Goal: Task Accomplishment & Management: Manage account settings

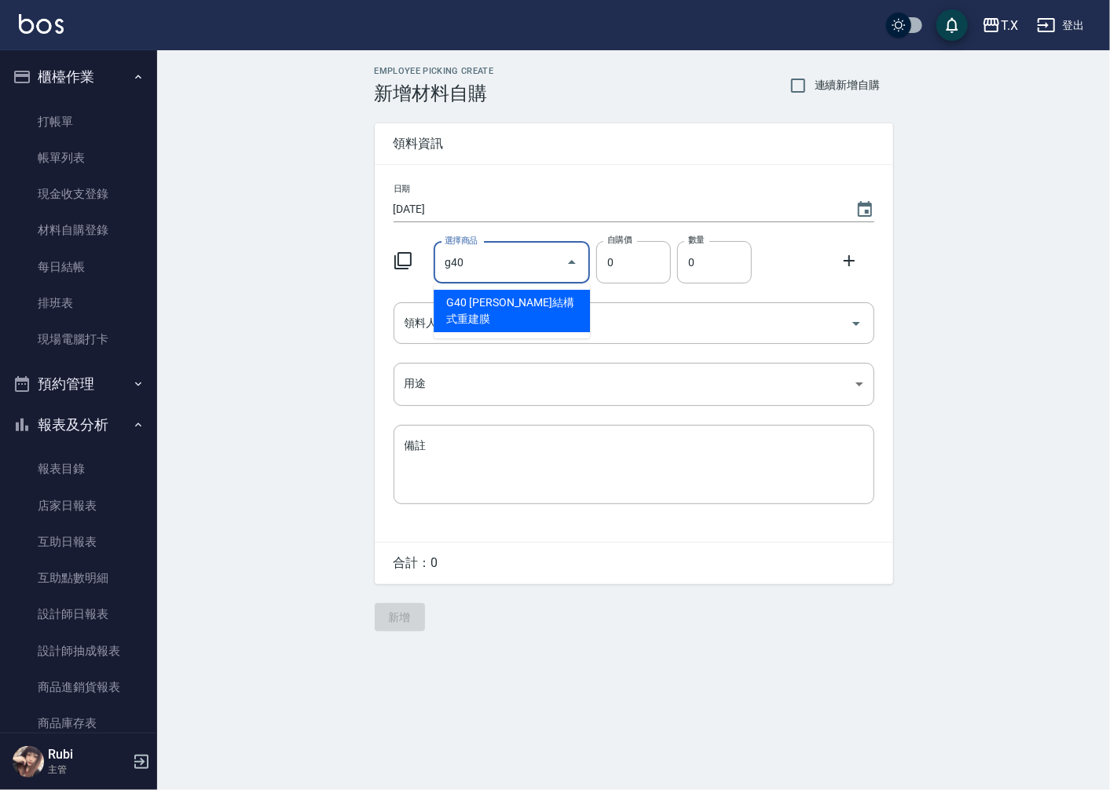
click at [508, 305] on li "G40 沐宥結構式重建膜" at bounding box center [512, 311] width 156 height 42
type input "沐宥結構式重建膜"
type input "400"
type input "1"
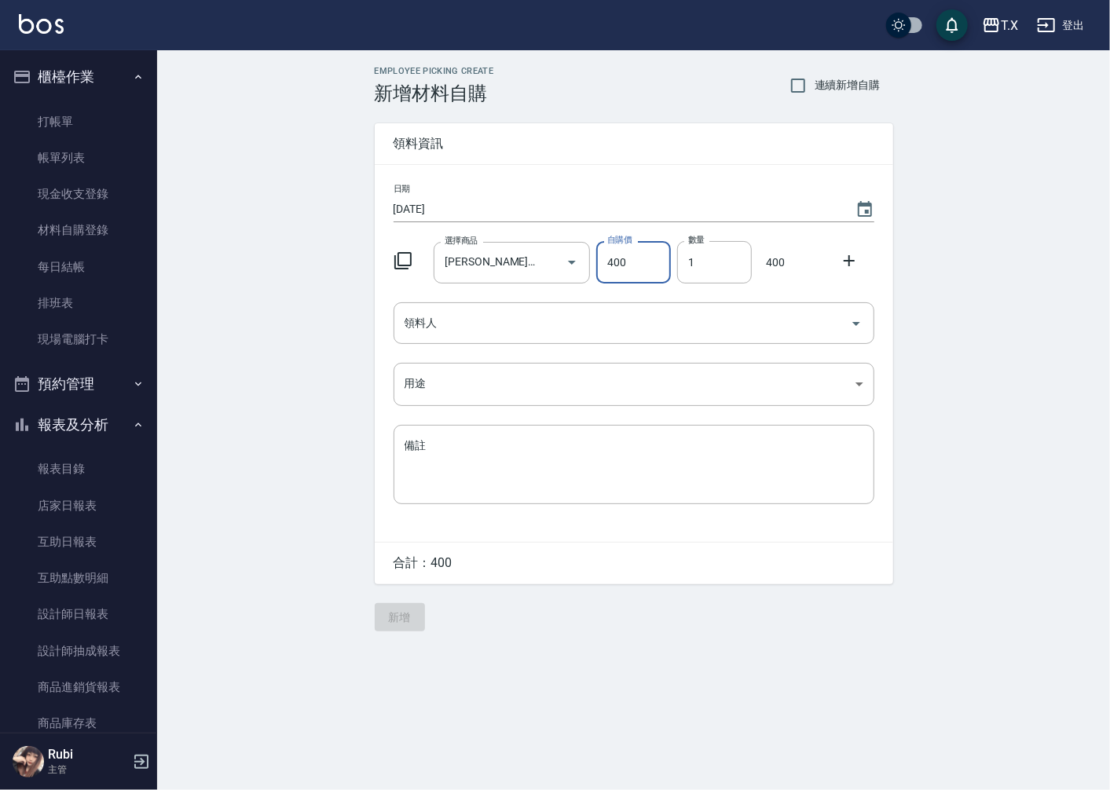
click at [508, 305] on div "領料人" at bounding box center [634, 323] width 481 height 42
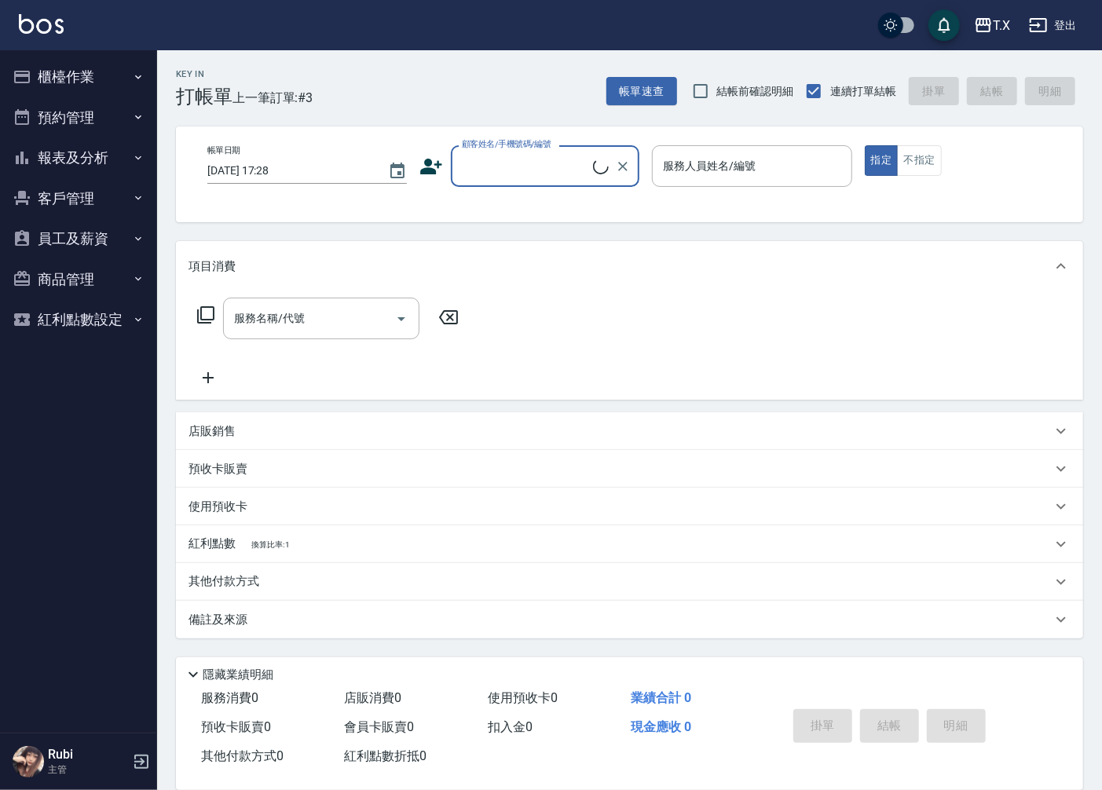
click at [544, 174] on input "顧客姓名/手機號碼/編號" at bounding box center [525, 165] width 135 height 27
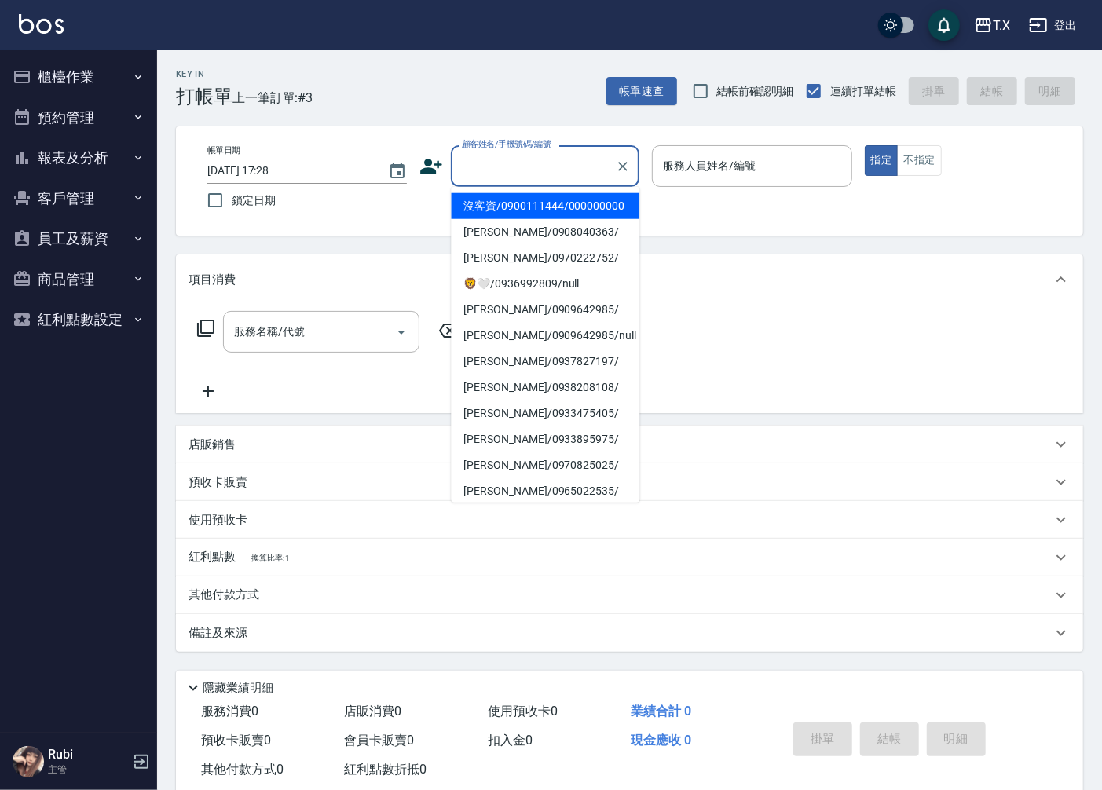
click at [525, 216] on li "沒客資/0900111444/000000000" at bounding box center [545, 206] width 189 height 26
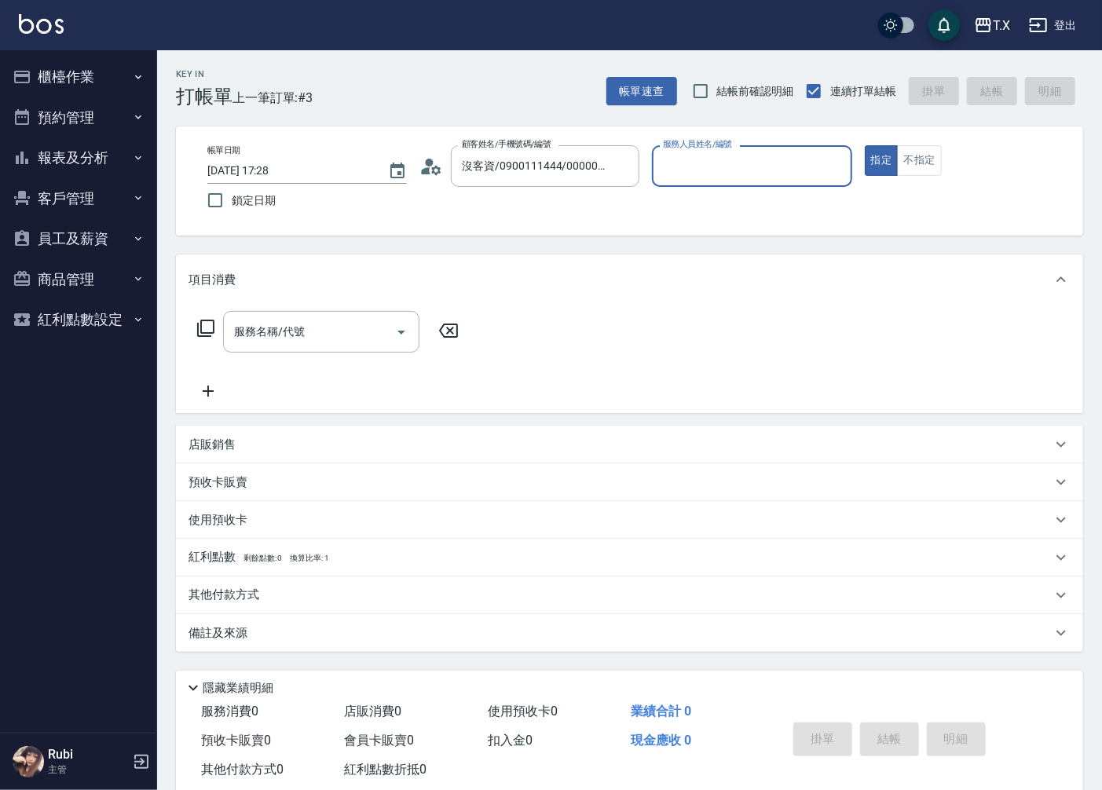
type input "沒客資/0900111444/000000000"
type input "Rubi-06"
type button "true"
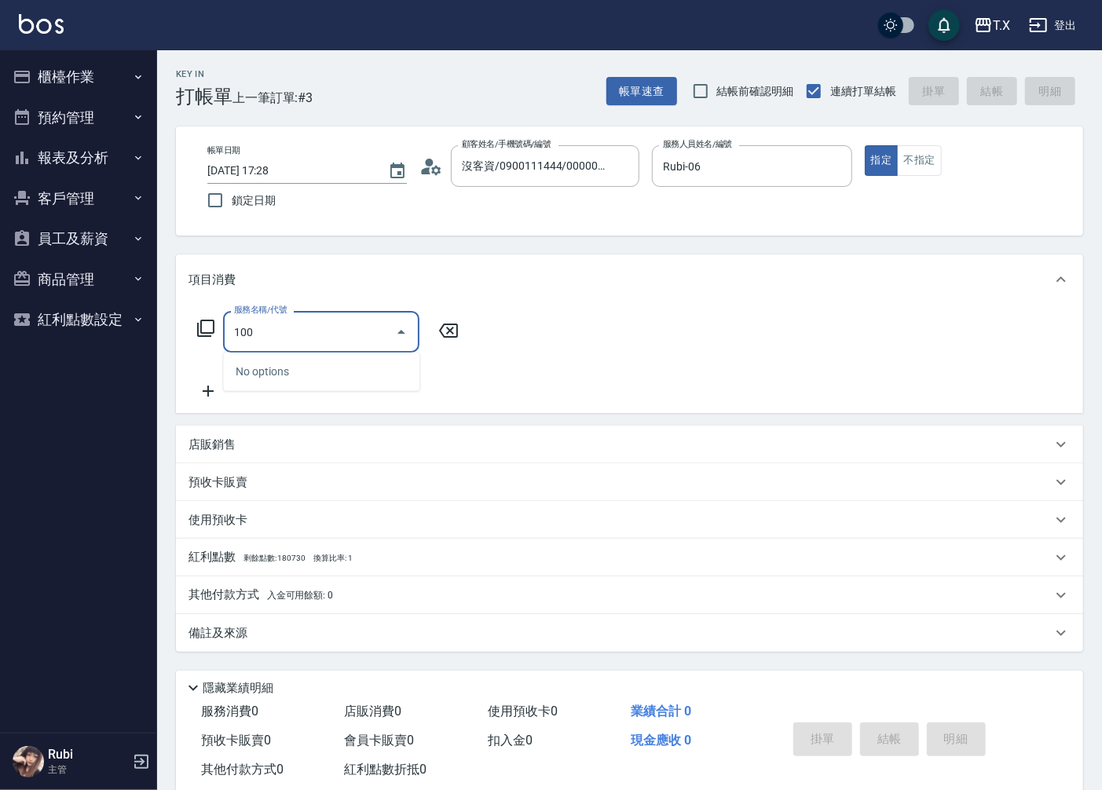
type input "1005"
type input "60"
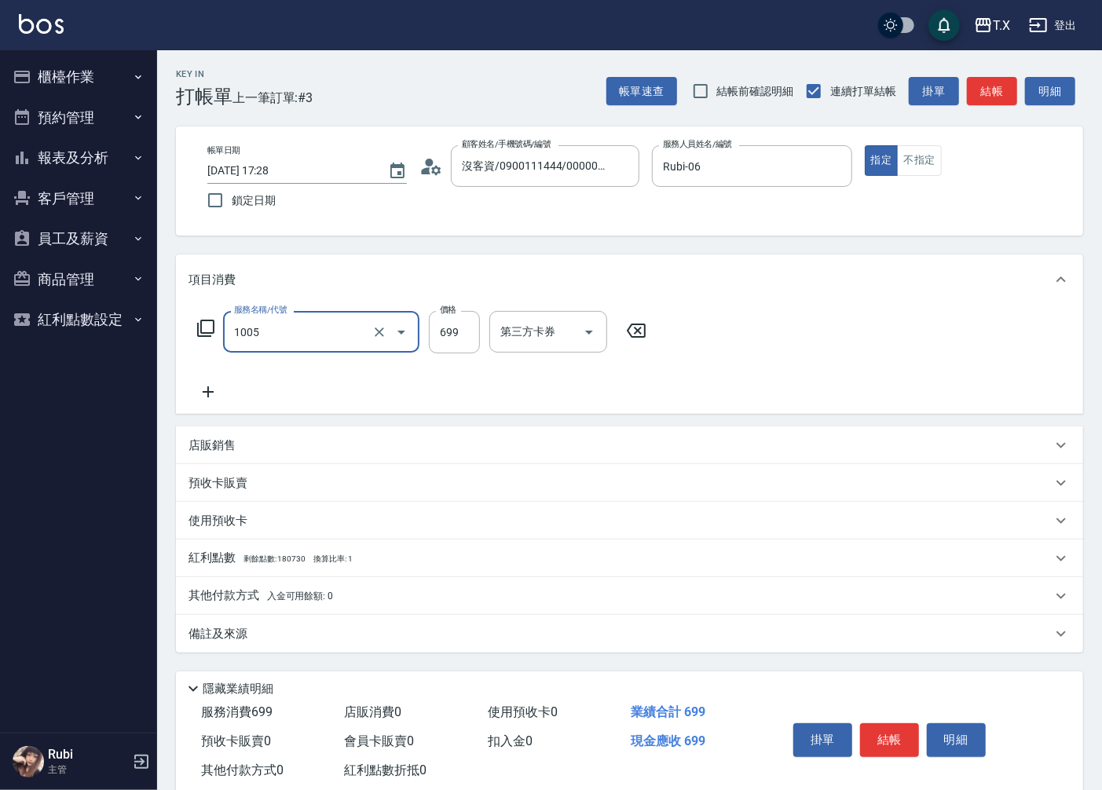
type input "毛囊淨化洗髮(1005)"
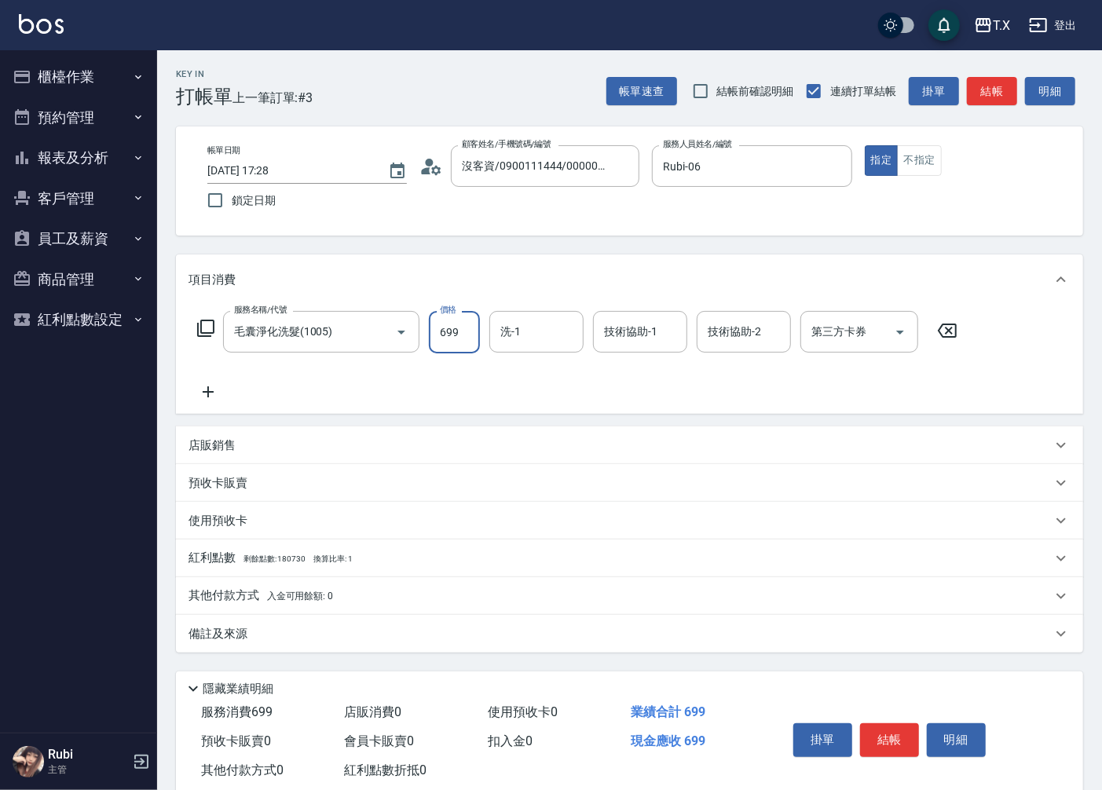
type input "7"
type input "0"
type input "700"
type input "70"
type input "700"
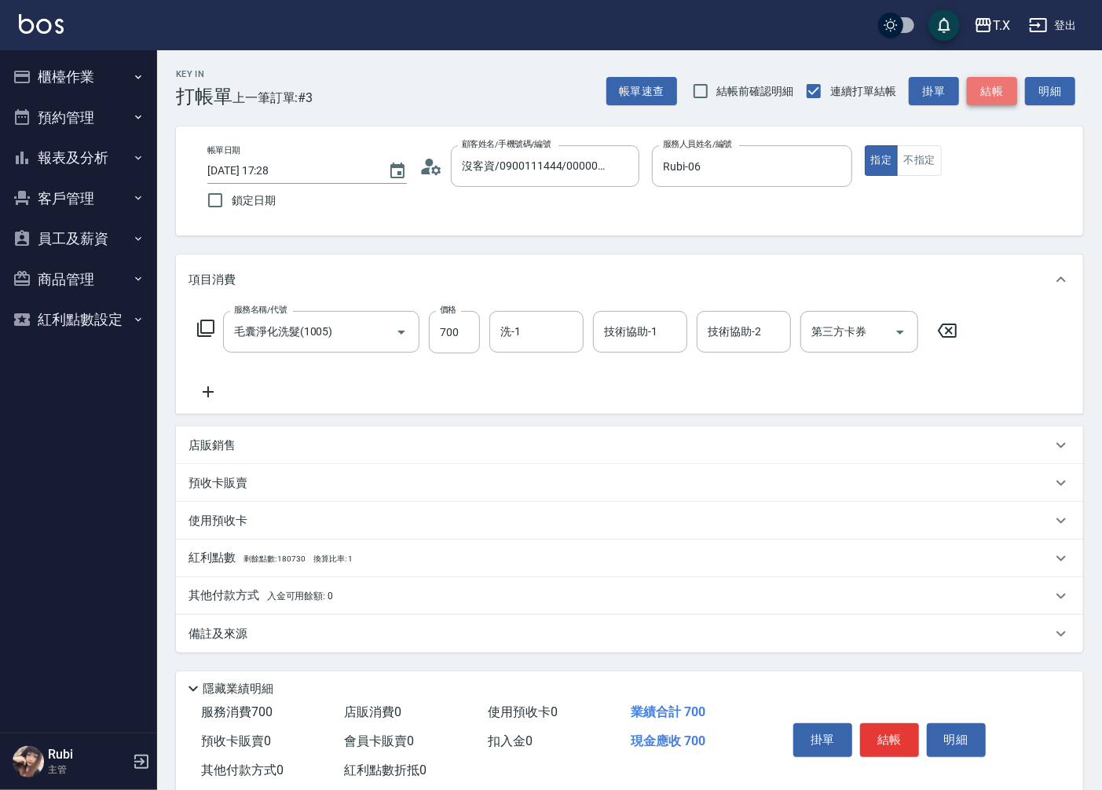
click at [992, 82] on button "結帳" at bounding box center [992, 91] width 50 height 29
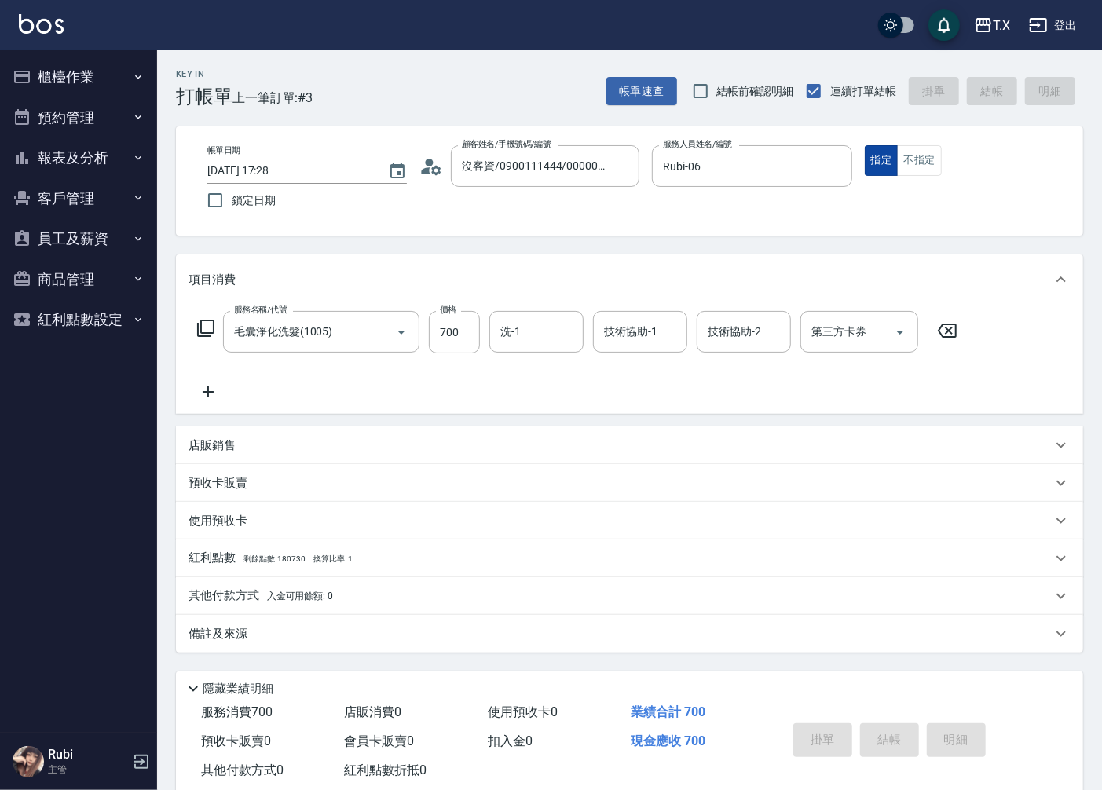
type input "0"
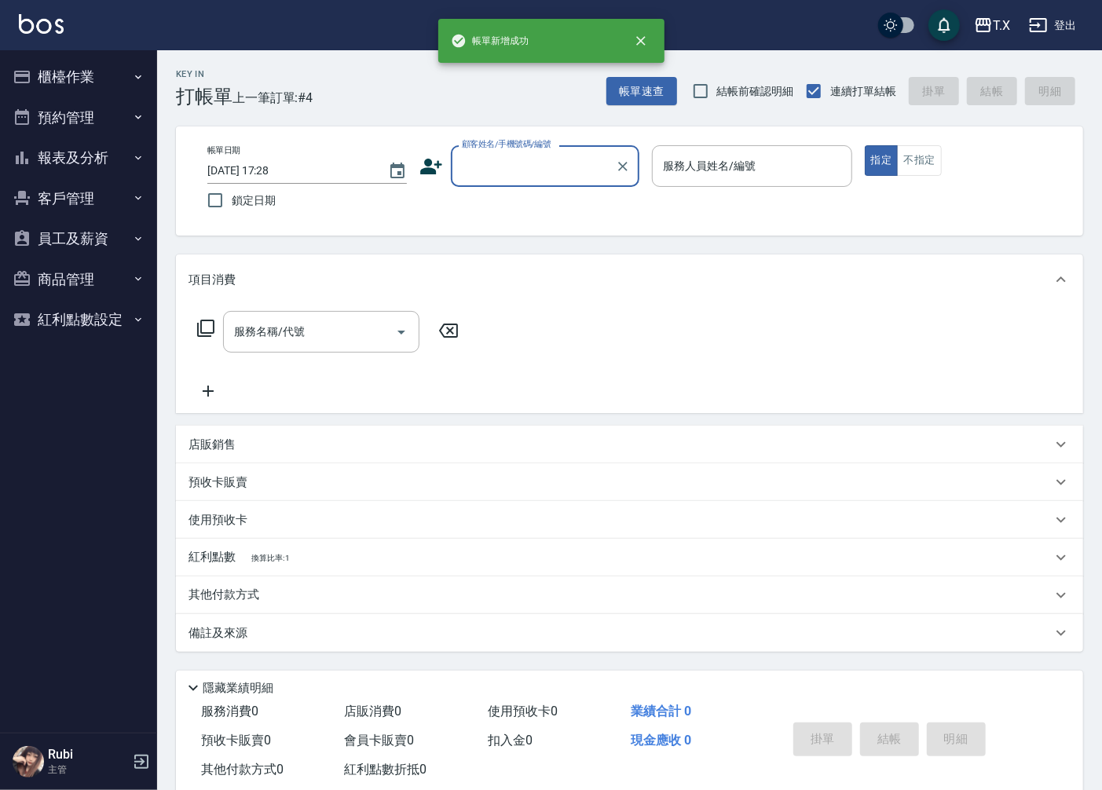
drag, startPoint x: 815, startPoint y: 205, endPoint x: 780, endPoint y: 234, distance: 45.2
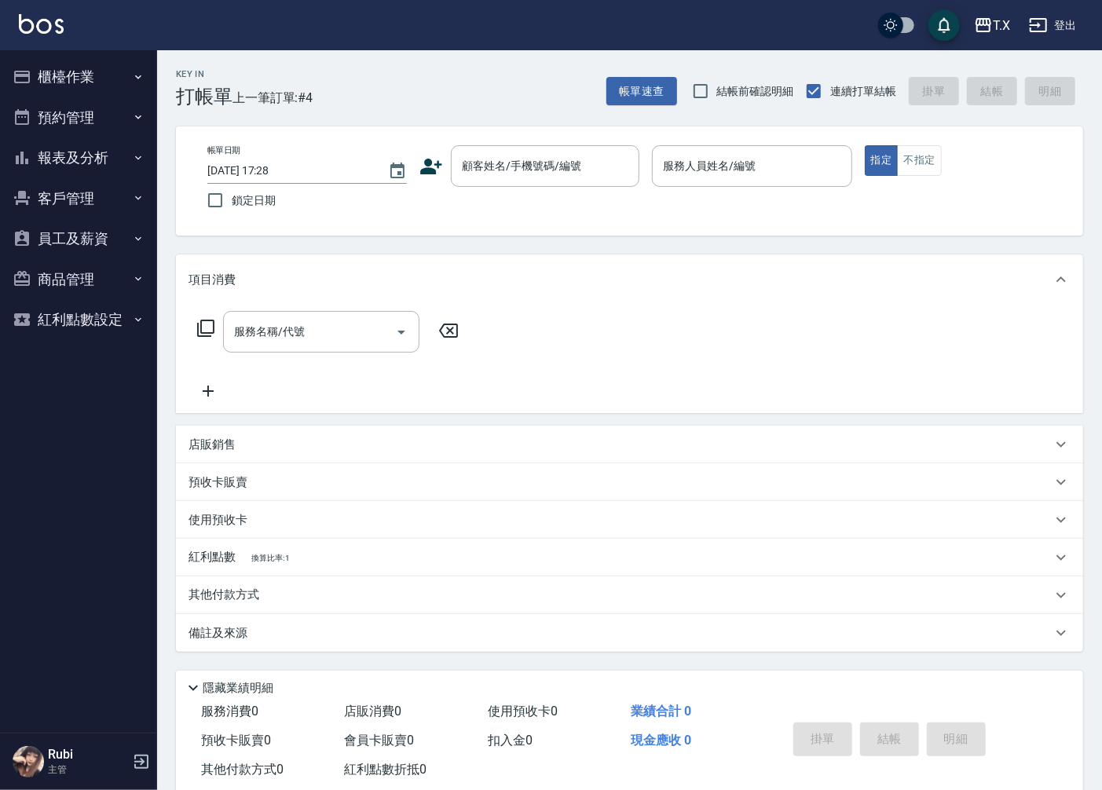
drag, startPoint x: 780, startPoint y: 234, endPoint x: 673, endPoint y: 212, distance: 109.1
click at [673, 212] on div "帳單日期 2025/09/21 17:28 鎖定日期 顧客姓名/手機號碼/編號 顧客姓名/手機號碼/編號 服務人員姓名/編號 服務人員姓名/編號 指定 不指定" at bounding box center [630, 180] width 870 height 71
click at [97, 167] on button "報表及分析" at bounding box center [78, 157] width 145 height 41
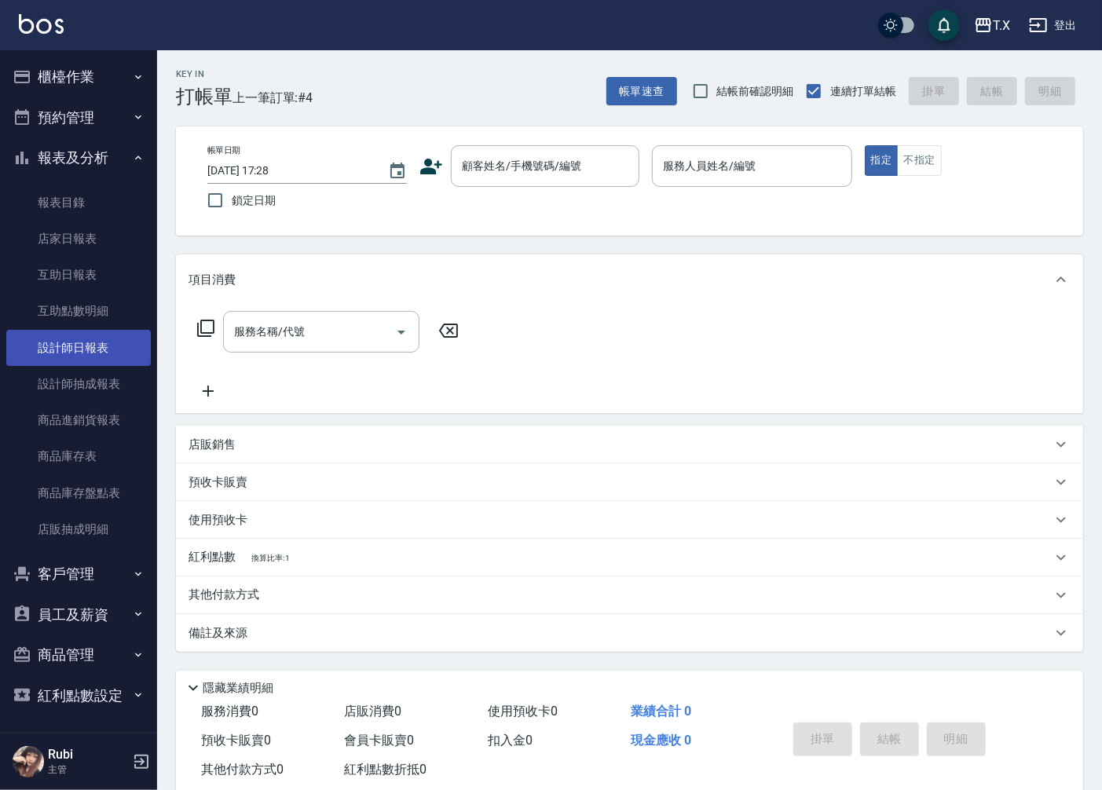
click at [72, 340] on link "設計師日報表" at bounding box center [78, 348] width 145 height 36
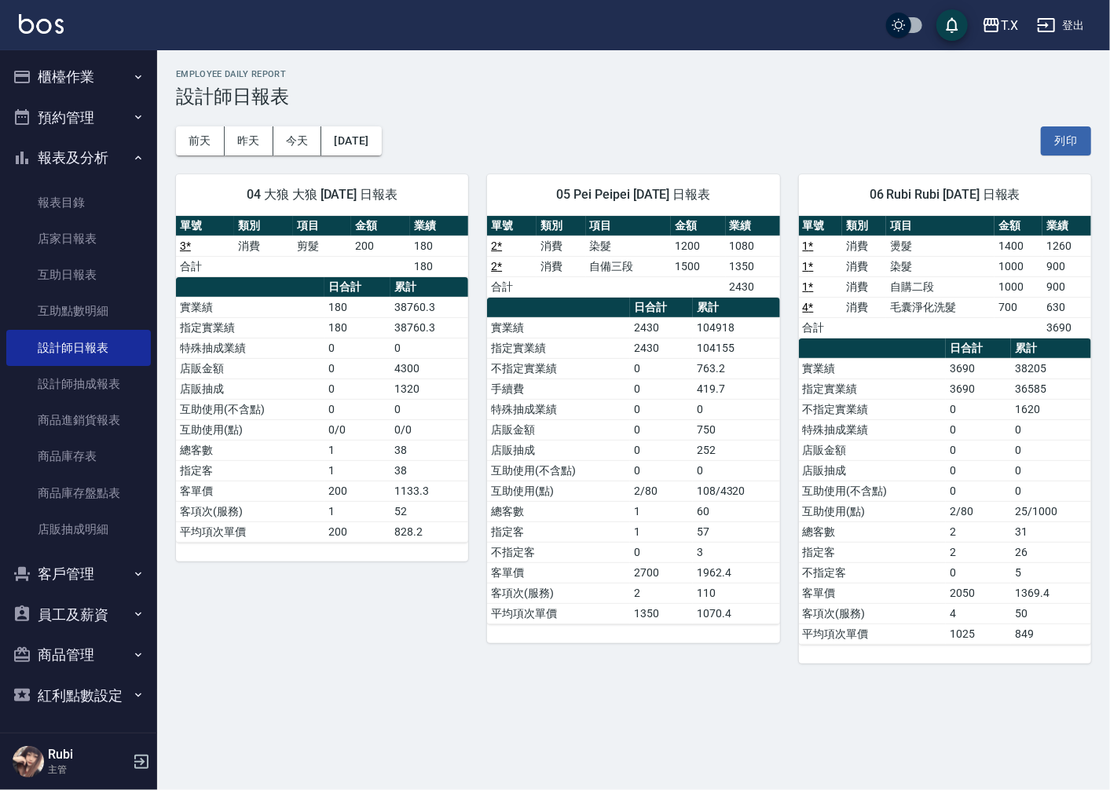
click at [678, 462] on td "0" at bounding box center [661, 470] width 63 height 20
drag, startPoint x: 633, startPoint y: 472, endPoint x: 608, endPoint y: 427, distance: 52.0
click at [623, 453] on tbody "實業績 2430 104918 指定實業績 2430 104155 不指定實業績 0 763.2 手續費 0 419.7 特殊抽成業績 0 0 店販金額 0 …" at bounding box center [633, 470] width 292 height 306
drag, startPoint x: 597, startPoint y: 412, endPoint x: 603, endPoint y: 438, distance: 26.7
click at [603, 438] on tbody "實業績 2430 104918 指定實業績 2430 104155 不指定實業績 0 763.2 手續費 0 419.7 特殊抽成業績 0 0 店販金額 0 …" at bounding box center [633, 470] width 292 height 306
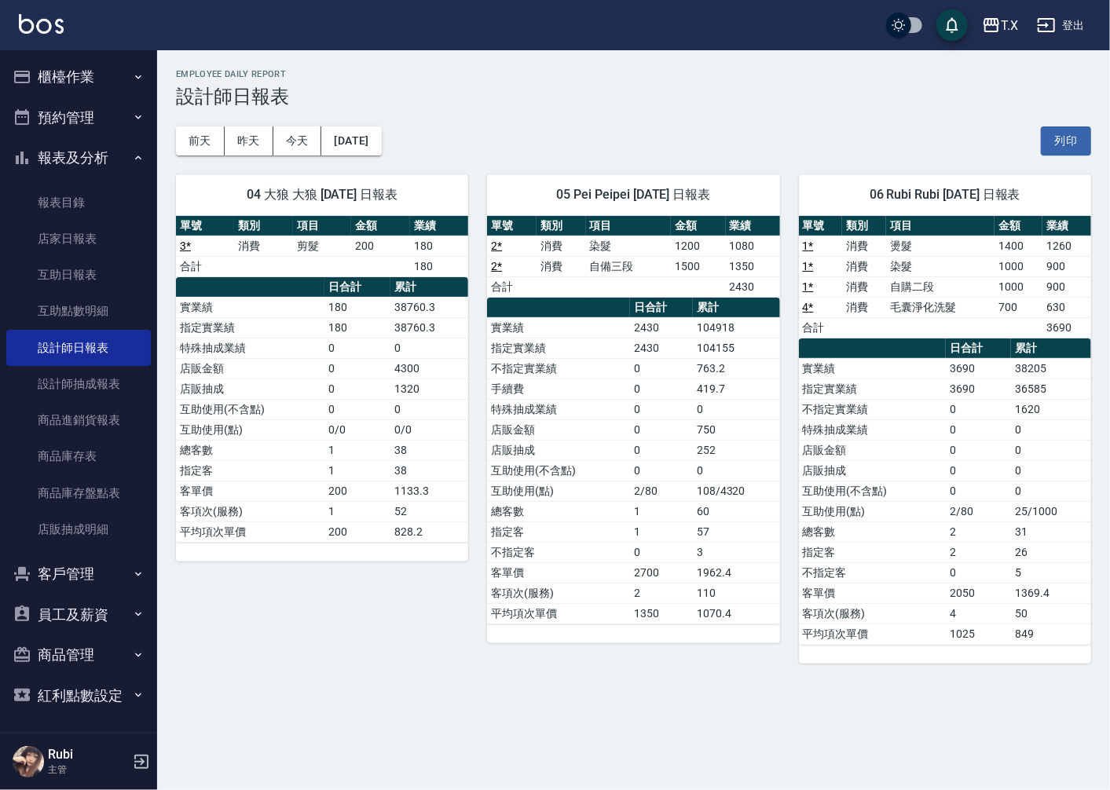
click at [608, 490] on td "互助使用(點)" at bounding box center [558, 491] width 143 height 20
drag, startPoint x: 592, startPoint y: 441, endPoint x: 597, endPoint y: 468, distance: 27.9
click at [597, 460] on td "店販抽成" at bounding box center [558, 450] width 143 height 20
click at [594, 479] on td "互助使用(不含點)" at bounding box center [558, 470] width 143 height 20
click at [82, 76] on button "櫃檯作業" at bounding box center [78, 77] width 145 height 41
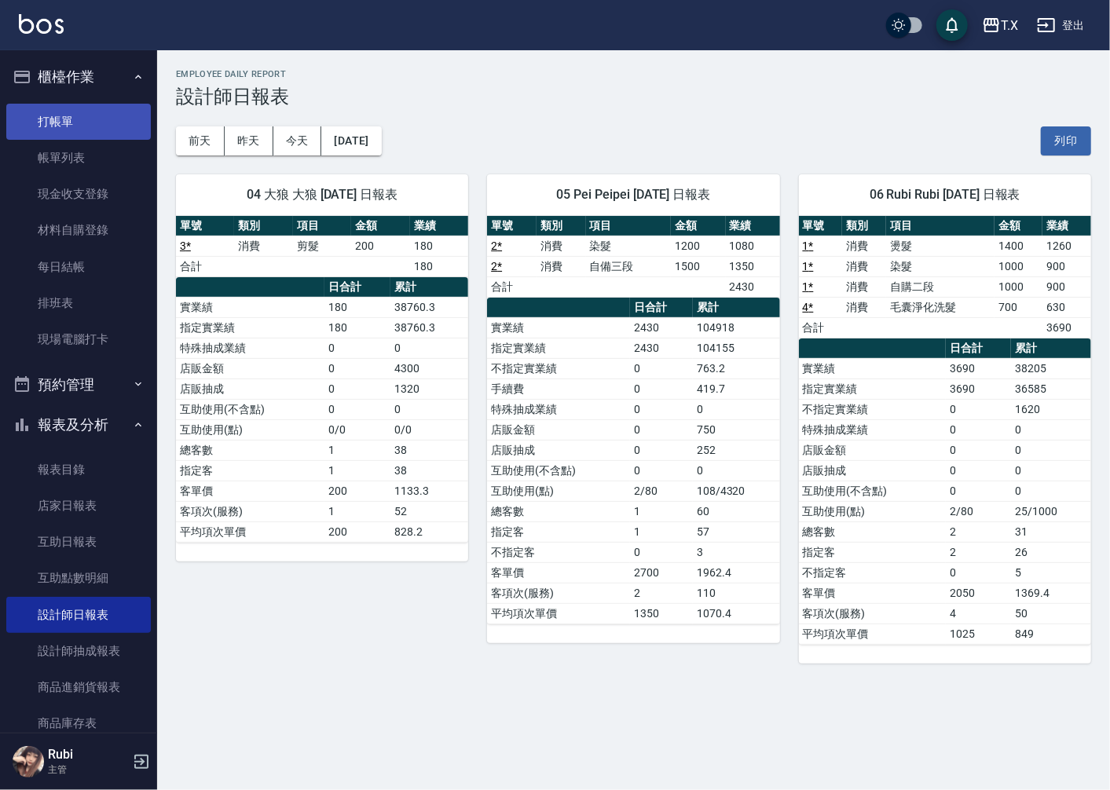
click at [92, 128] on link "打帳單" at bounding box center [78, 122] width 145 height 36
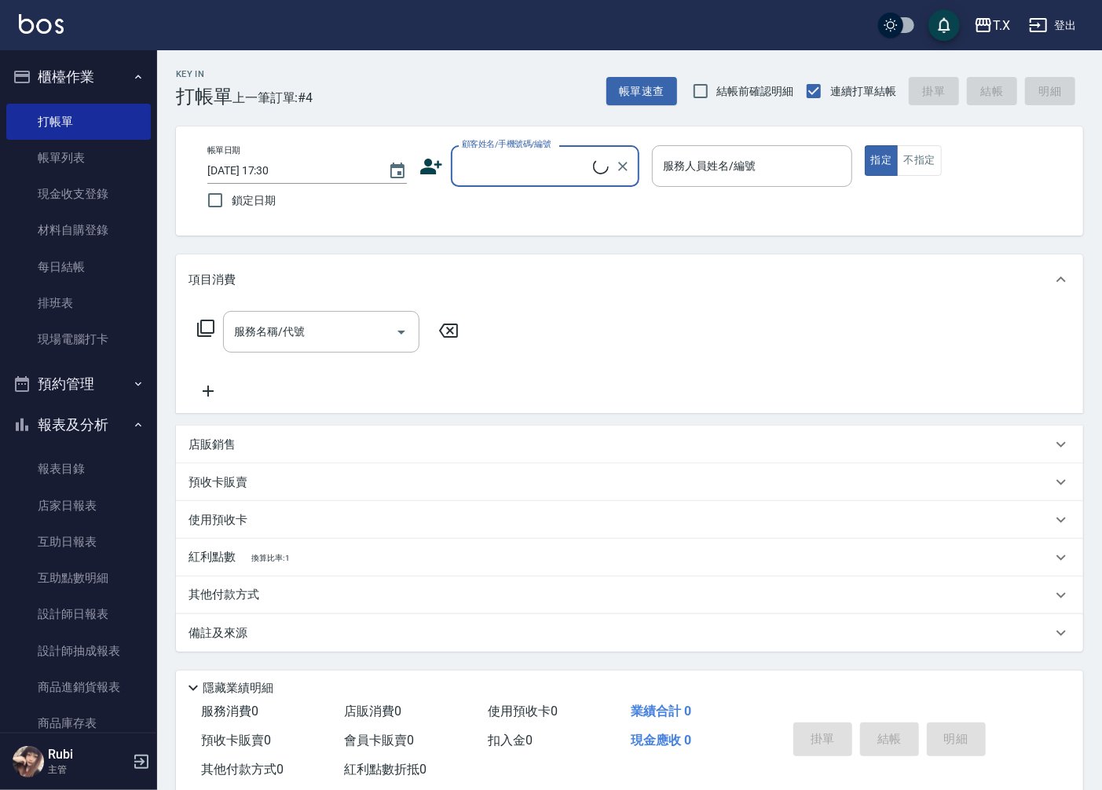
click at [483, 159] on input "顧客姓名/手機號碼/編號" at bounding box center [525, 165] width 135 height 27
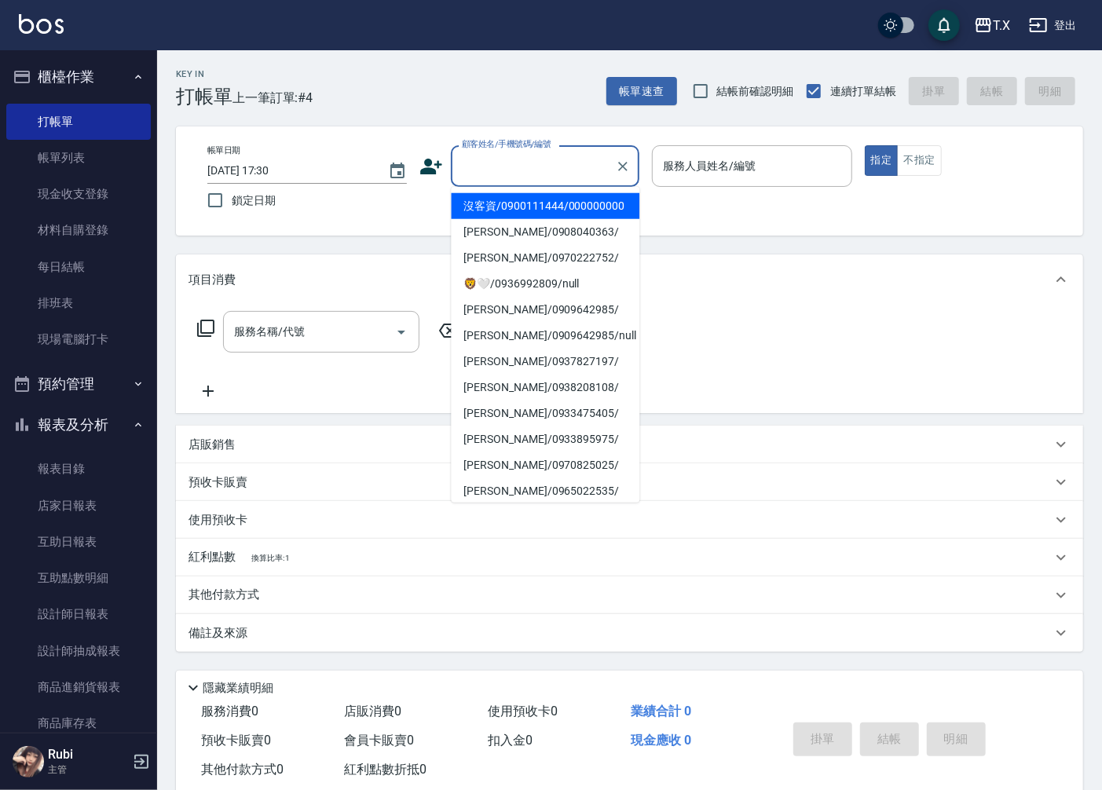
click at [495, 204] on li "沒客資/0900111444/000000000" at bounding box center [545, 206] width 189 height 26
type input "沒客資/0900111444/000000000"
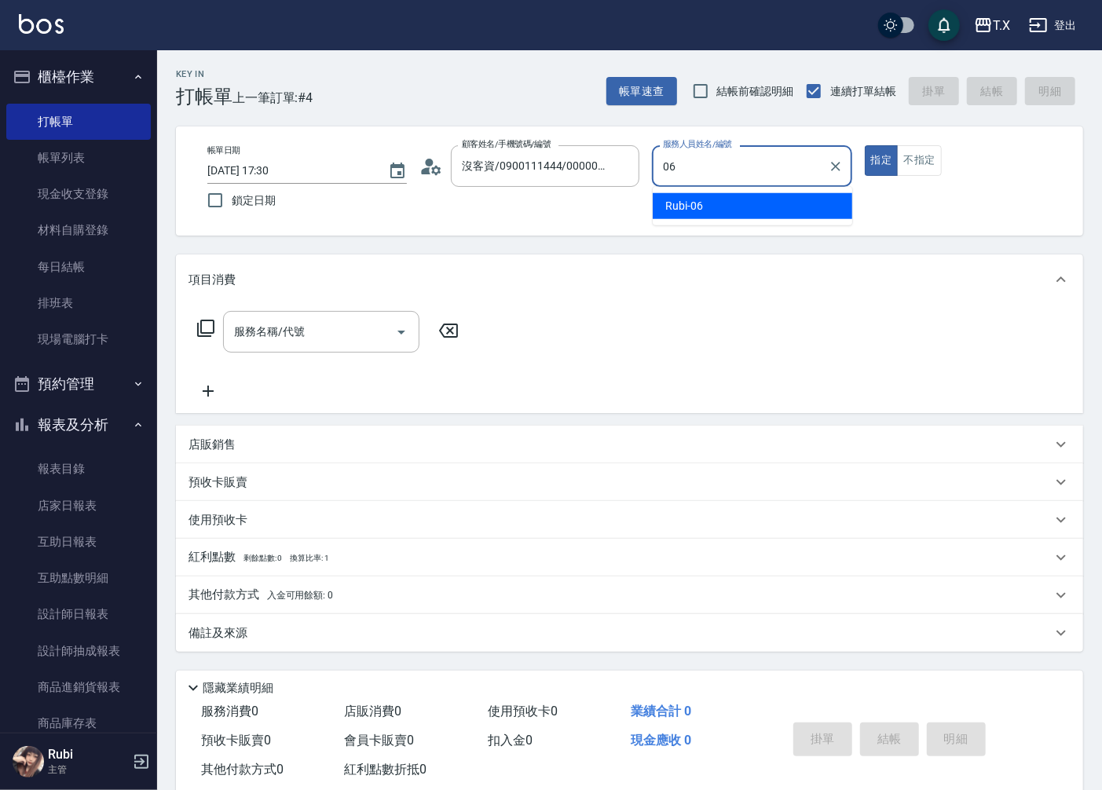
type input "06"
type button "true"
type input "Rubi-06"
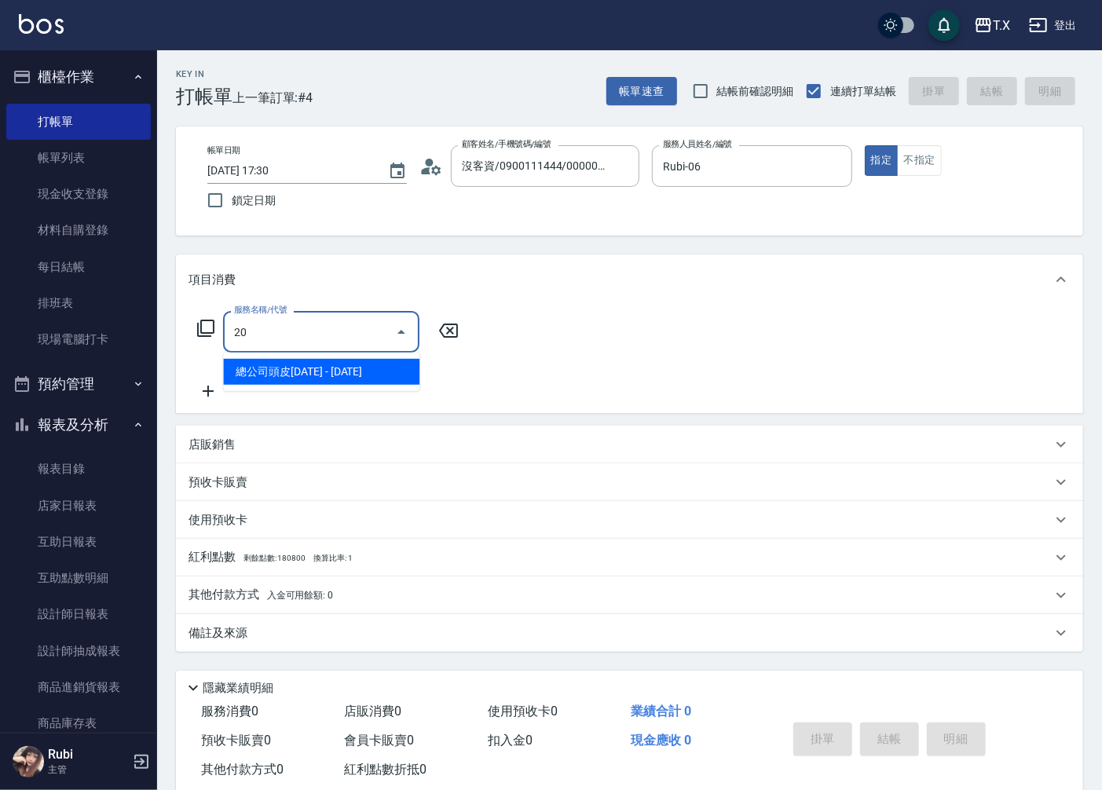
type input "201"
type input "20"
type input "洗髮(201)"
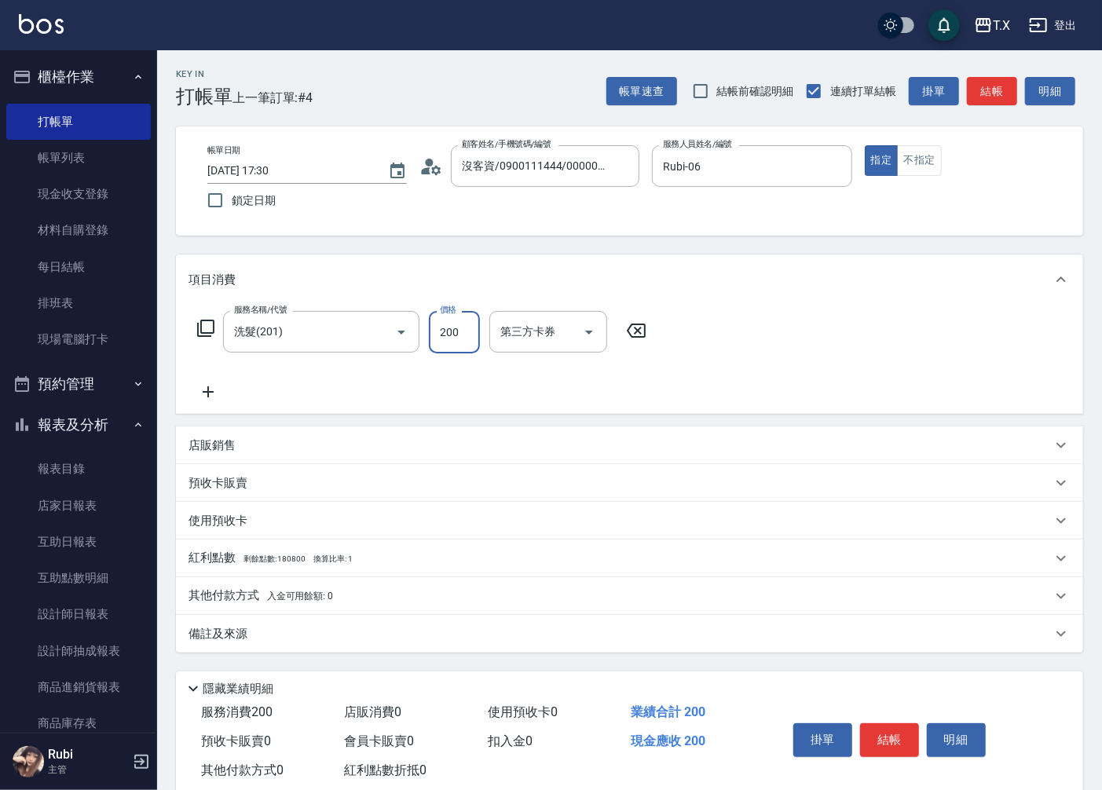
type input "0"
type input "30"
type input "300"
type input "鯨魚-12"
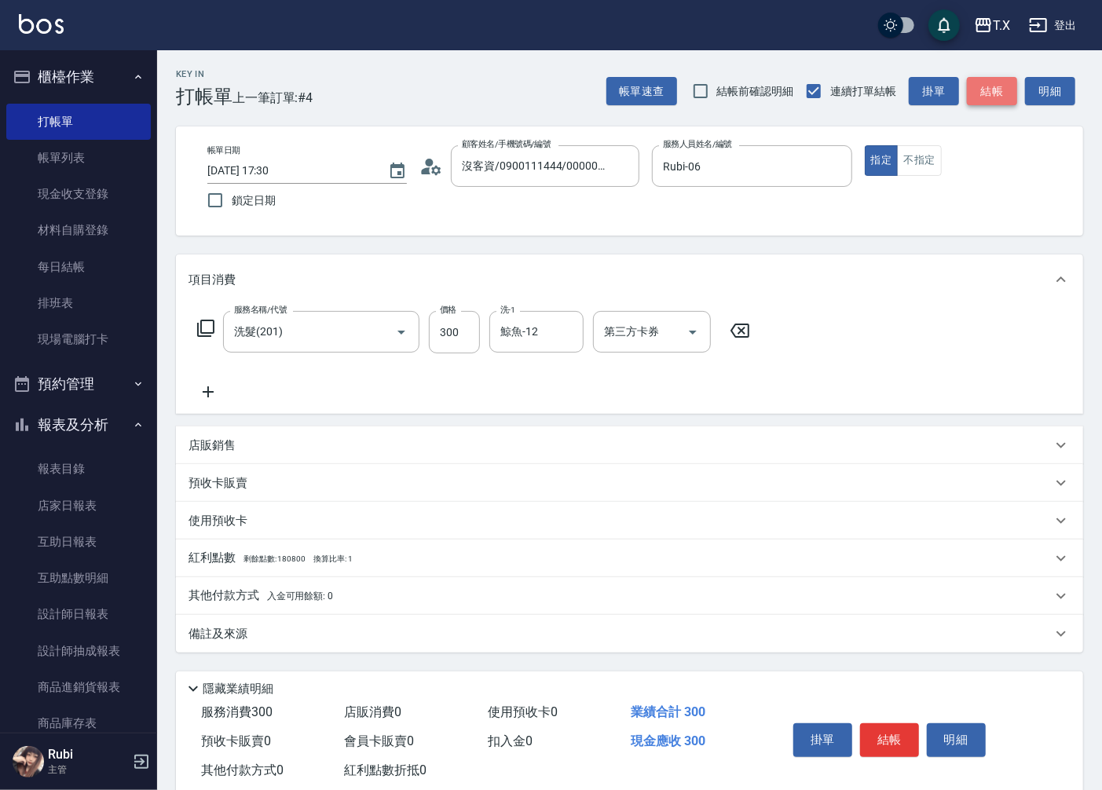
click at [998, 96] on button "結帳" at bounding box center [992, 91] width 50 height 29
type input "0"
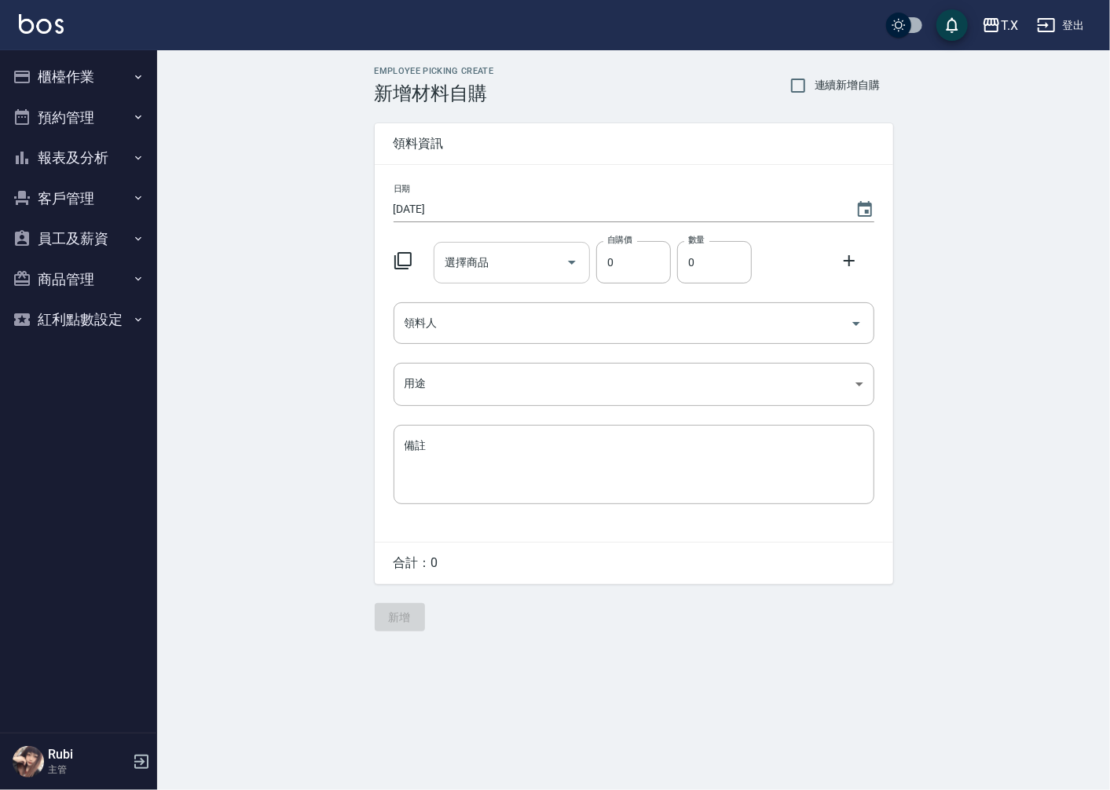
click at [518, 265] on input "選擇商品" at bounding box center [500, 262] width 119 height 27
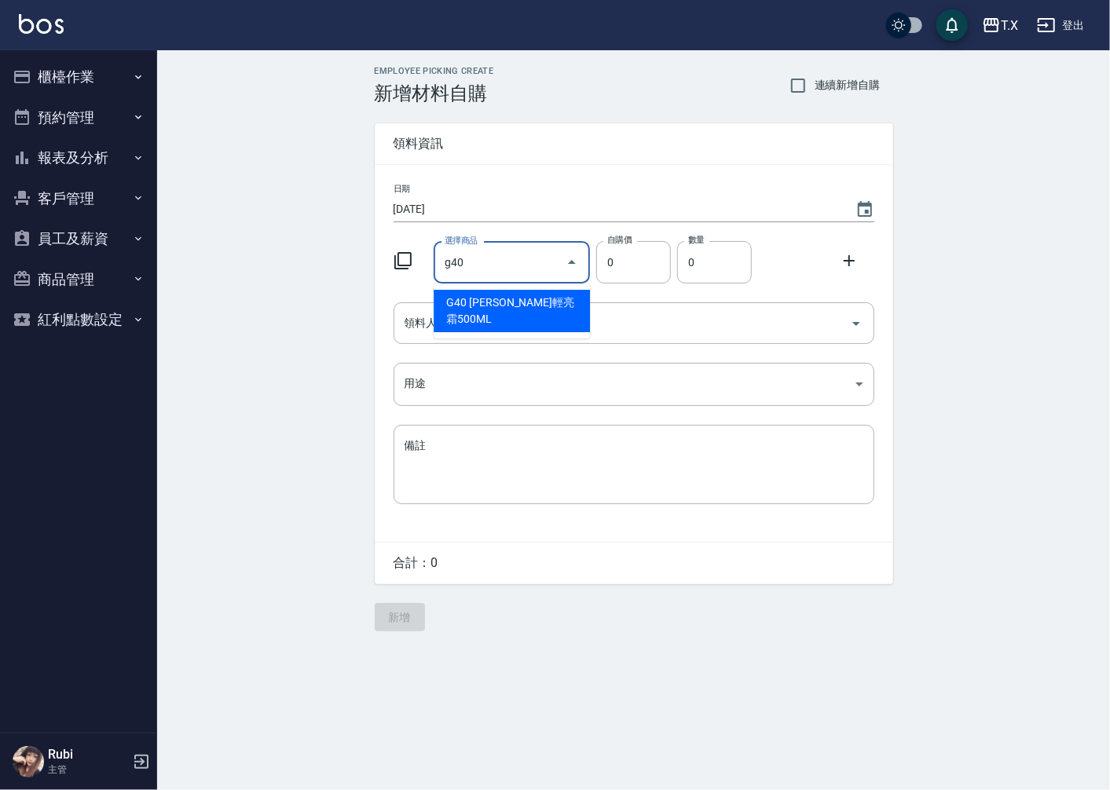
click at [542, 309] on li "G40 [PERSON_NAME]輕亮霜500ML" at bounding box center [512, 311] width 156 height 42
type input "[PERSON_NAME]輕亮霜500ML"
type input "350"
type input "1"
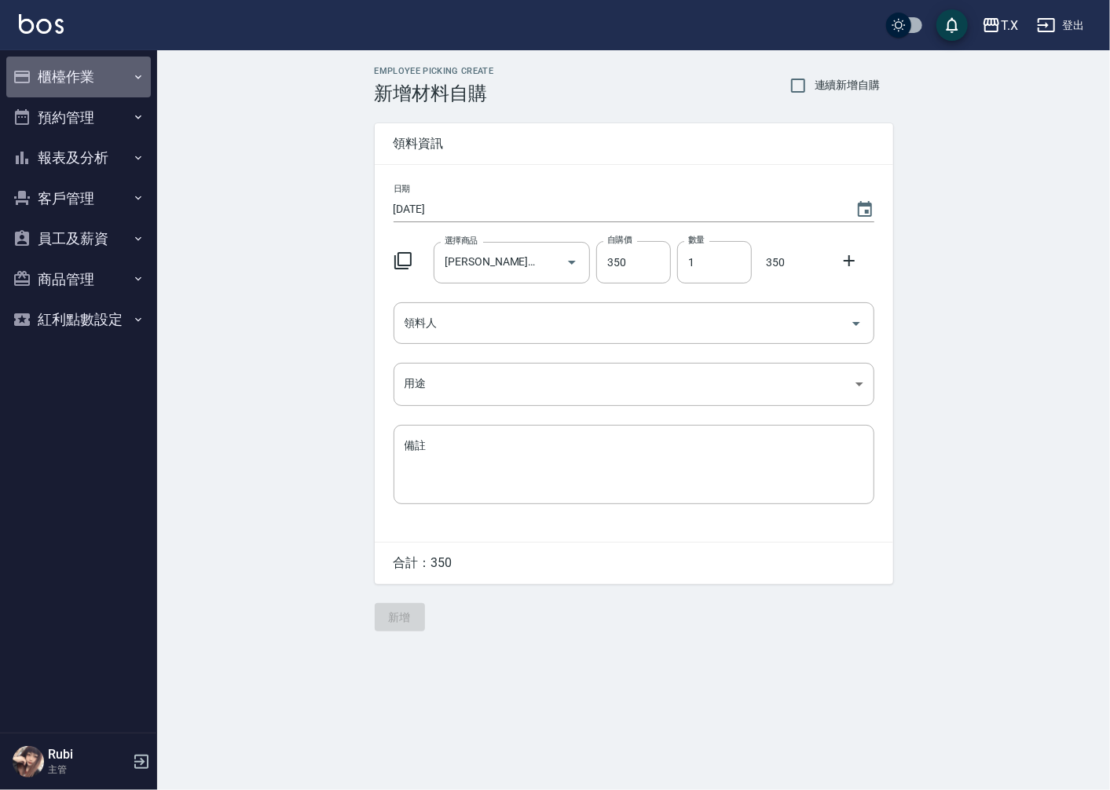
click at [150, 82] on button "櫃檯作業" at bounding box center [78, 77] width 145 height 41
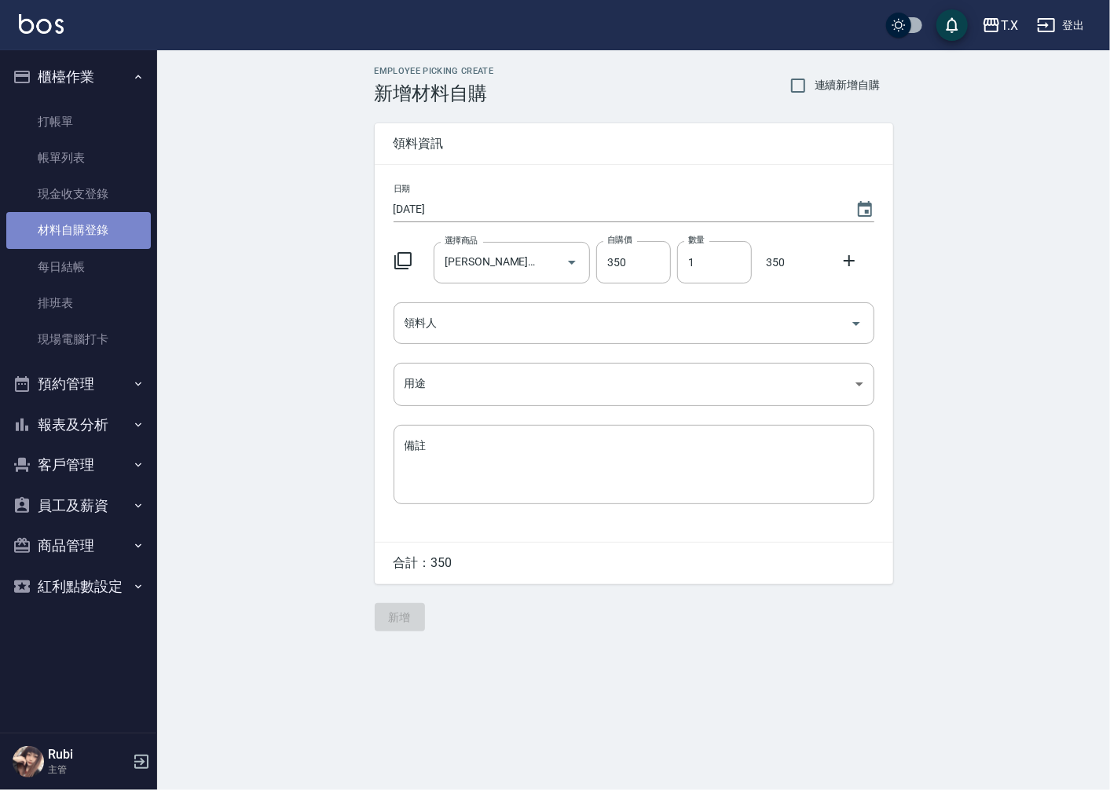
click at [103, 234] on link "材料自購登錄" at bounding box center [78, 230] width 145 height 36
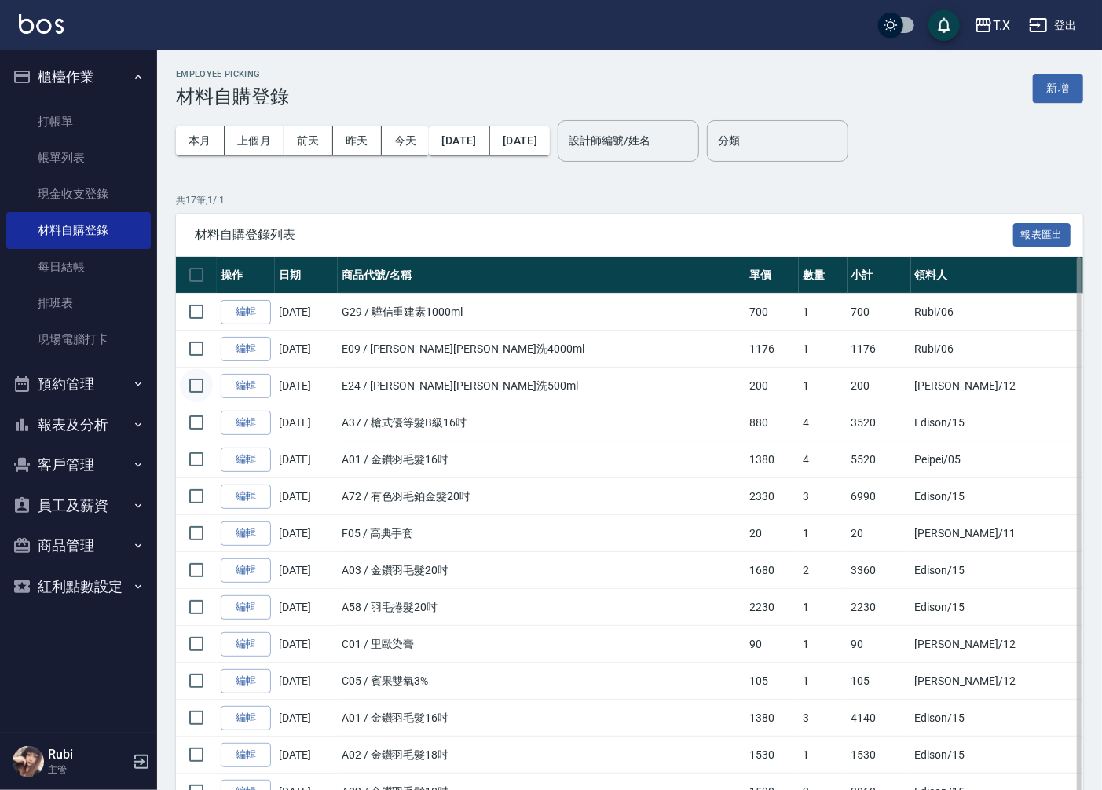
click at [205, 383] on input "checkbox" at bounding box center [196, 385] width 33 height 33
checkbox input "true"
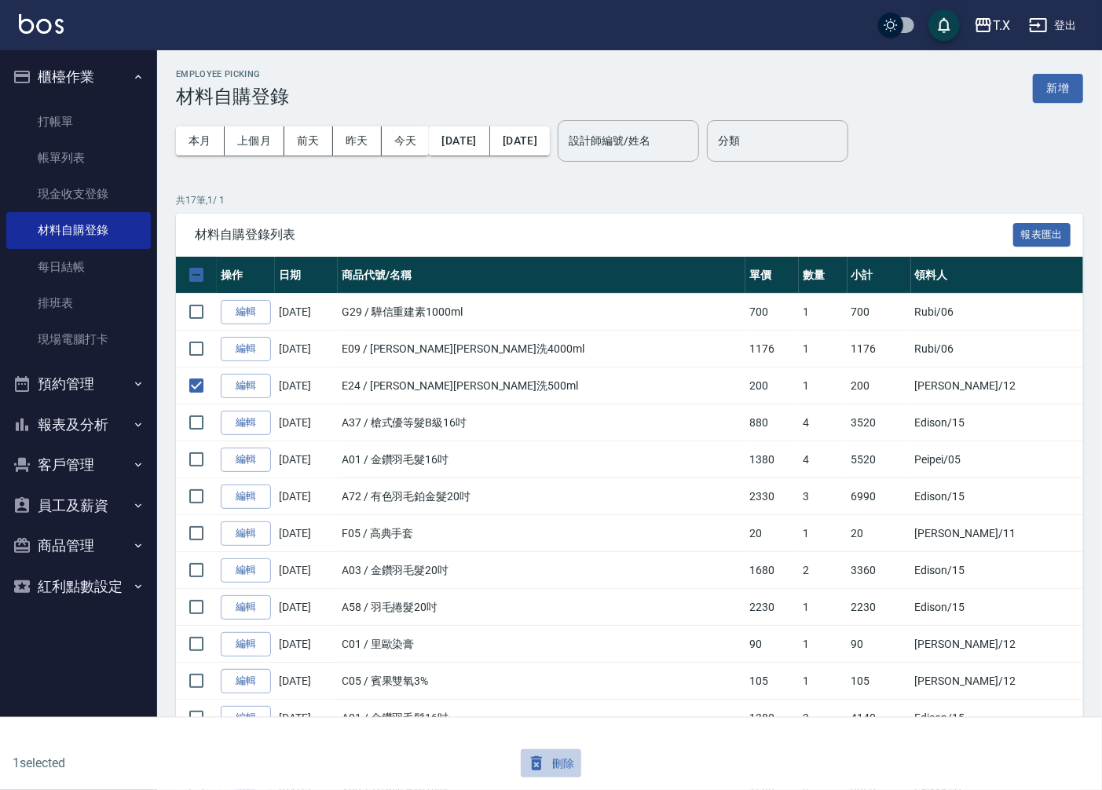
click at [539, 765] on icon "button" at bounding box center [536, 763] width 11 height 14
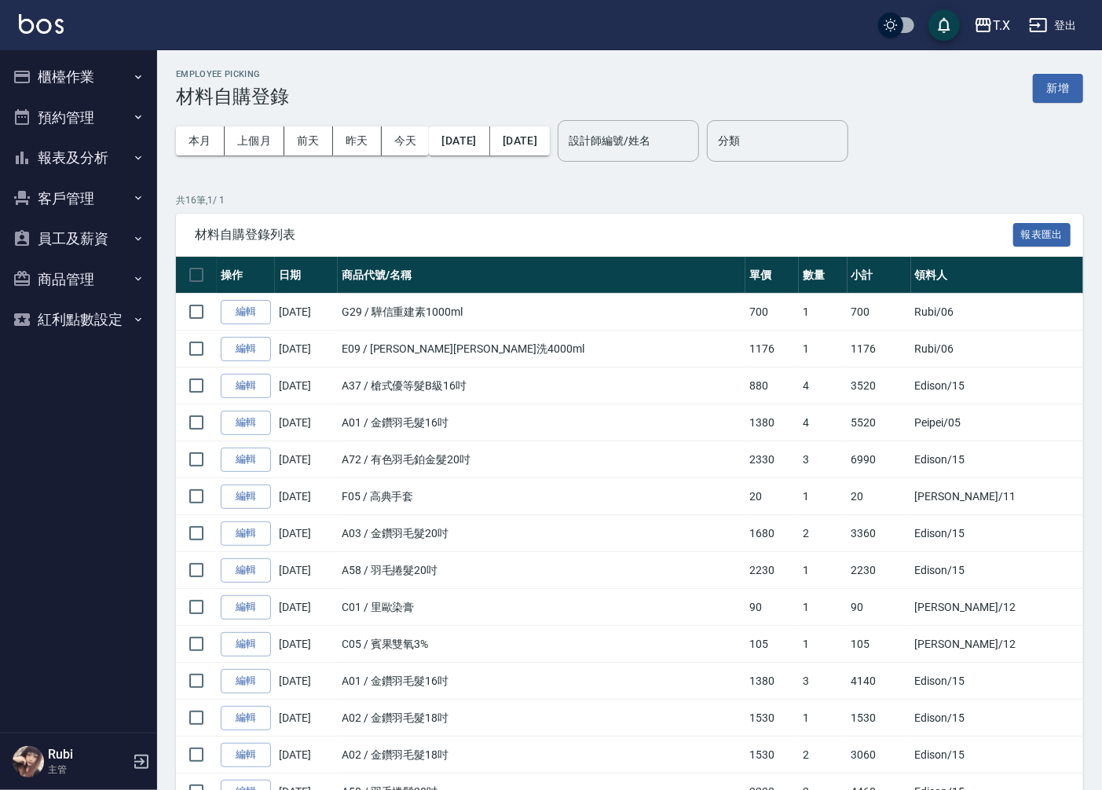
click at [1056, 90] on button "新增" at bounding box center [1058, 88] width 50 height 29
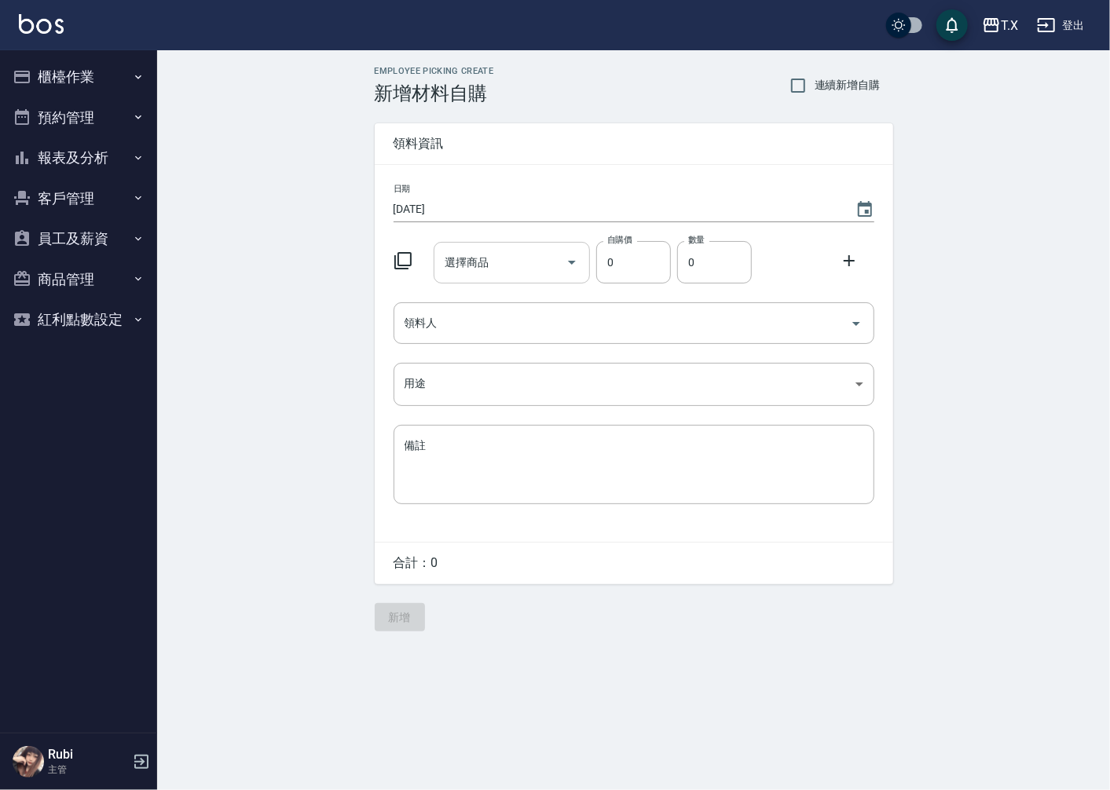
click at [501, 269] on input "選擇商品" at bounding box center [500, 262] width 119 height 27
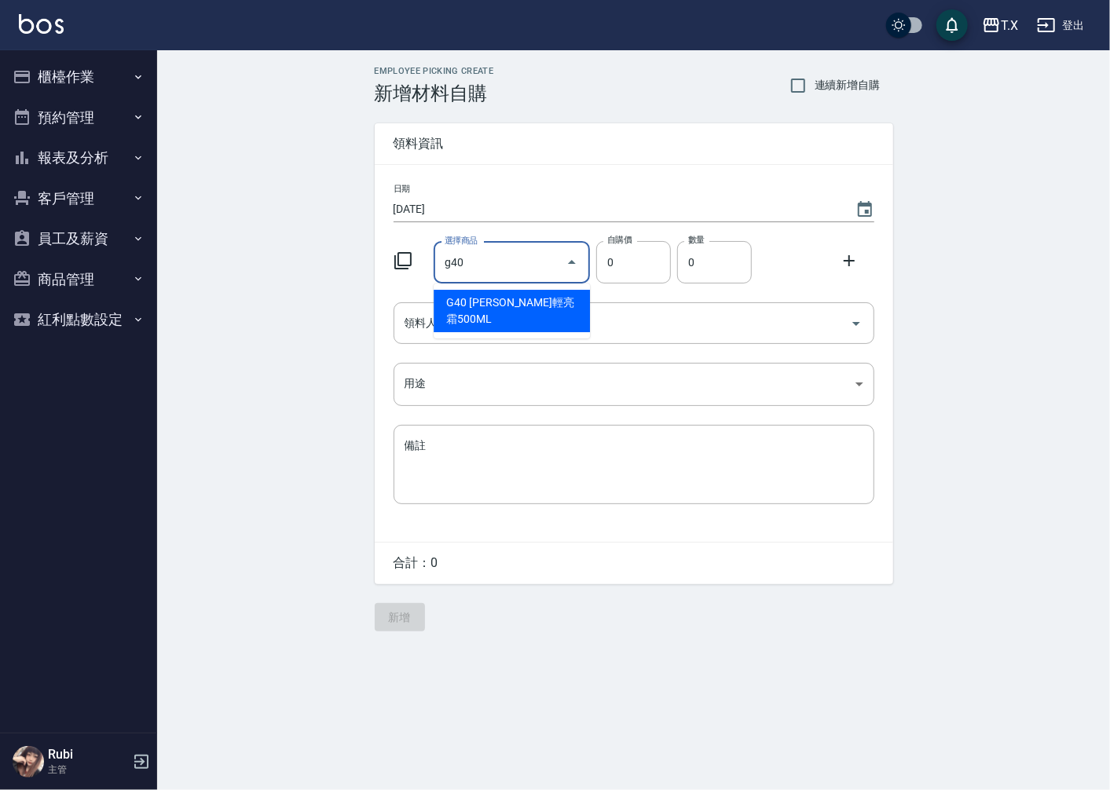
click at [522, 300] on li "G40 [PERSON_NAME]輕亮霜500ML" at bounding box center [512, 311] width 156 height 42
type input "[PERSON_NAME]輕亮霜500ML"
type input "350"
type input "1"
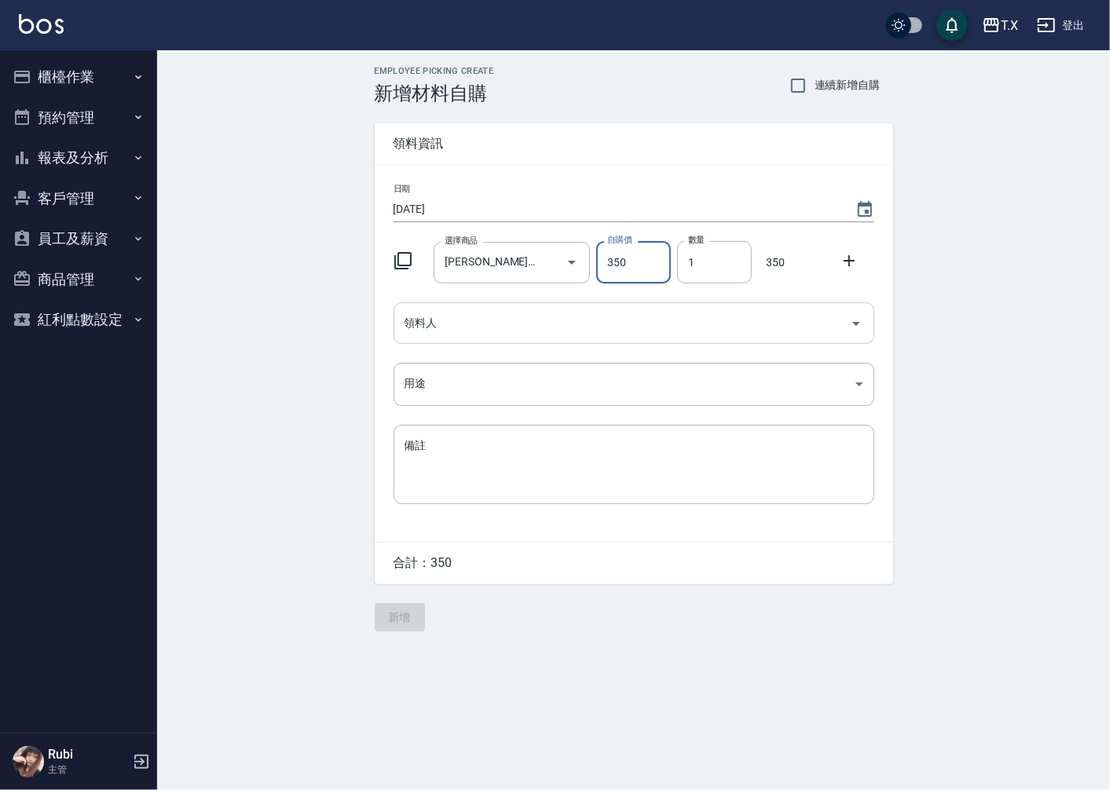
click at [503, 335] on input "領料人" at bounding box center [622, 322] width 443 height 27
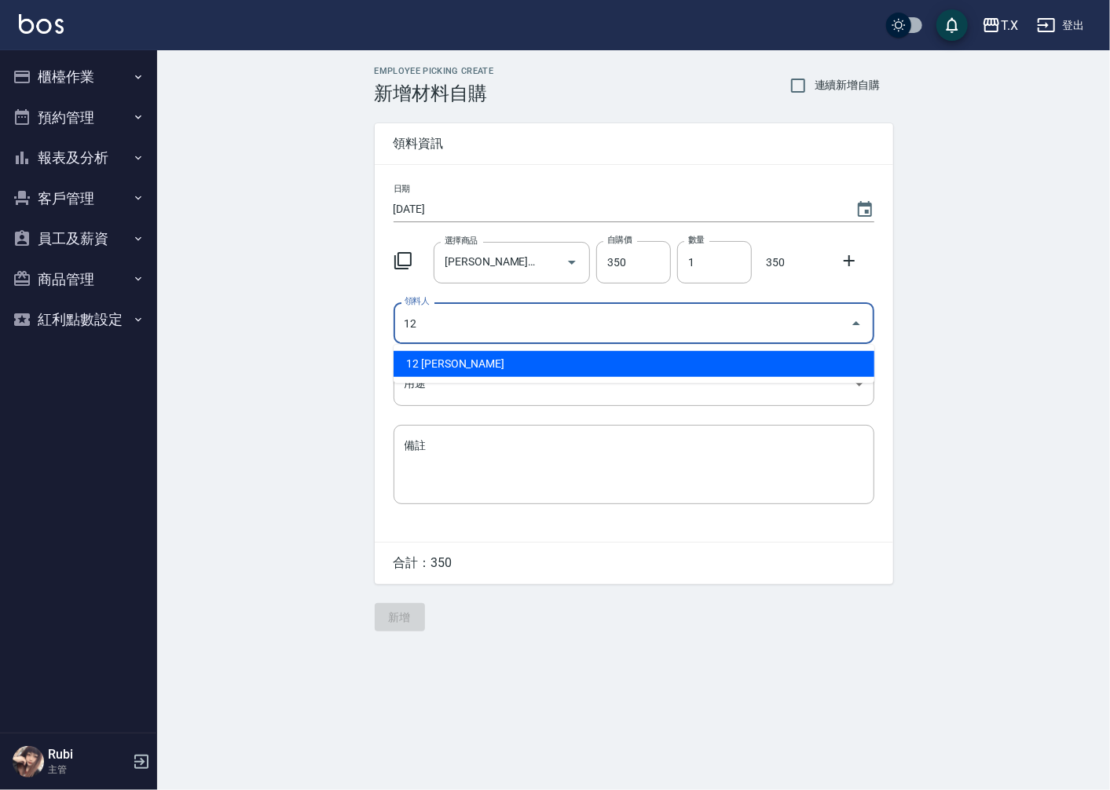
type input "12 [PERSON_NAME]"
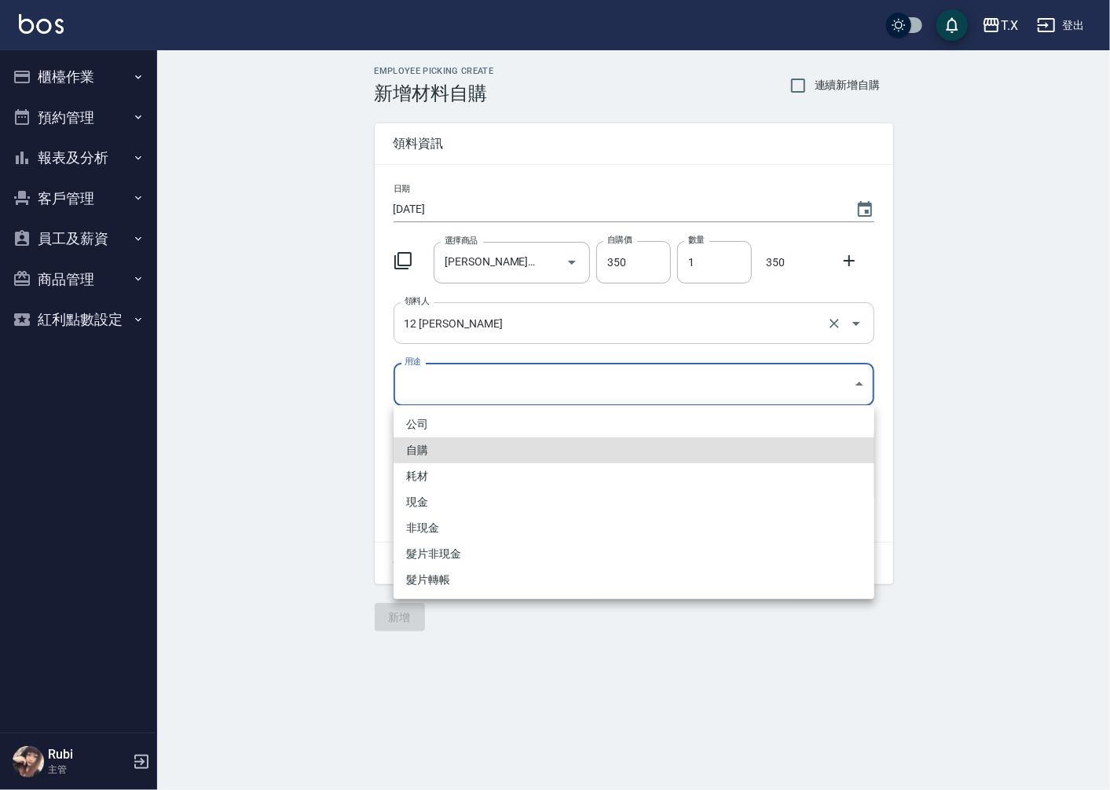
type input "自購"
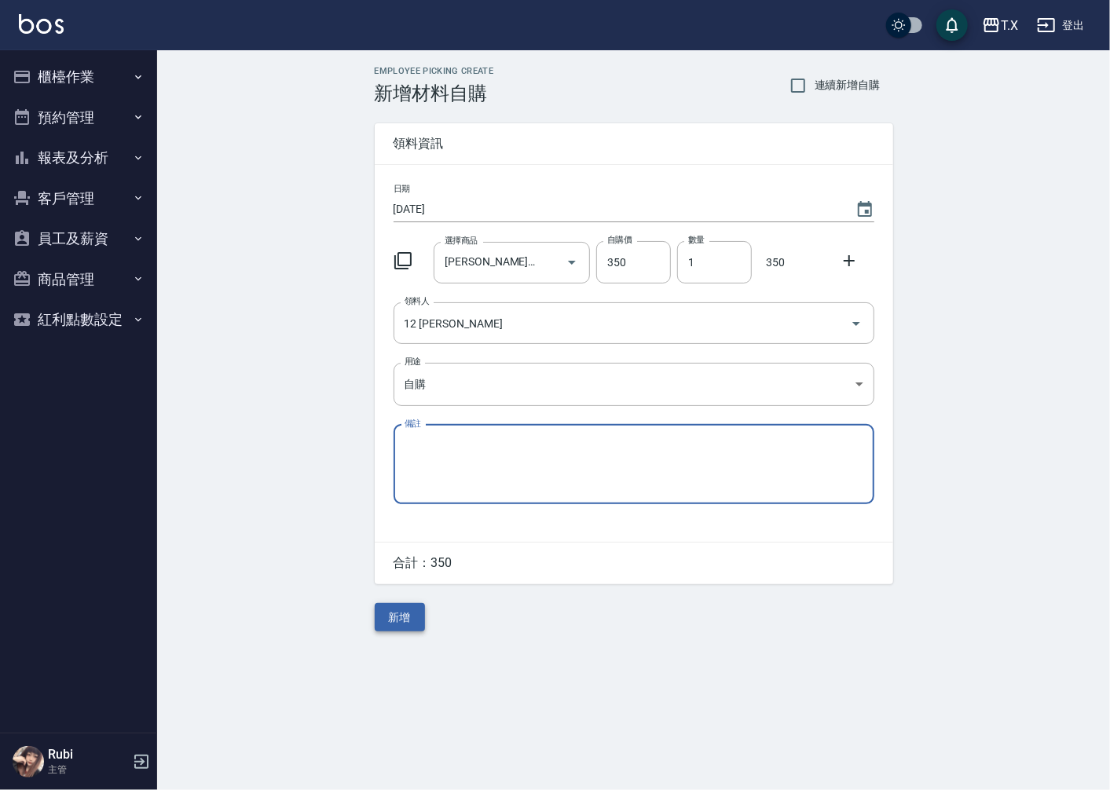
click at [403, 619] on button "新增" at bounding box center [400, 617] width 50 height 29
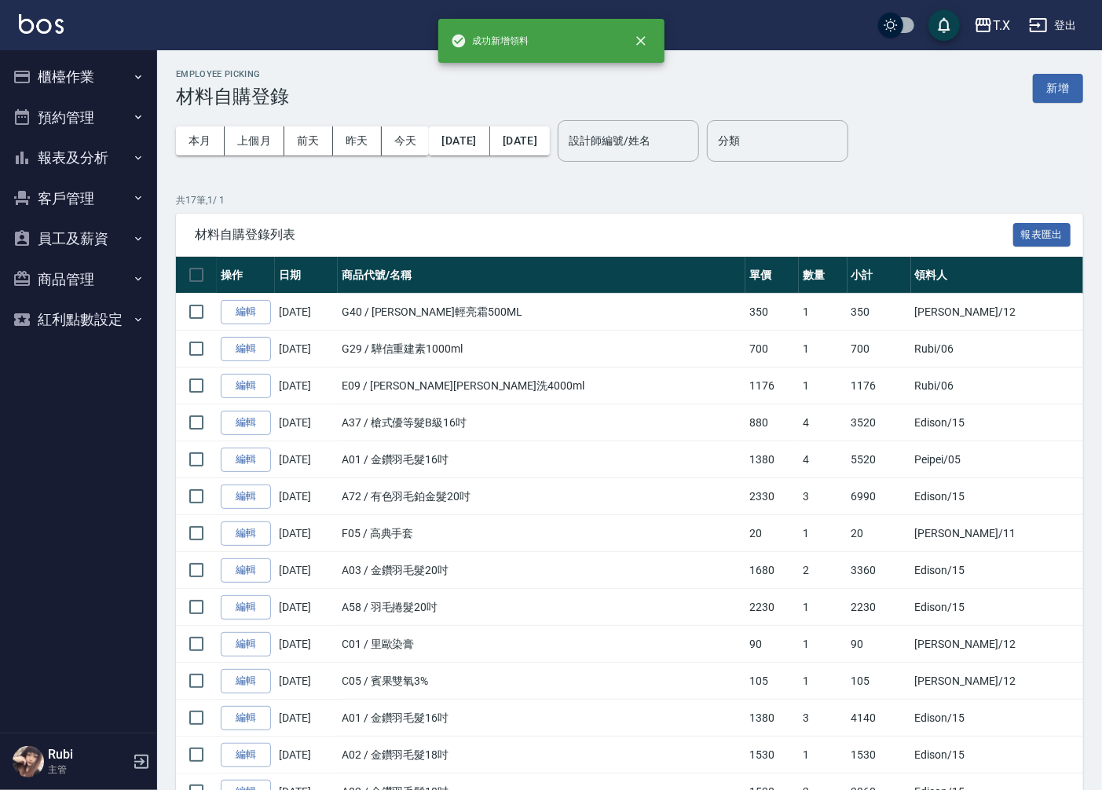
click at [68, 93] on button "櫃檯作業" at bounding box center [78, 77] width 145 height 41
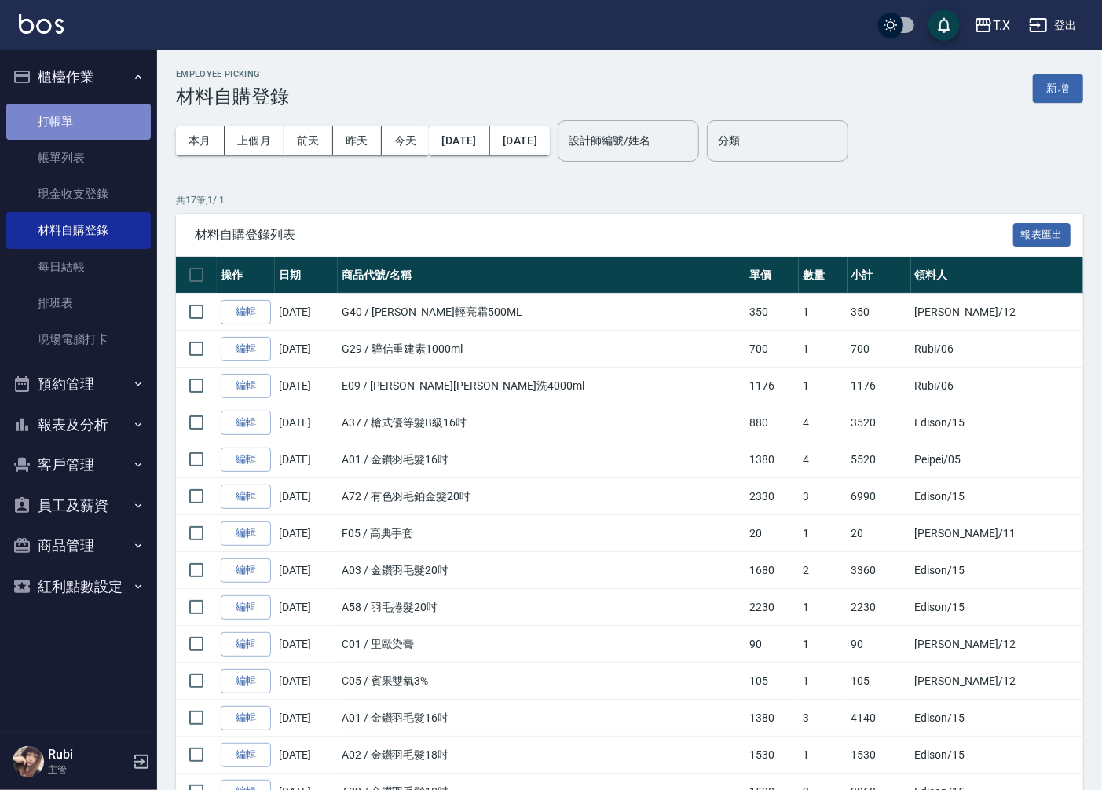
click at [72, 123] on link "打帳單" at bounding box center [78, 122] width 145 height 36
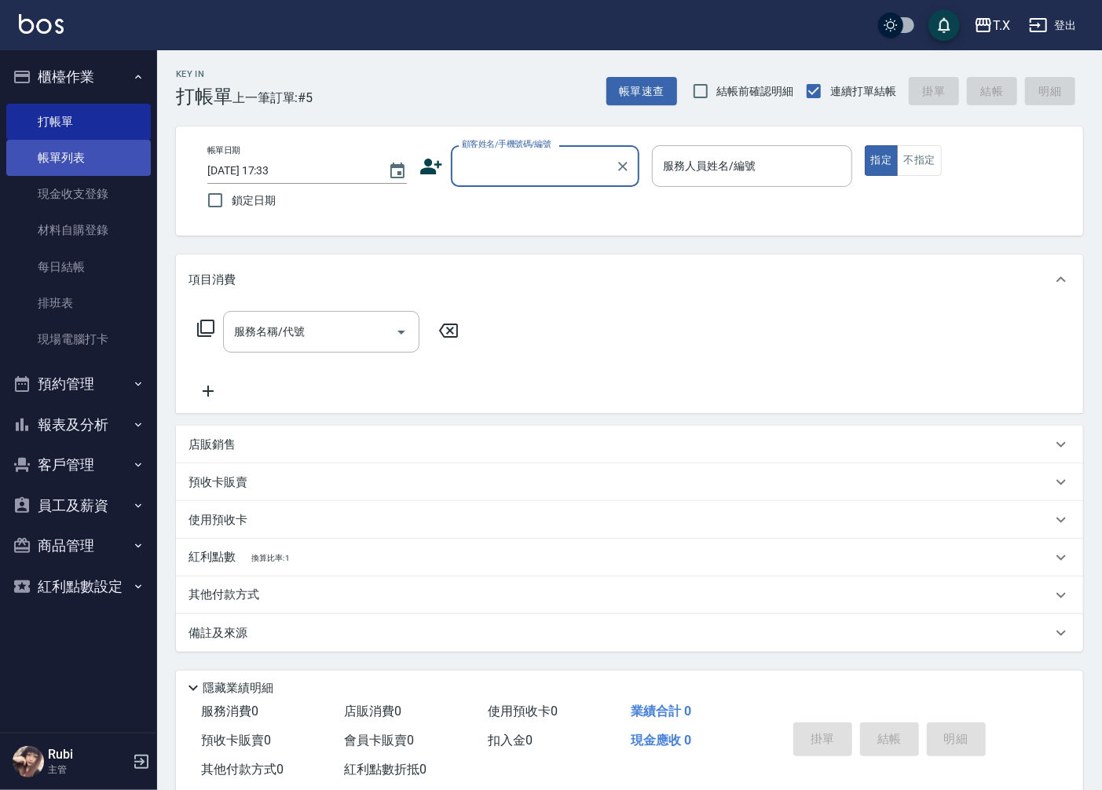
click at [85, 170] on link "帳單列表" at bounding box center [78, 158] width 145 height 36
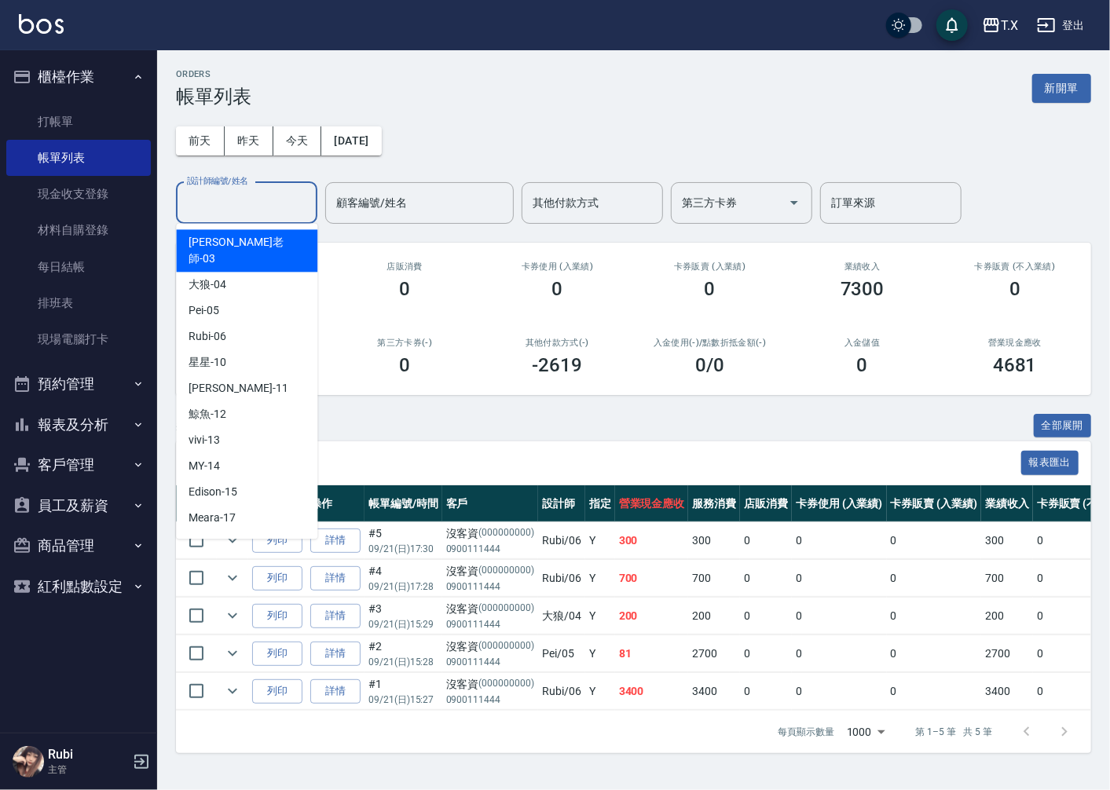
click at [262, 210] on input "設計師編號/姓名" at bounding box center [246, 202] width 127 height 27
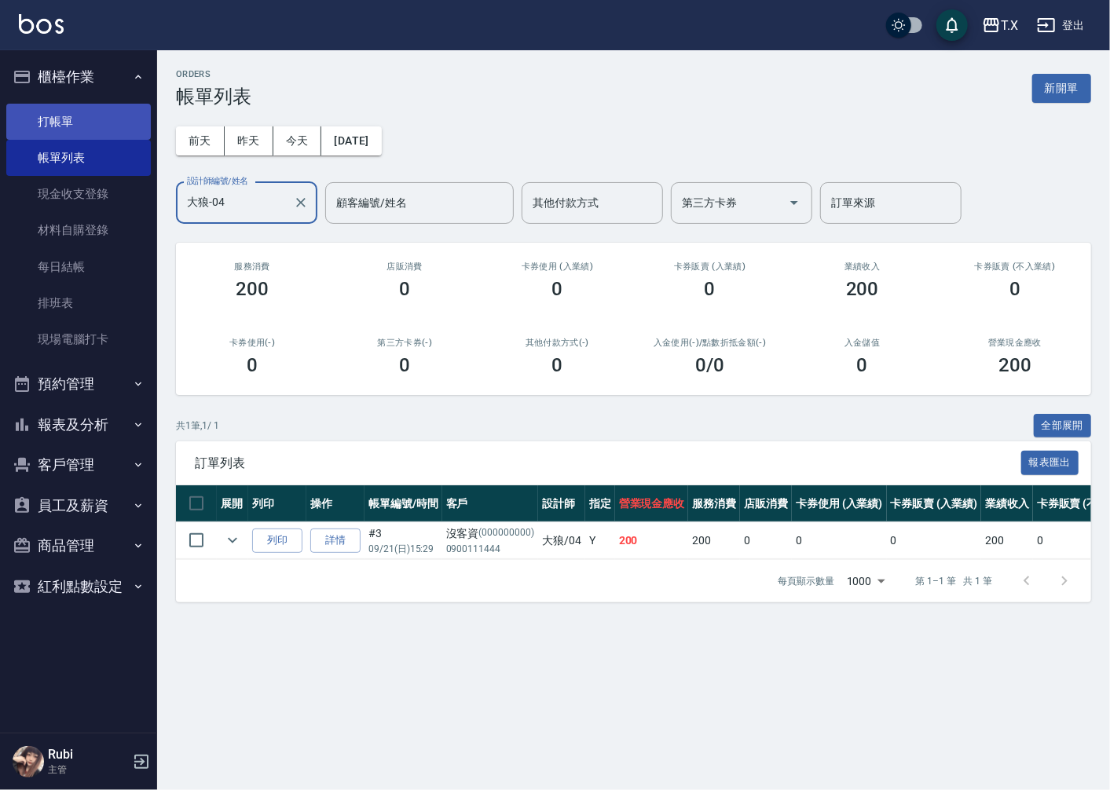
type input "大狼-04"
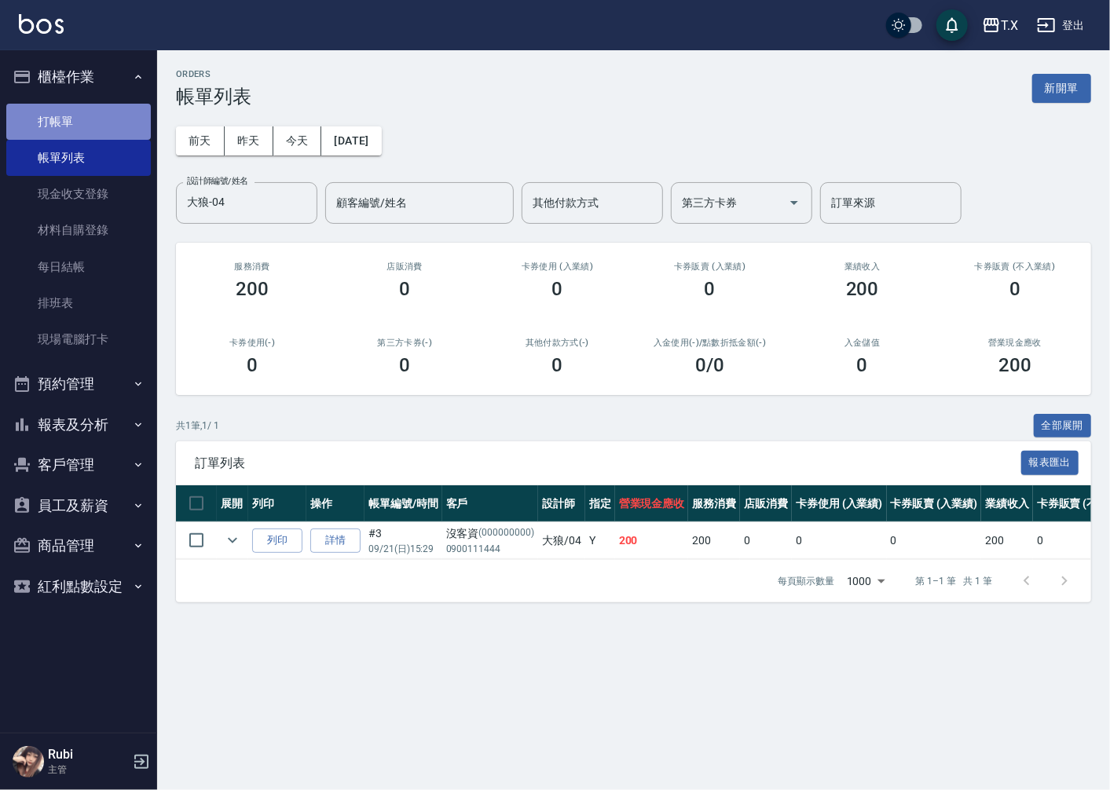
click at [69, 119] on link "打帳單" at bounding box center [78, 122] width 145 height 36
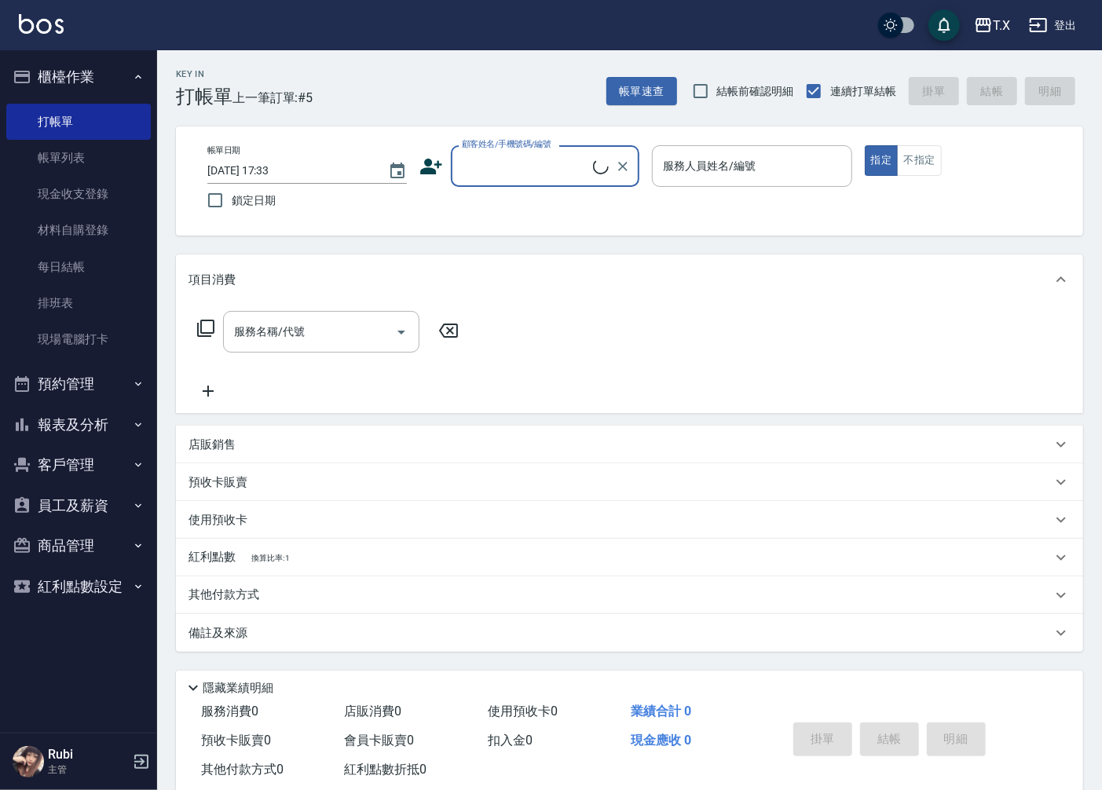
drag, startPoint x: 473, startPoint y: 174, endPoint x: 492, endPoint y: 177, distance: 19.9
click at [473, 174] on input "顧客姓名/手機號碼/編號" at bounding box center [525, 165] width 135 height 27
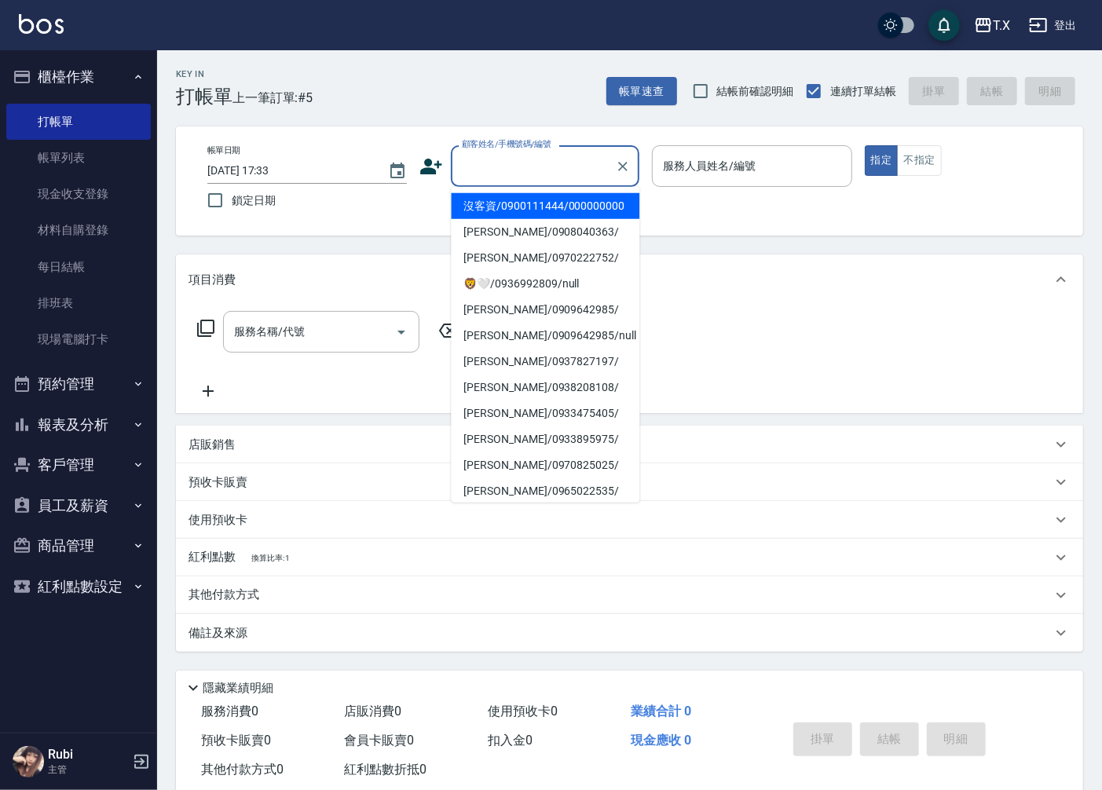
click at [500, 201] on li "沒客資/0900111444/000000000" at bounding box center [545, 206] width 189 height 26
type input "沒客資/0900111444/000000000"
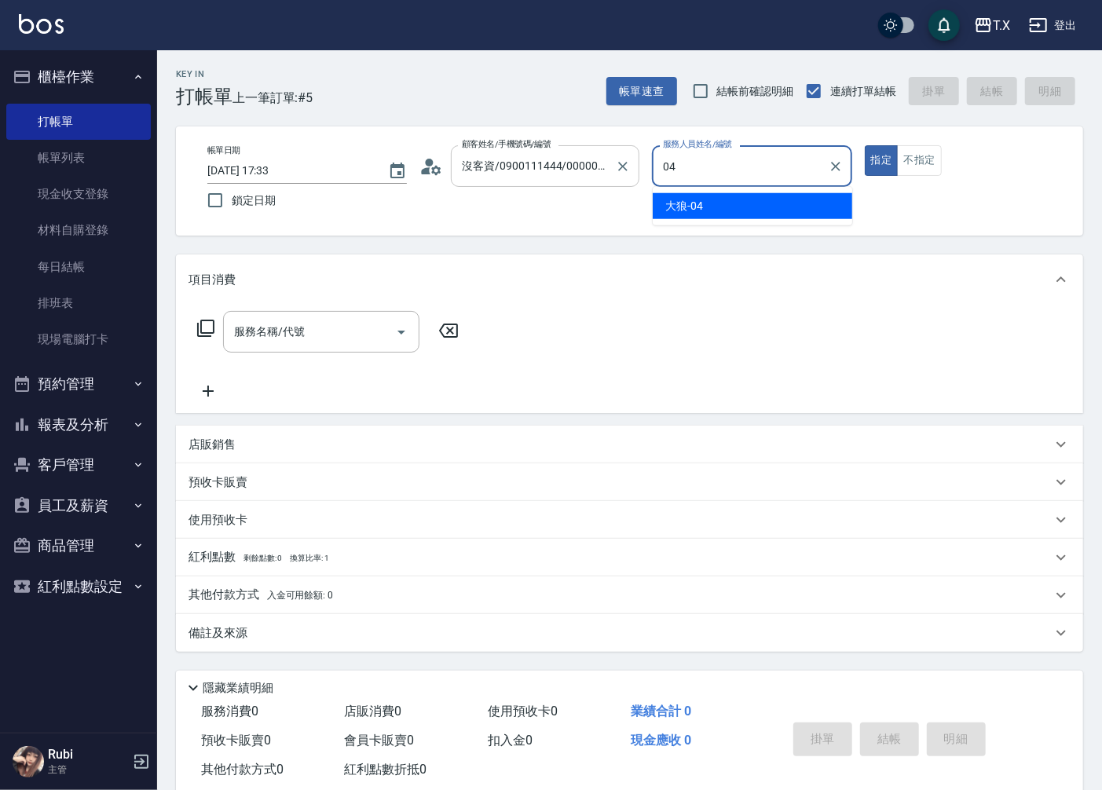
type input "大狼-04"
type button "true"
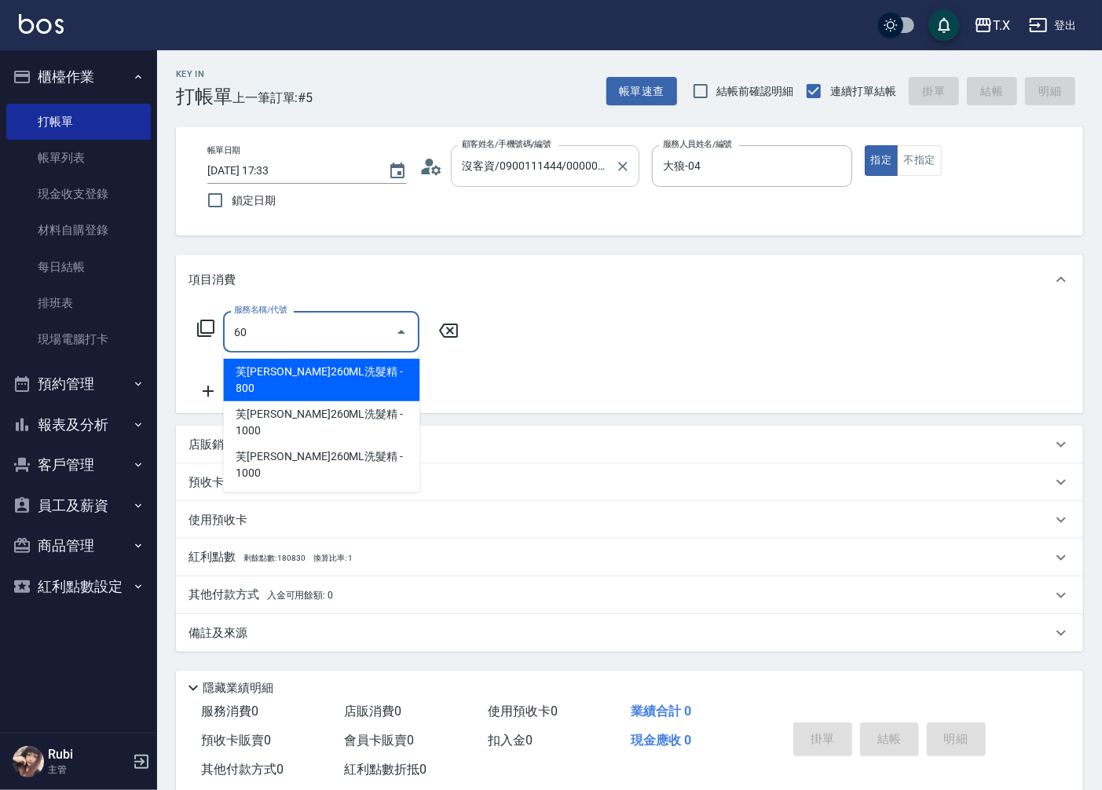
type input "609"
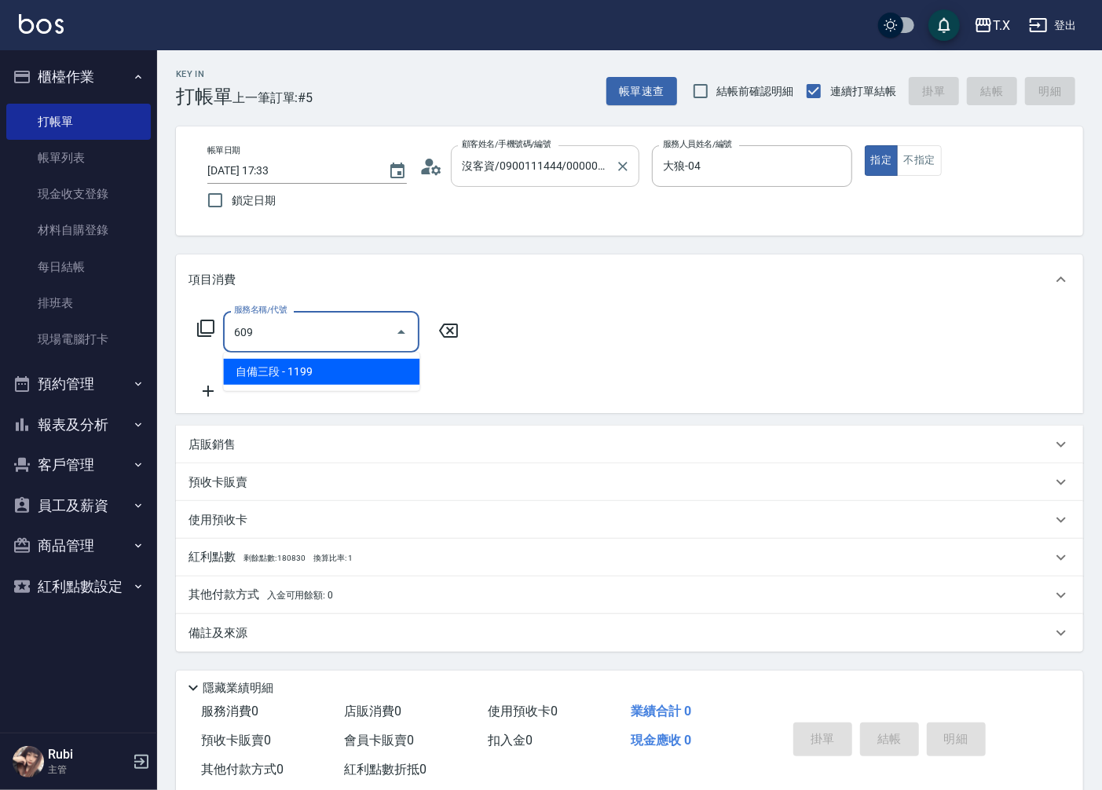
type input "110"
type input "自備三段(609)"
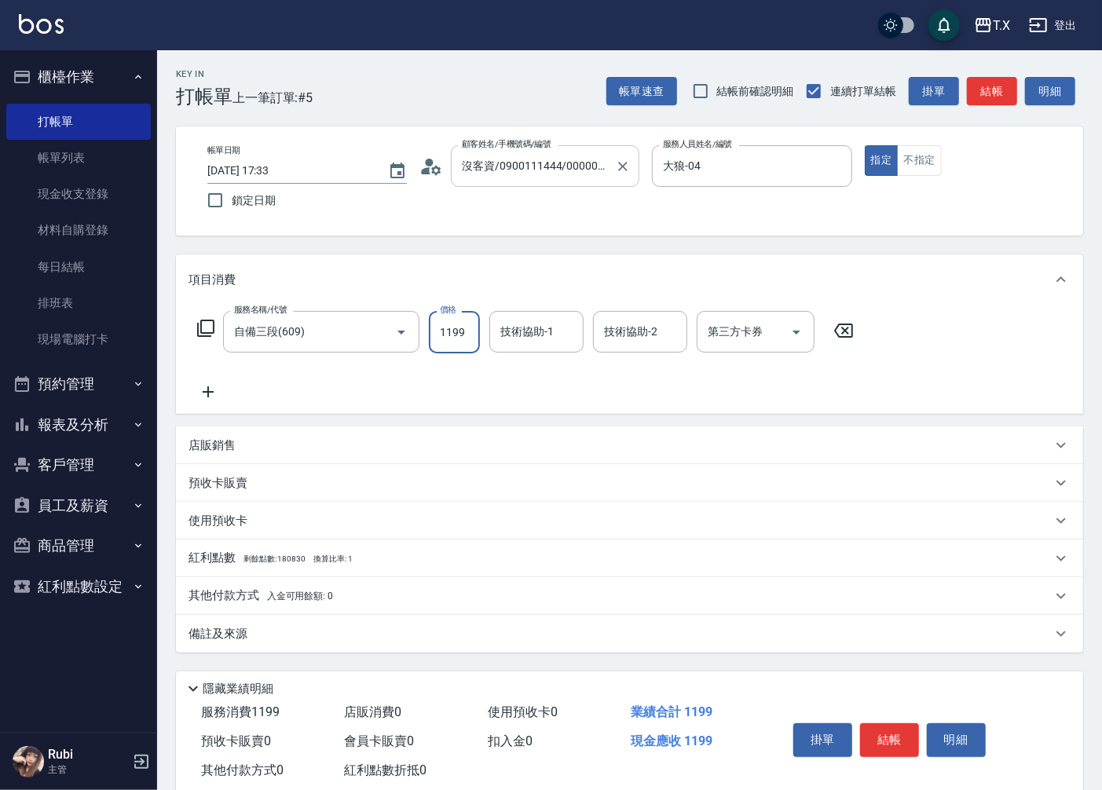
type input "1"
type input "0"
type input "110"
type input "10"
type input "1100"
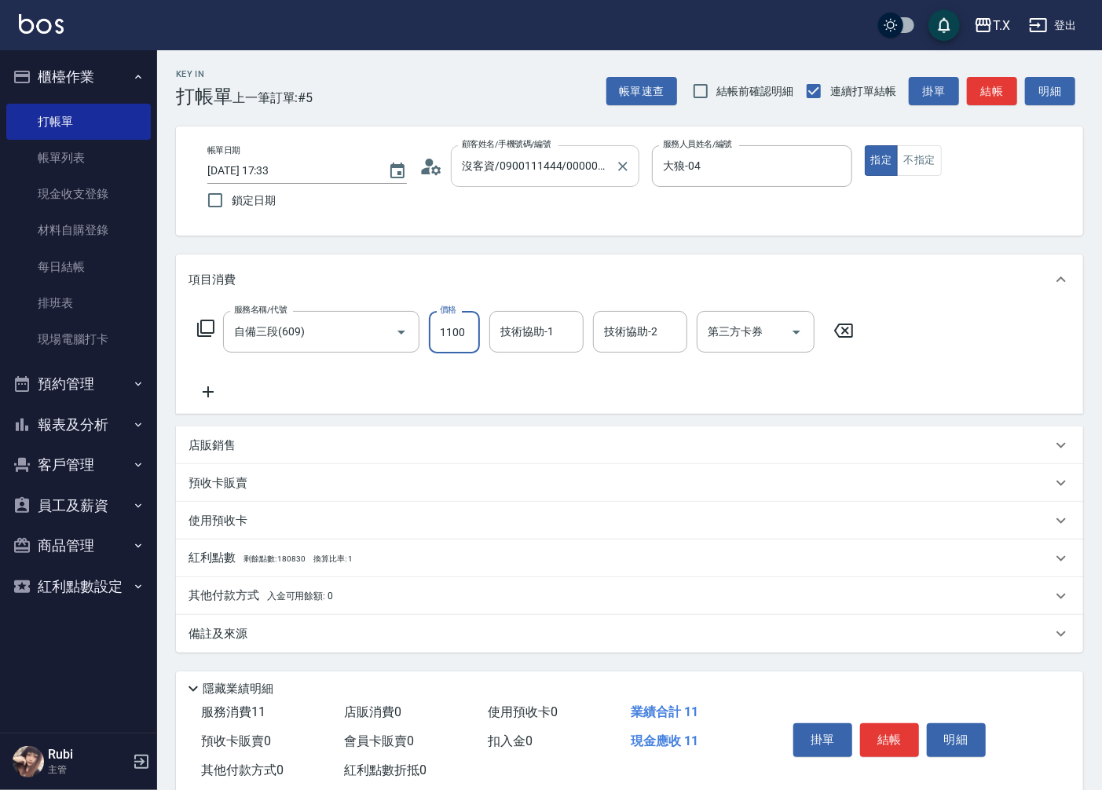
type input "110"
type input "1100"
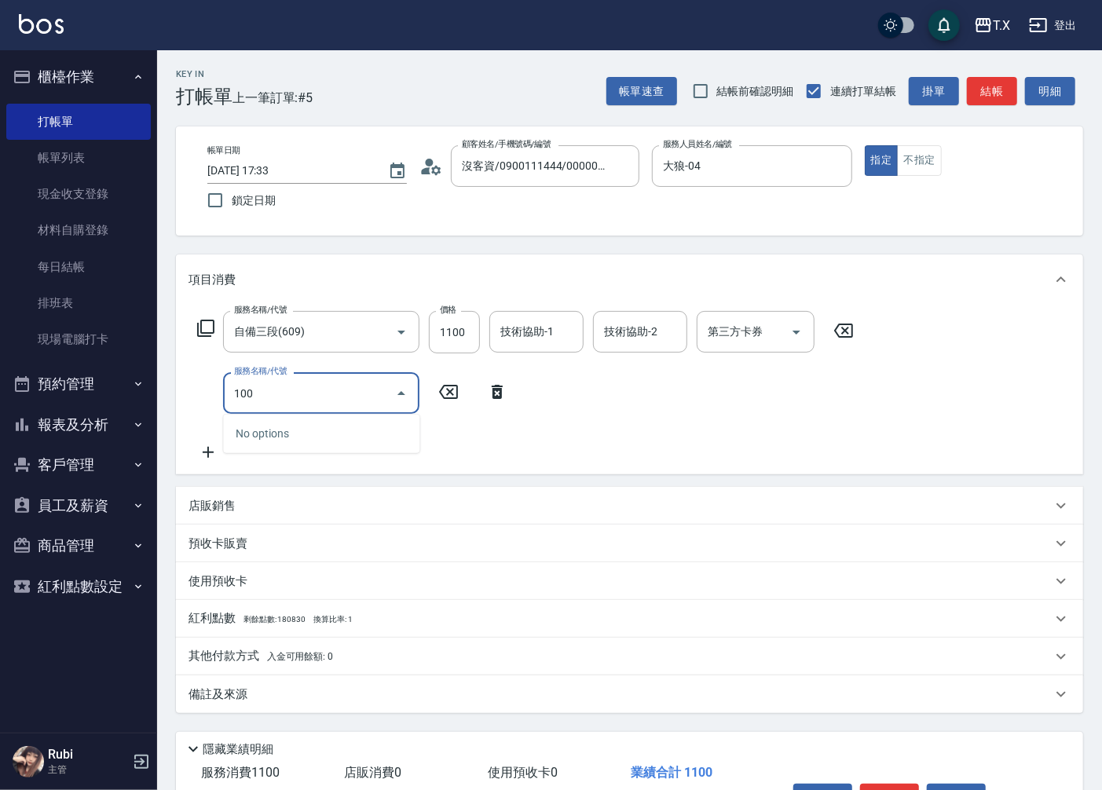
type input "1005"
type input "170"
type input "毛囊淨化洗髮(1005)"
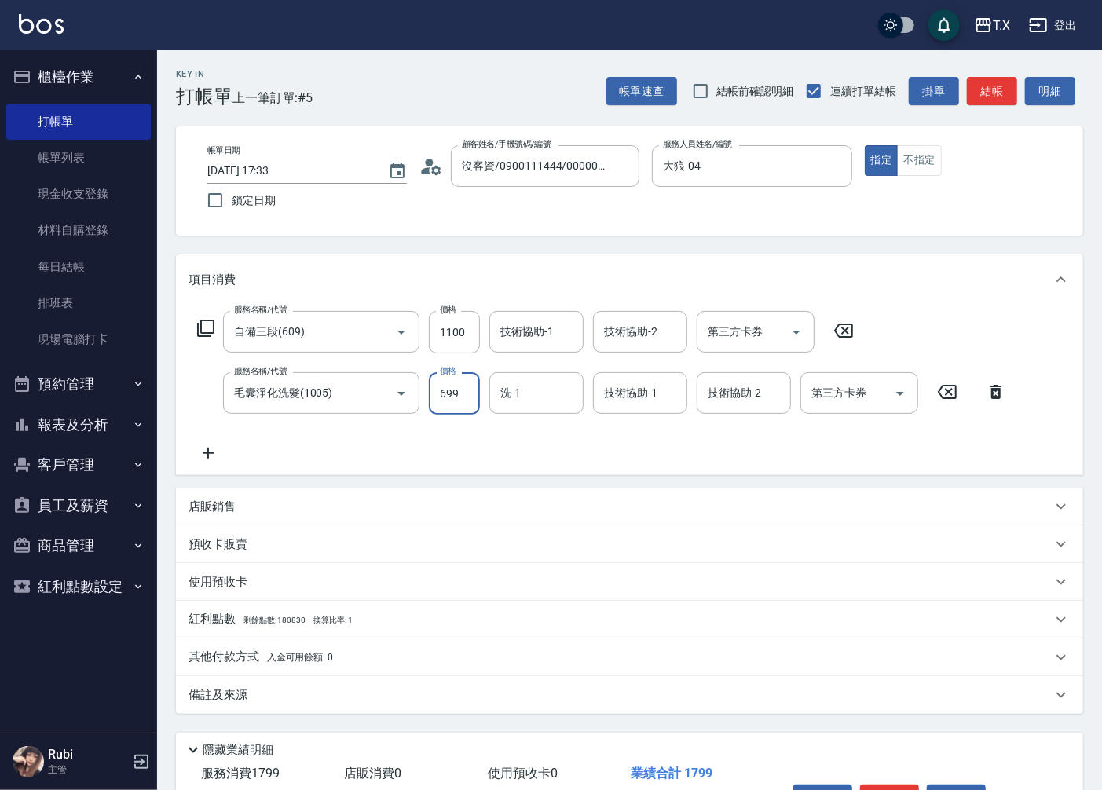
type input "7"
type input "110"
type input "700"
type input "180"
type input "700"
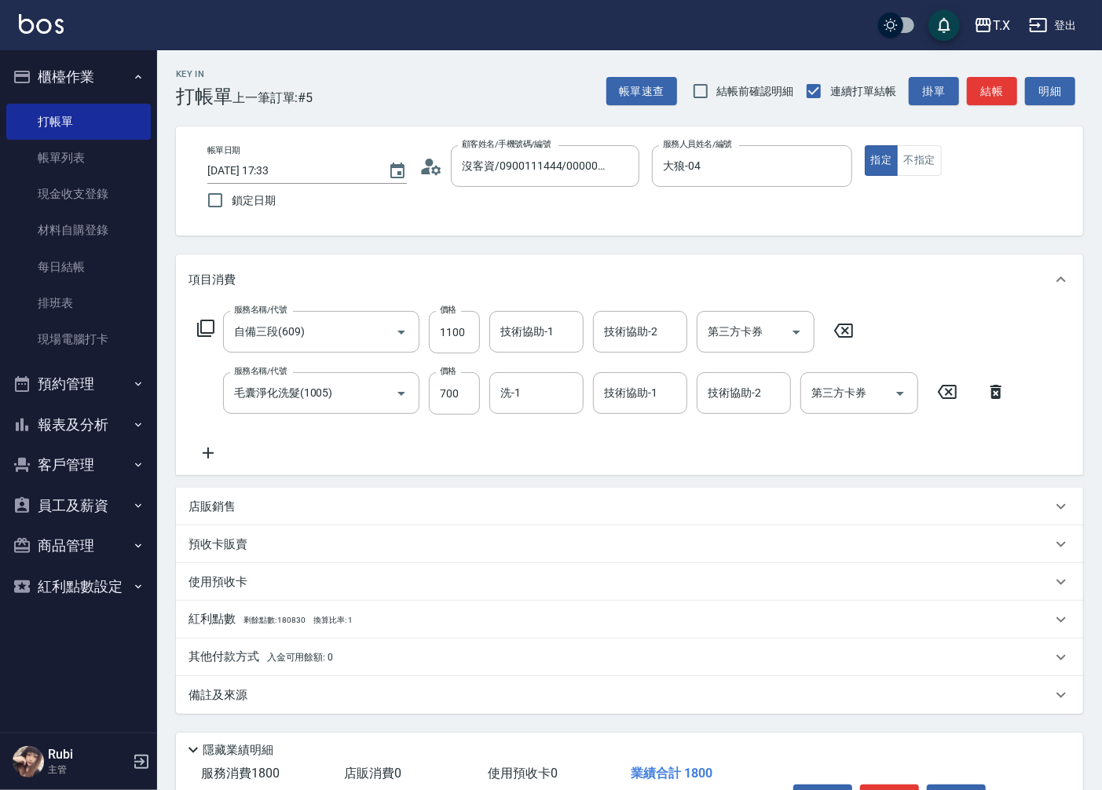
click at [313, 499] on div "店販銷售" at bounding box center [620, 507] width 863 height 16
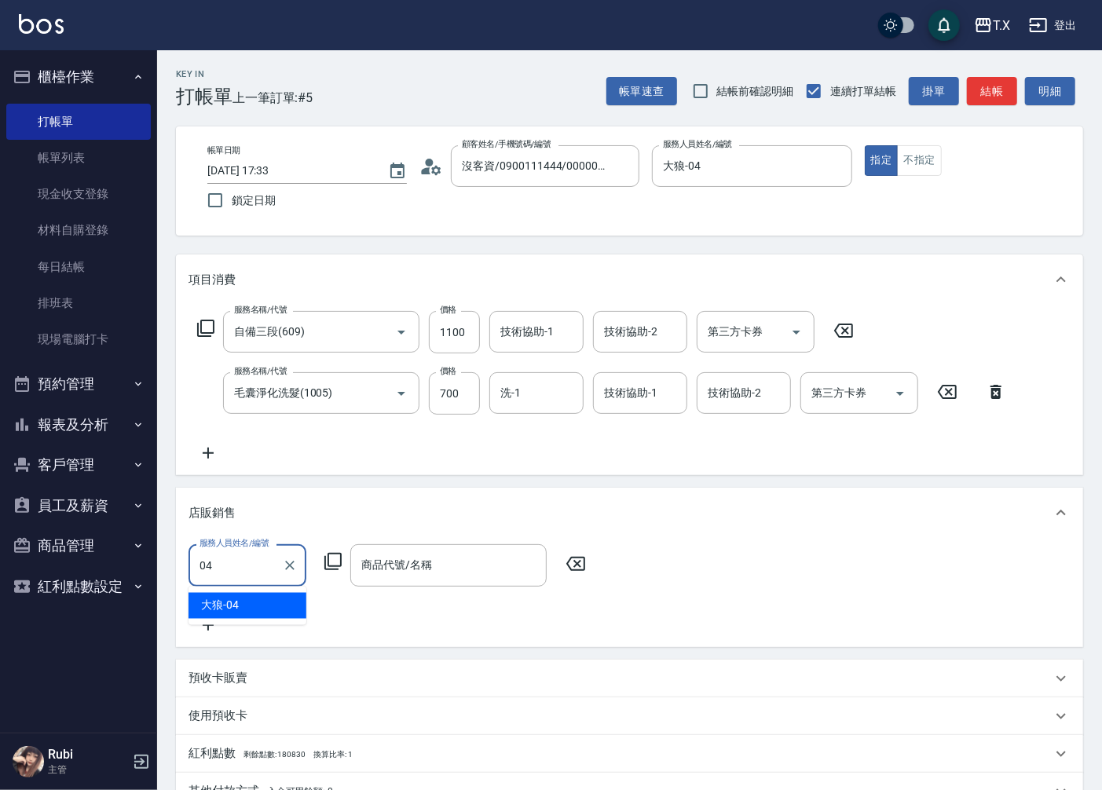
type input "大狼-04"
click at [558, 558] on icon at bounding box center [575, 564] width 39 height 19
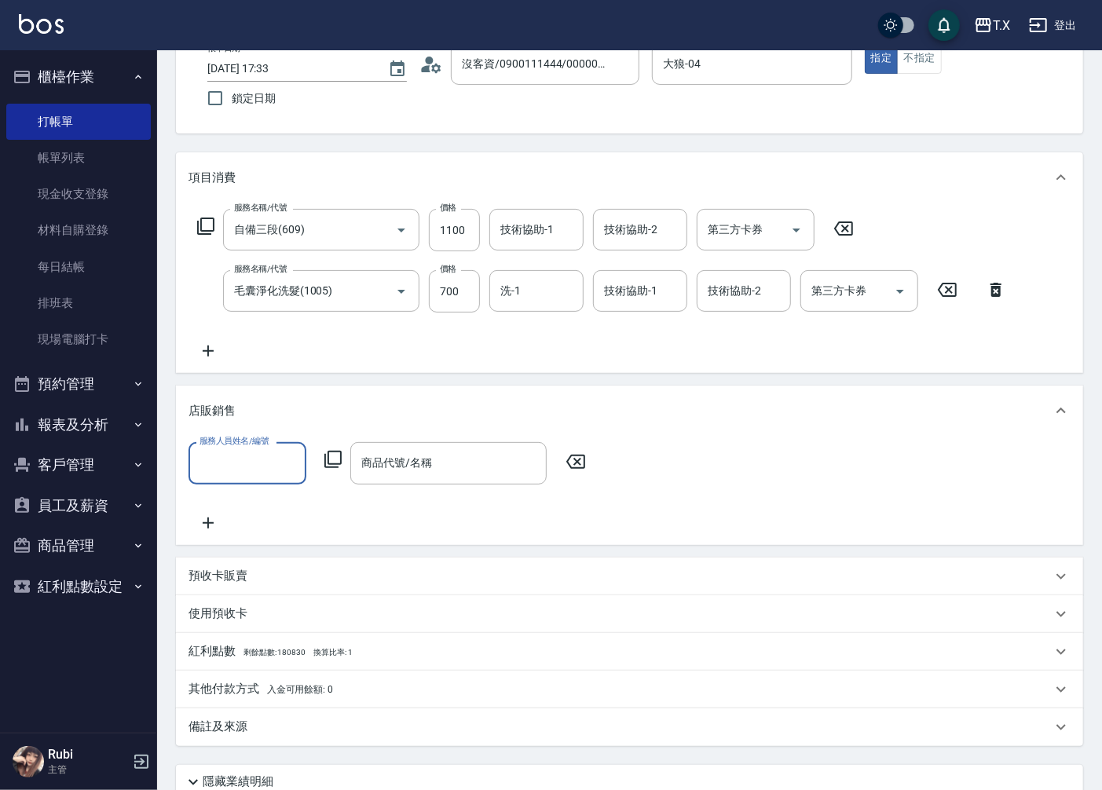
scroll to position [233, 0]
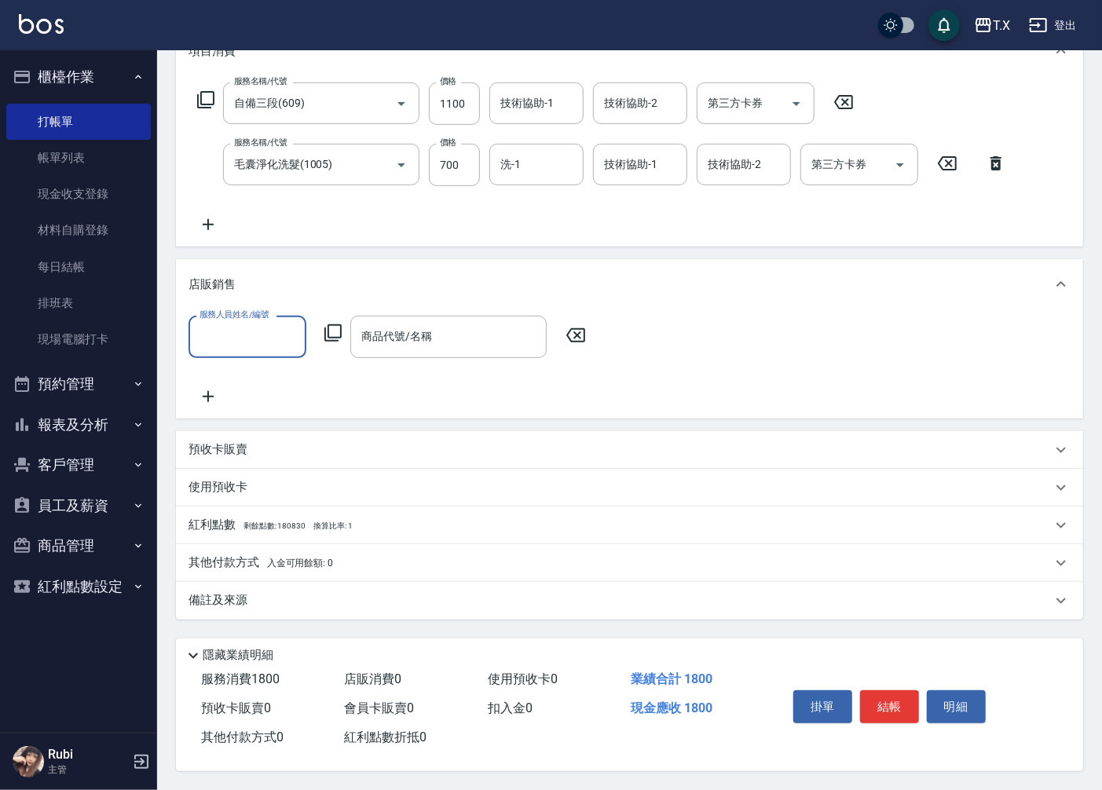
click at [901, 708] on button "結帳" at bounding box center [889, 706] width 59 height 33
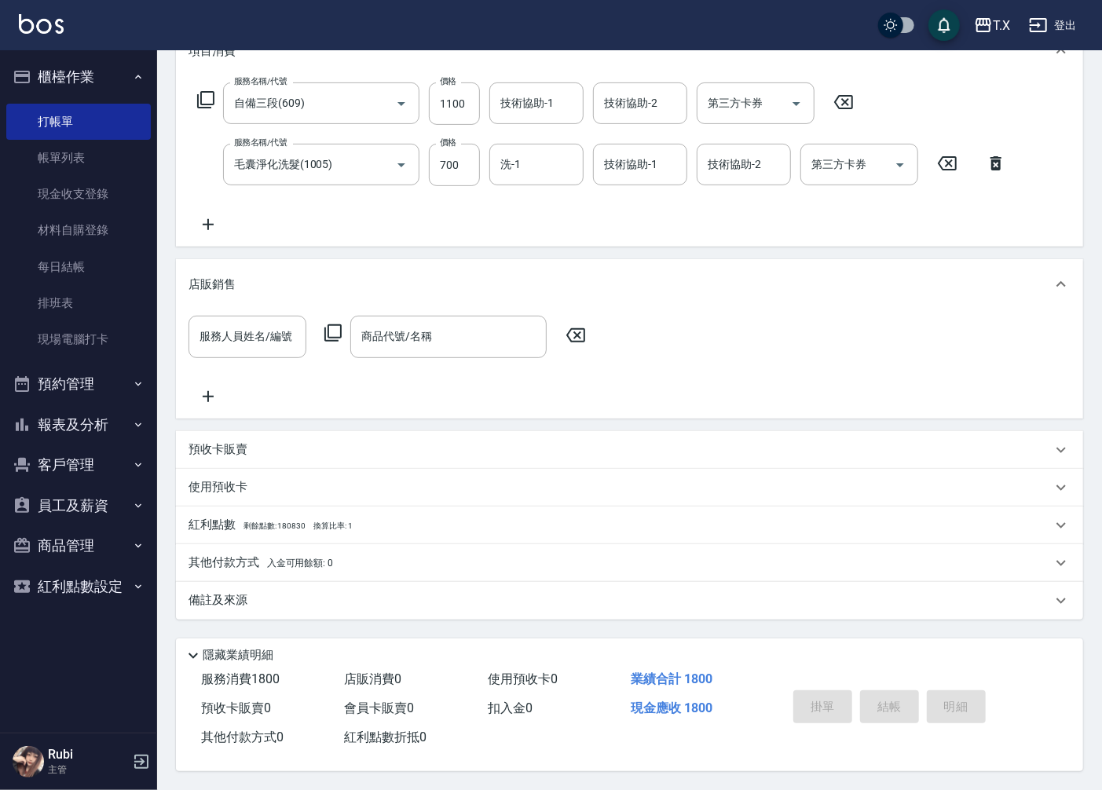
type input "0"
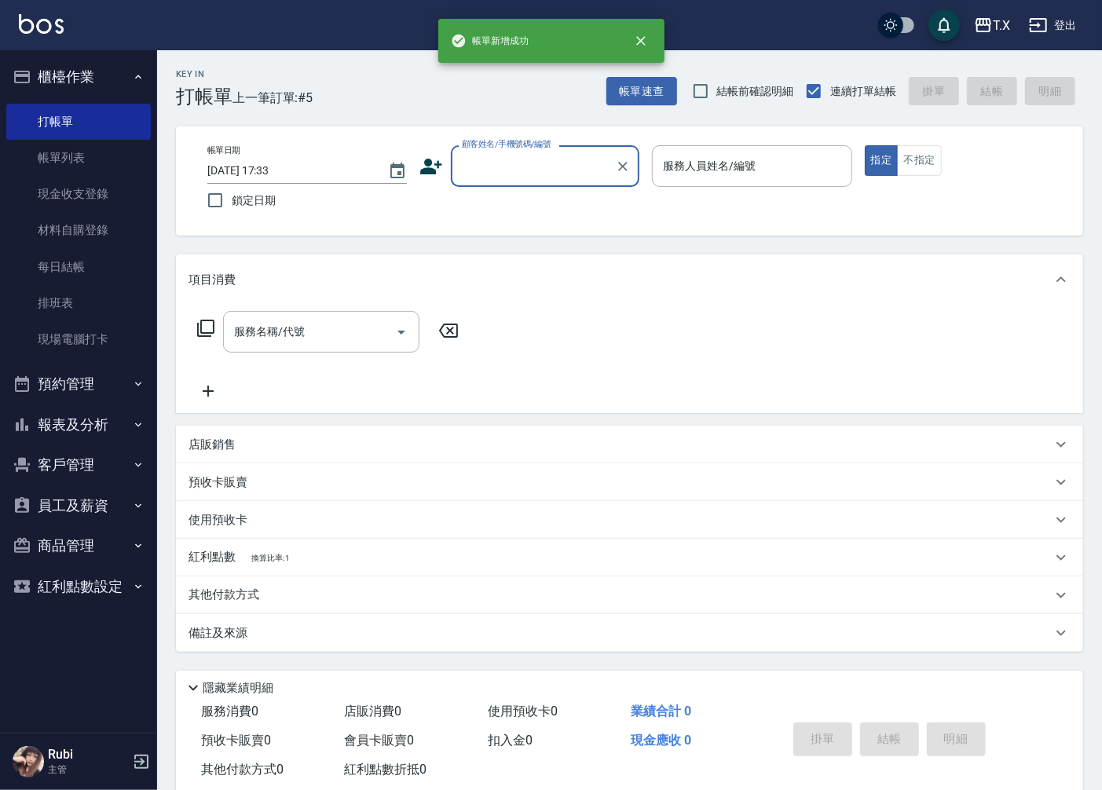
scroll to position [0, 0]
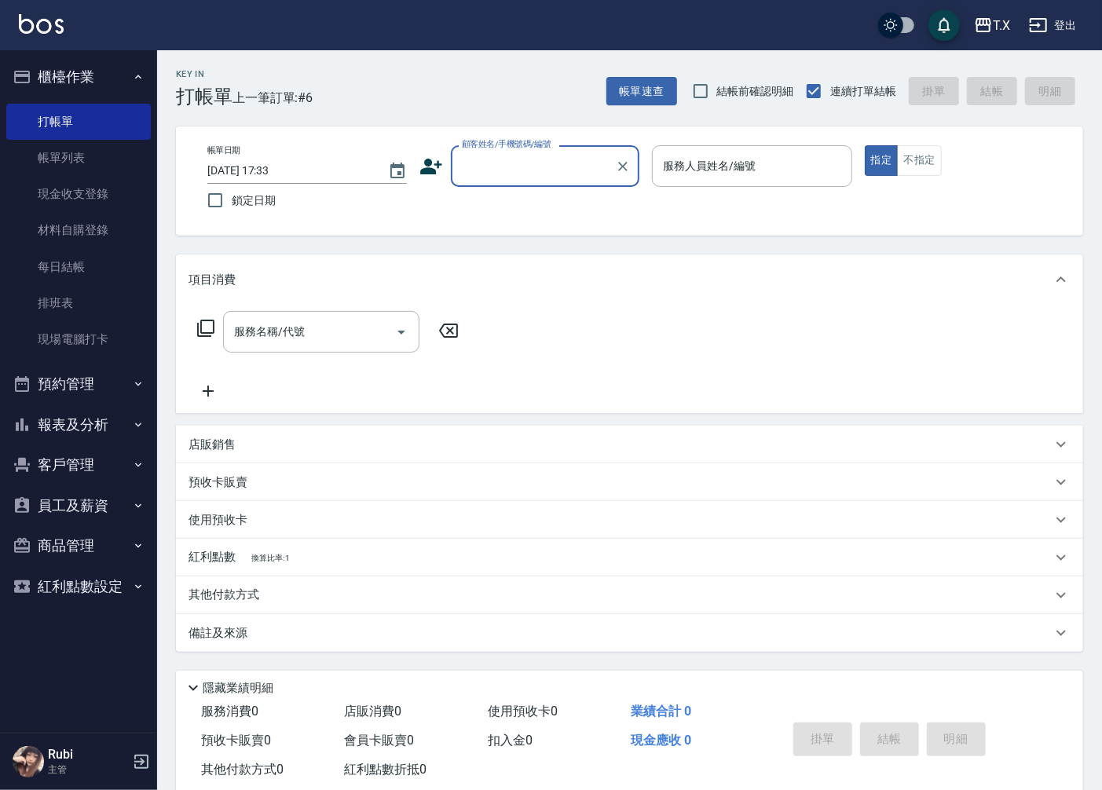
click at [492, 143] on label "顧客姓名/手機號碼/編號" at bounding box center [507, 144] width 90 height 12
click at [492, 152] on input "顧客姓名/手機號碼/編號" at bounding box center [533, 165] width 151 height 27
click at [485, 189] on div "帳單日期 [DATE] 17:33 鎖定日期 顧客姓名/手機號碼/編號 顧客姓名/手機號碼/編號 服務人員姓名/編號 服務人員姓名/編號 指定 不指定" at bounding box center [630, 180] width 870 height 71
click at [492, 173] on input "顧客姓名/手機號碼/編號" at bounding box center [533, 165] width 151 height 27
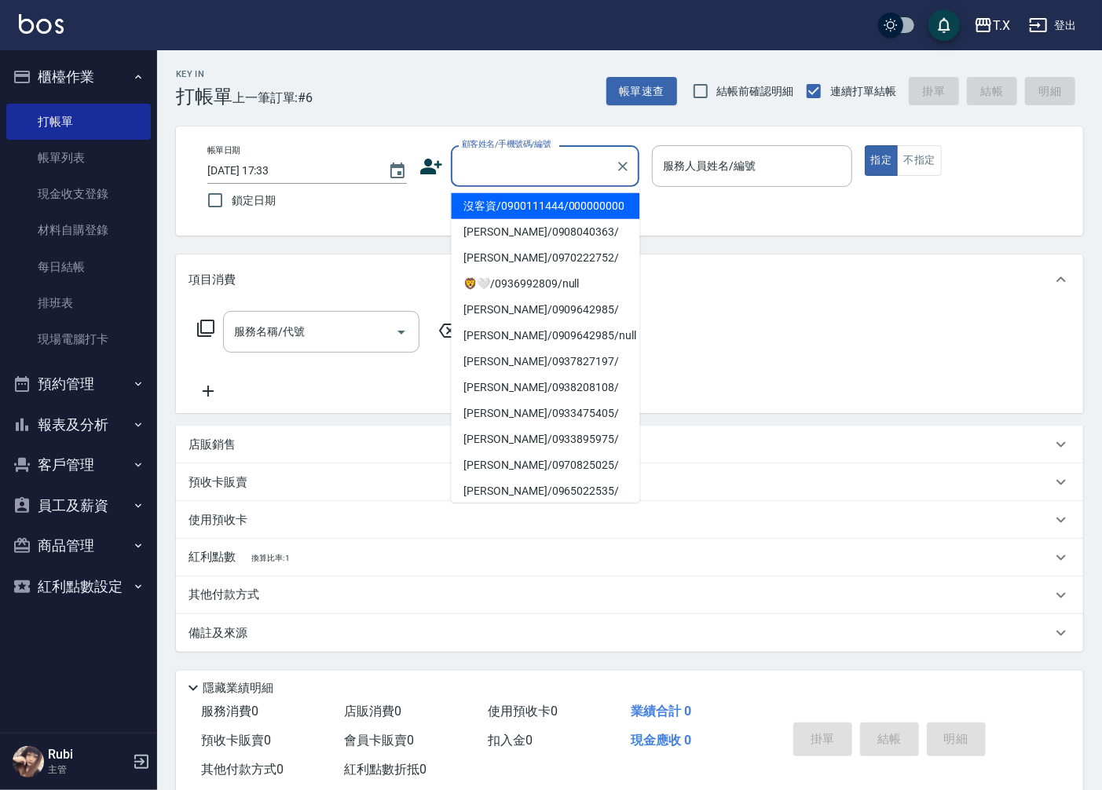
click at [482, 219] on li "沒客資/0900111444/000000000" at bounding box center [545, 206] width 189 height 26
type input "沒客資/0900111444/000000000"
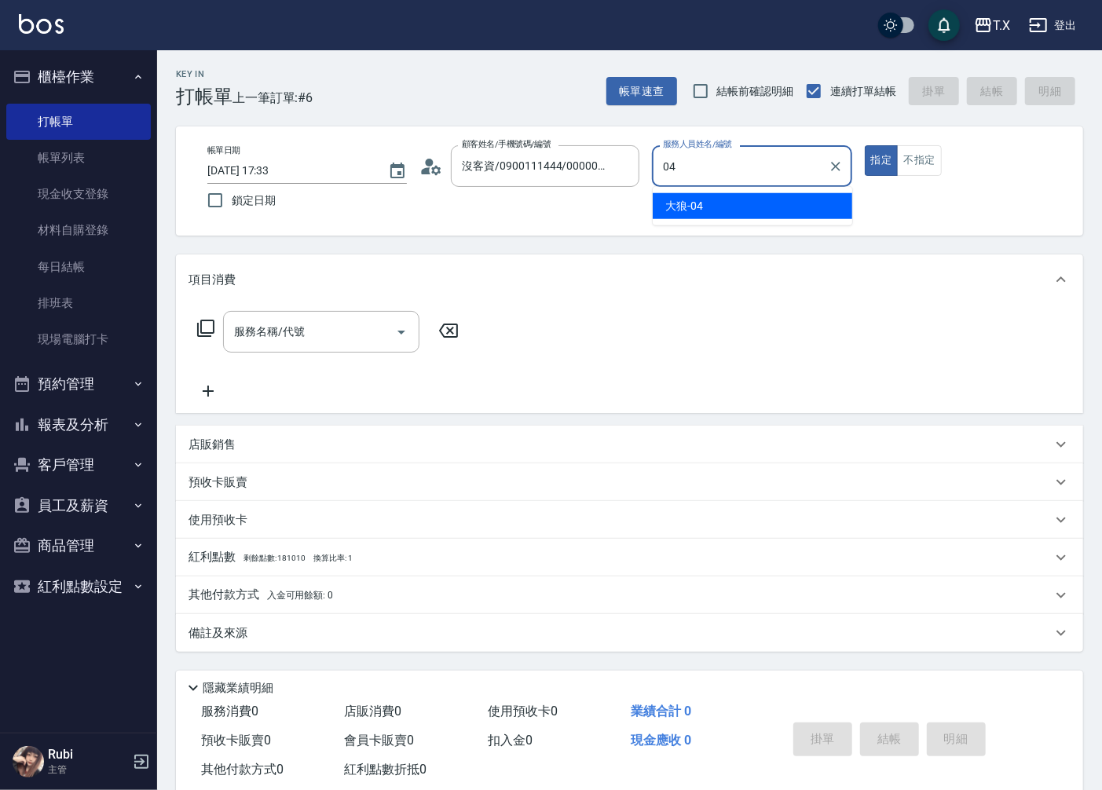
type input "大狼-04"
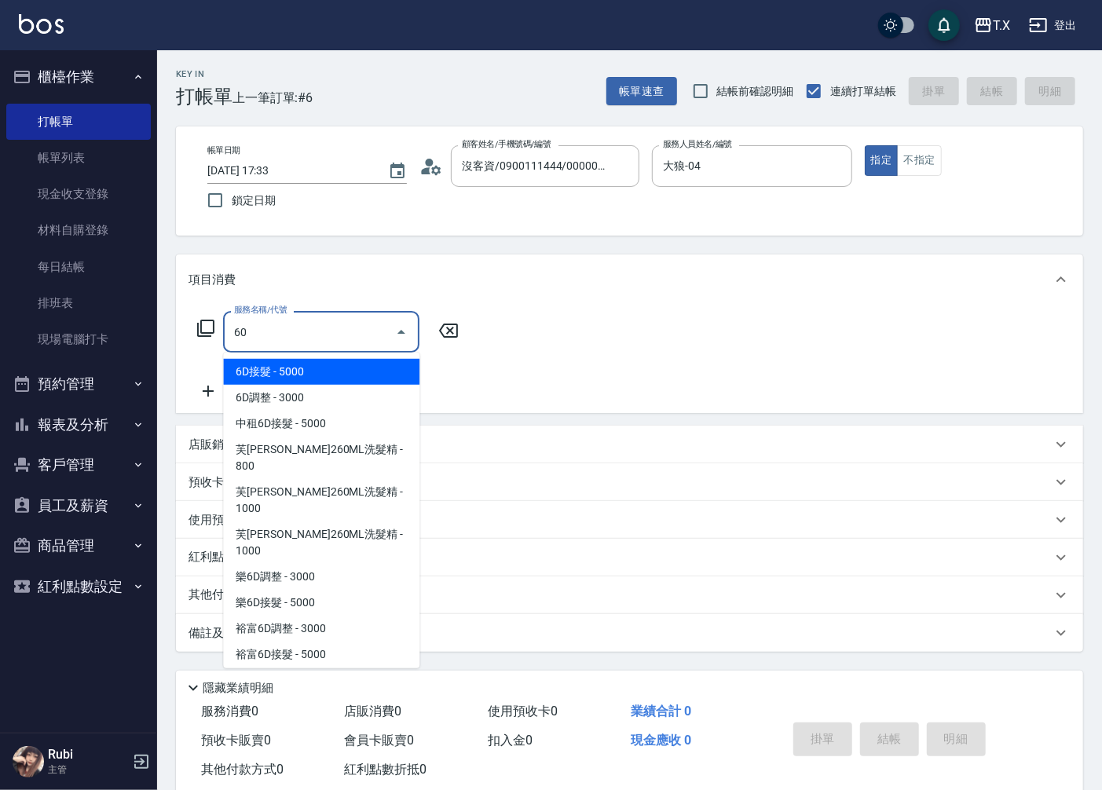
type input "609"
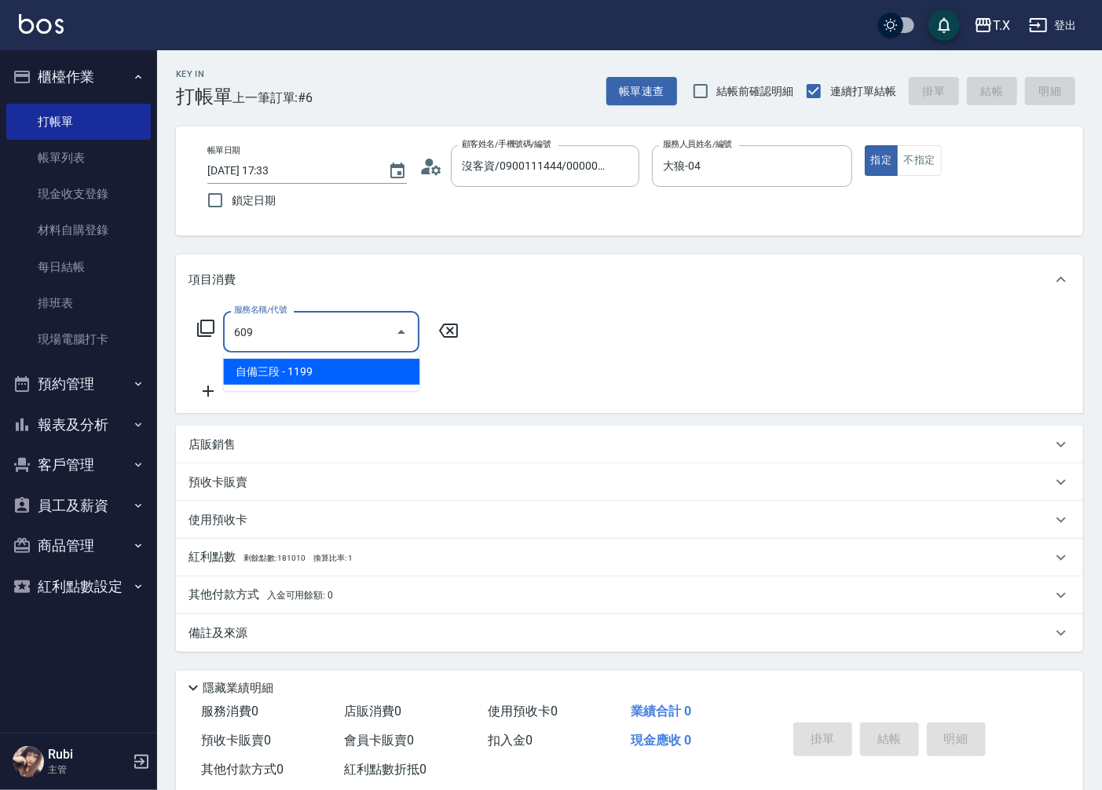
type input "110"
type input "自備三段(609)"
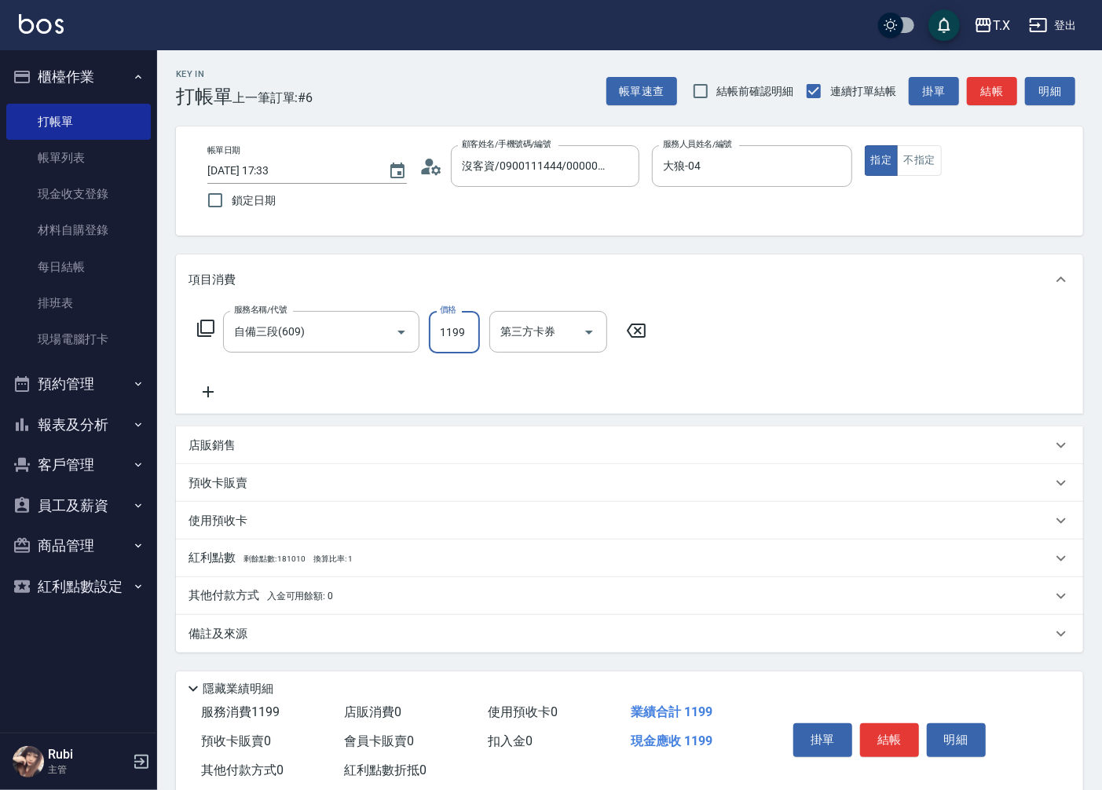
type input "1"
type input "0"
type input "110"
type input "1100"
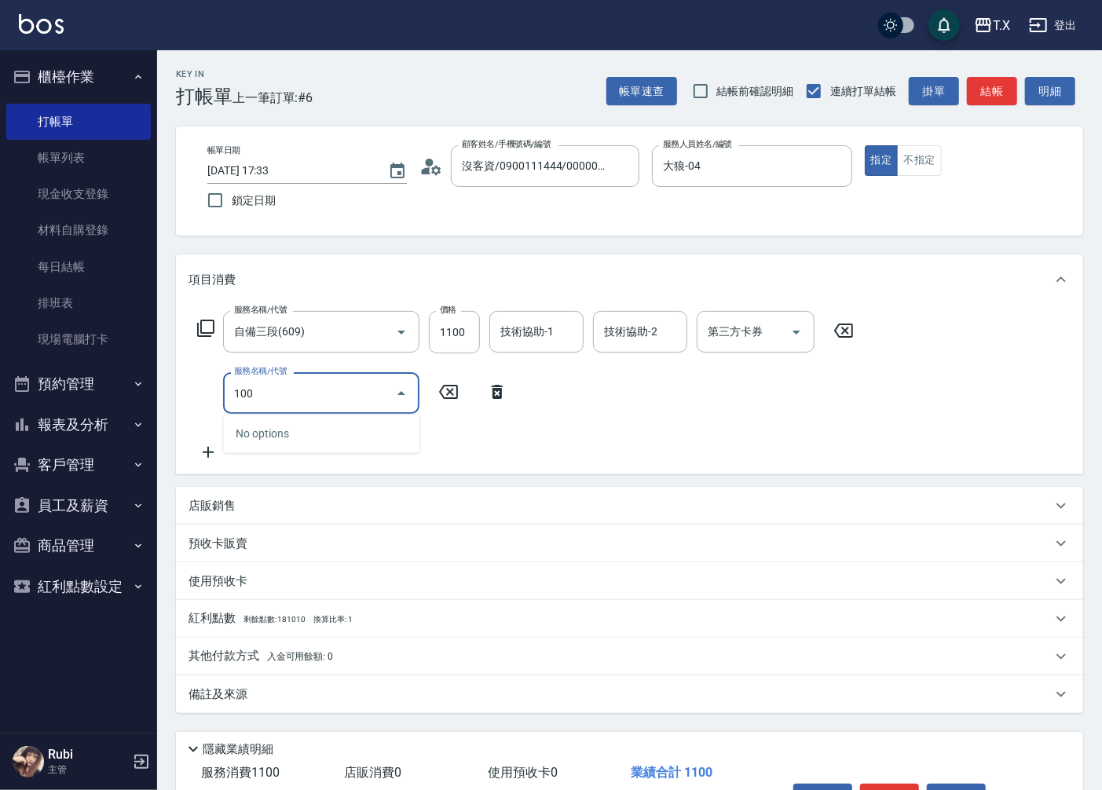
type input "1005"
type input "170"
type input "毛囊淨化洗髮(1005)"
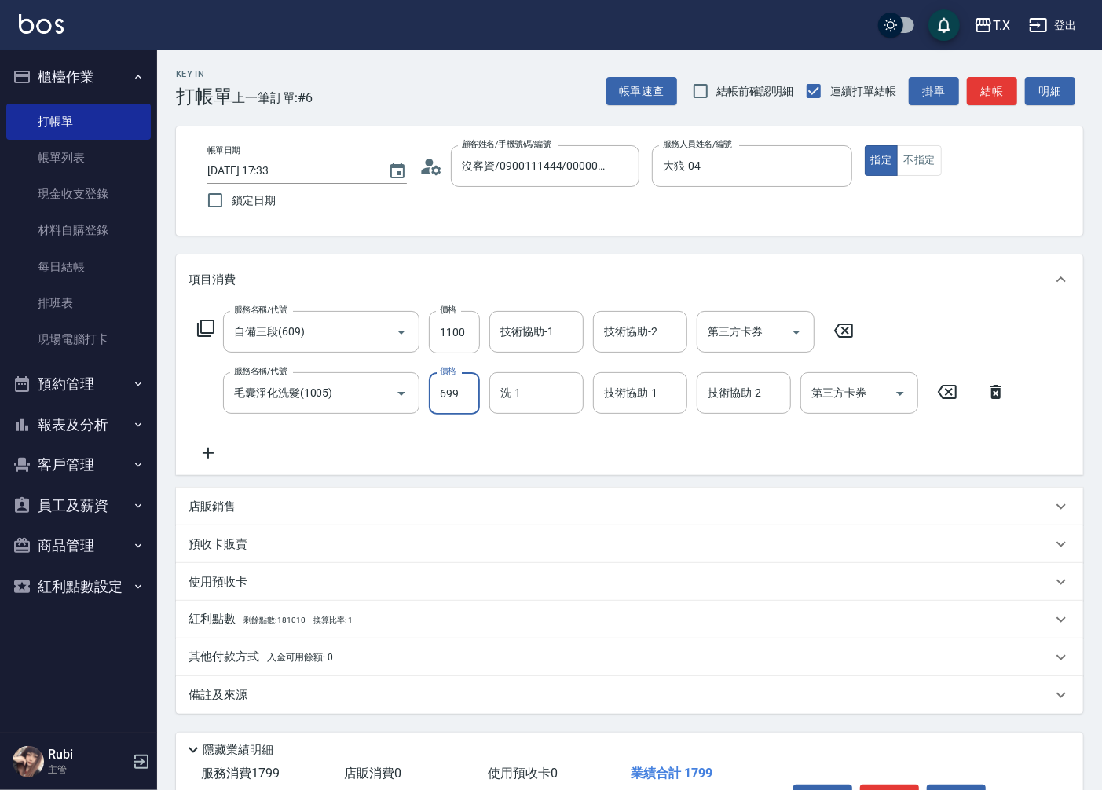
type input "7"
type input "110"
type input "700"
type input "180"
type input "700"
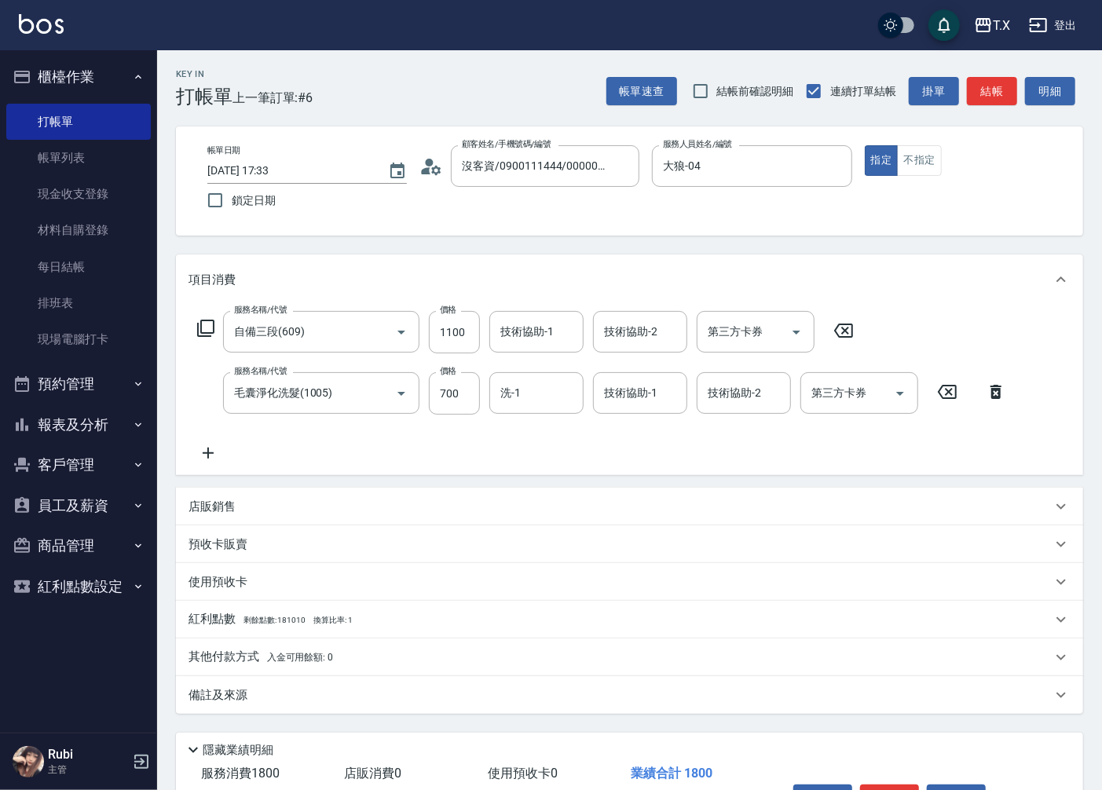
click at [269, 522] on div "店販銷售" at bounding box center [629, 507] width 907 height 38
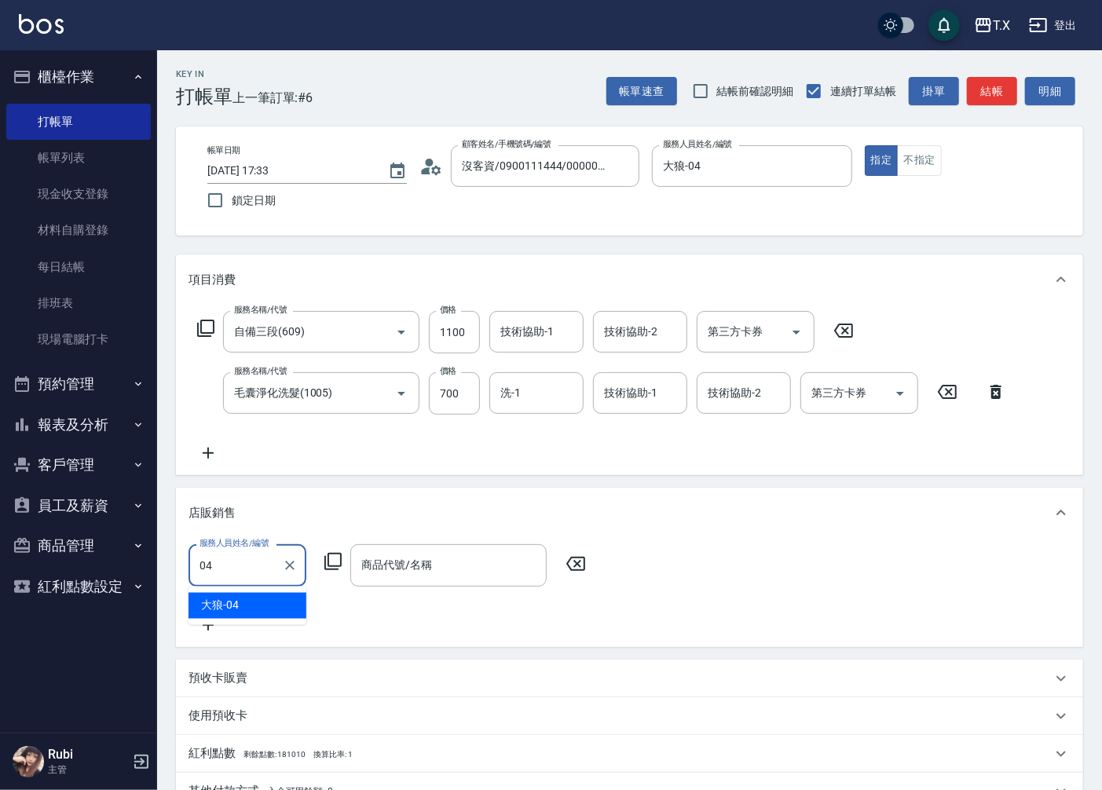
type input "大狼-04"
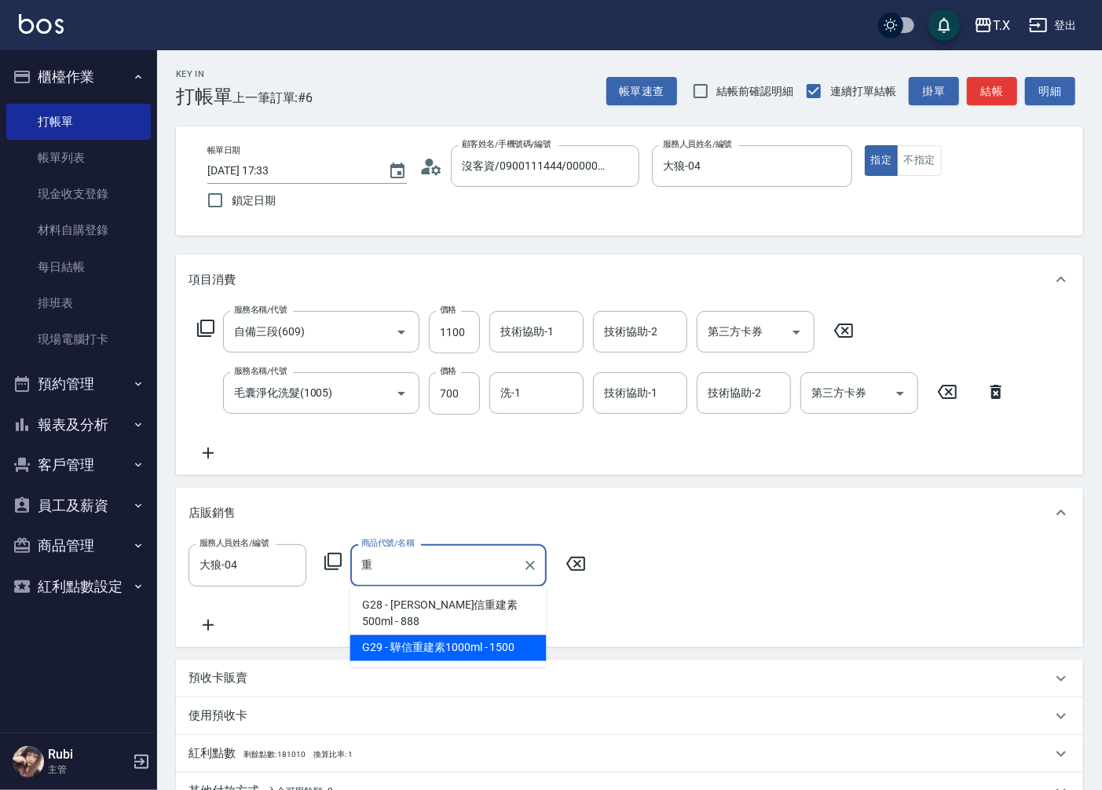
type input "驊信重建素1000ml"
type input "330"
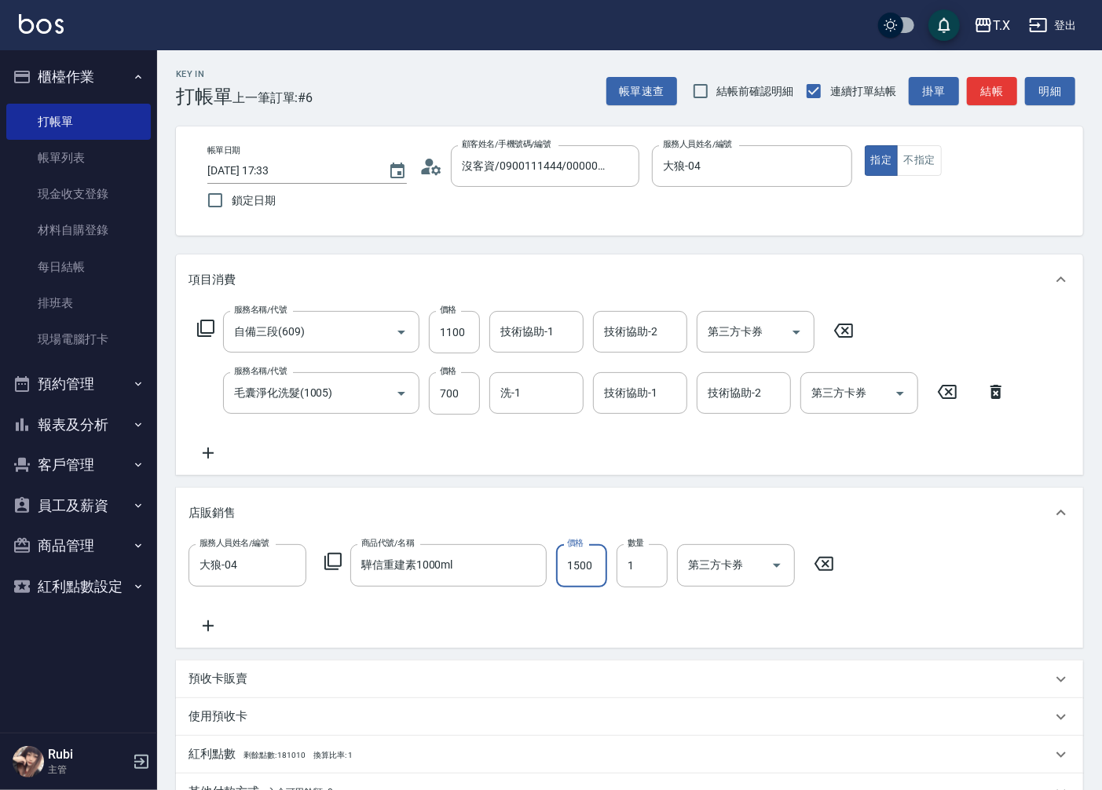
type input "2"
type input "180"
type input "200"
type input "2000"
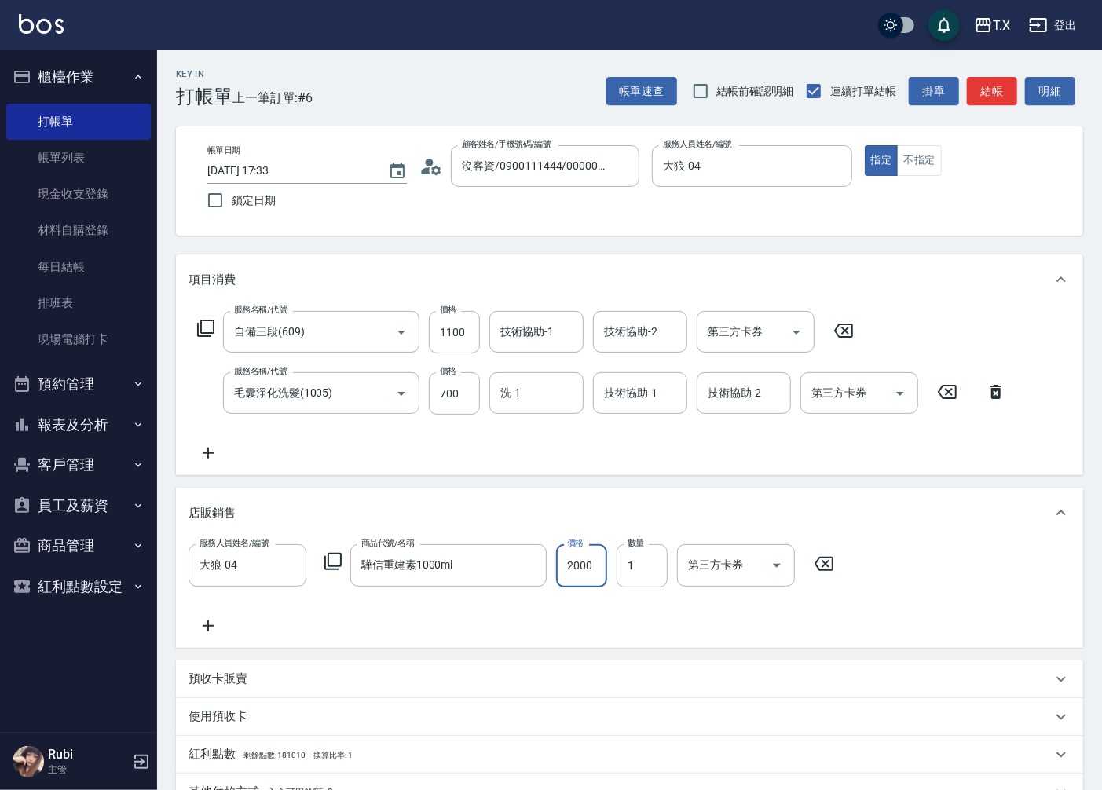
type input "380"
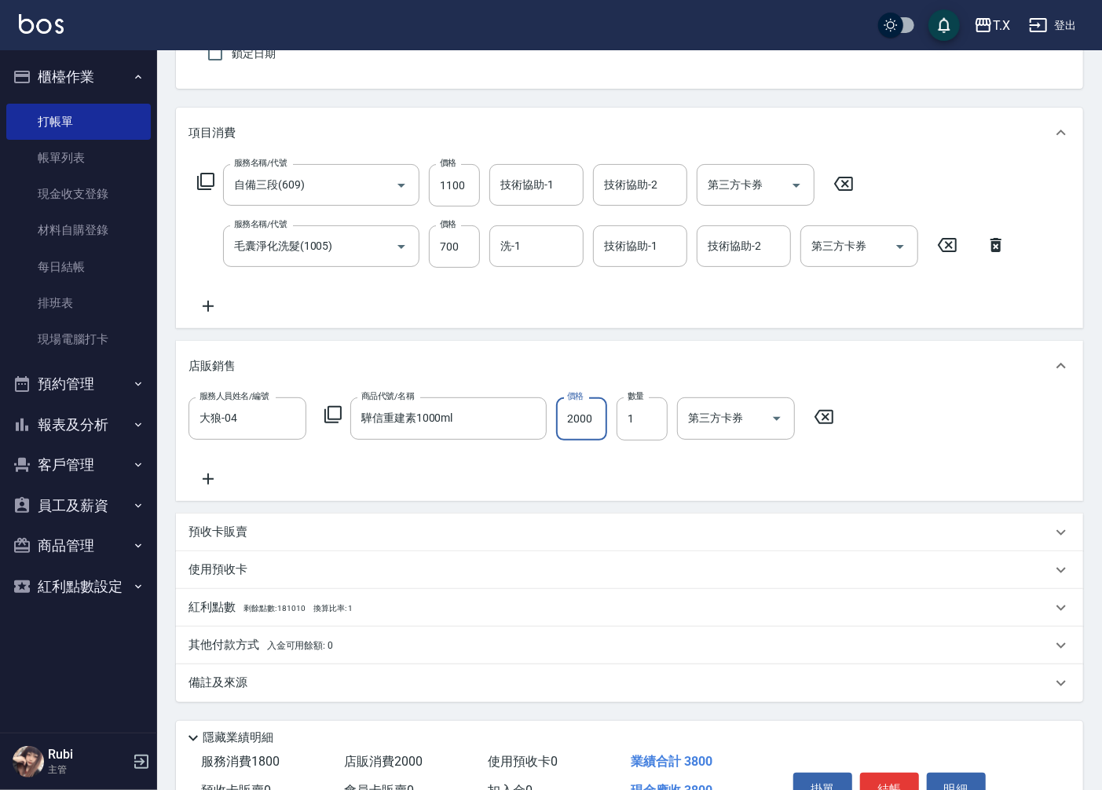
scroll to position [233, 0]
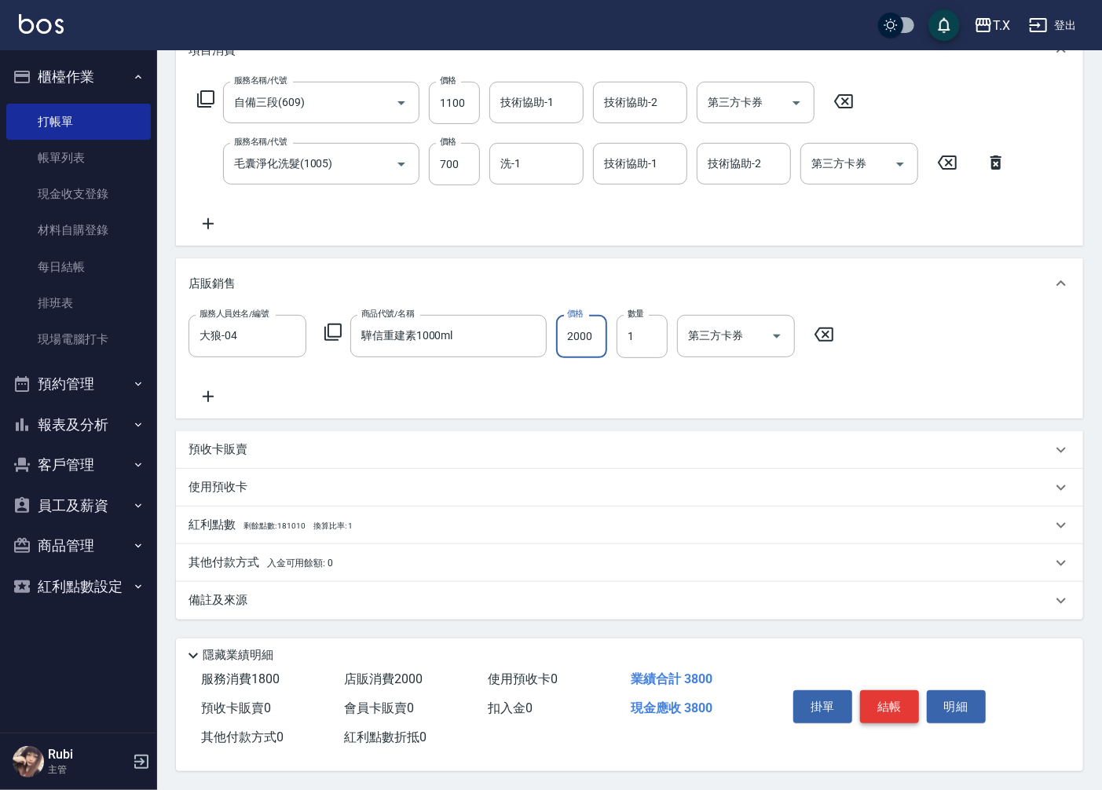
type input "2000"
click at [881, 701] on button "結帳" at bounding box center [889, 706] width 59 height 33
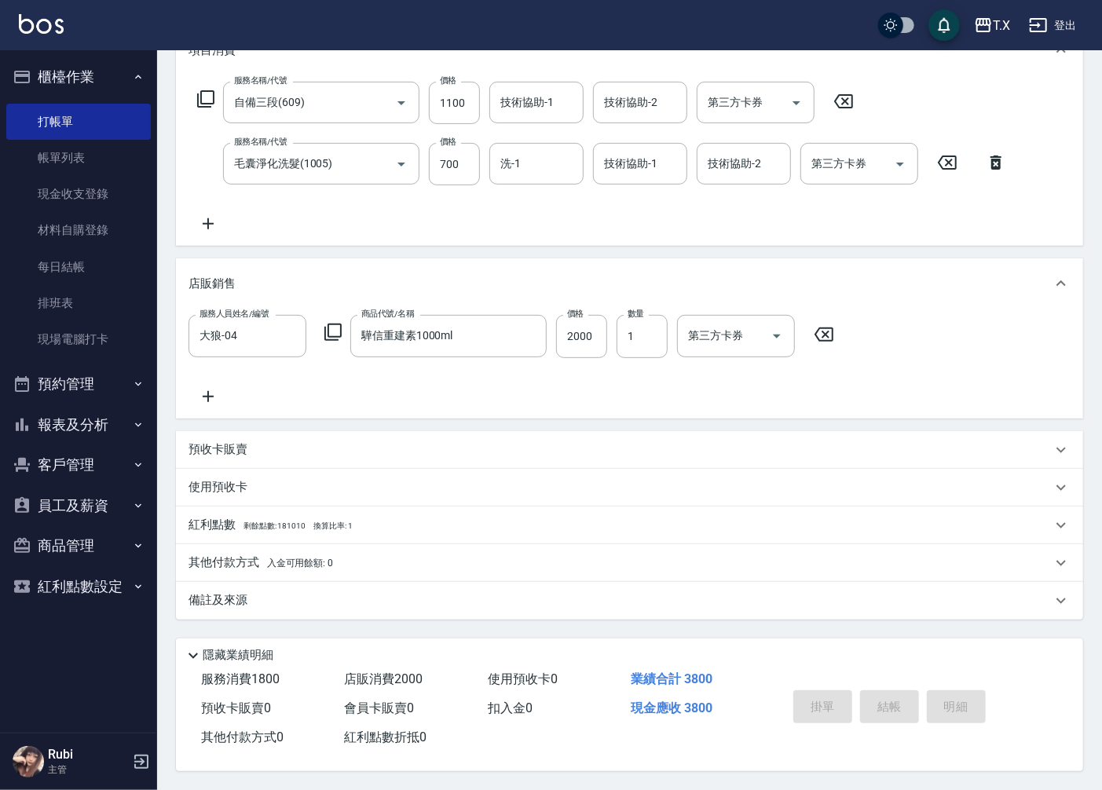
type input "[DATE] 17:34"
type input "0"
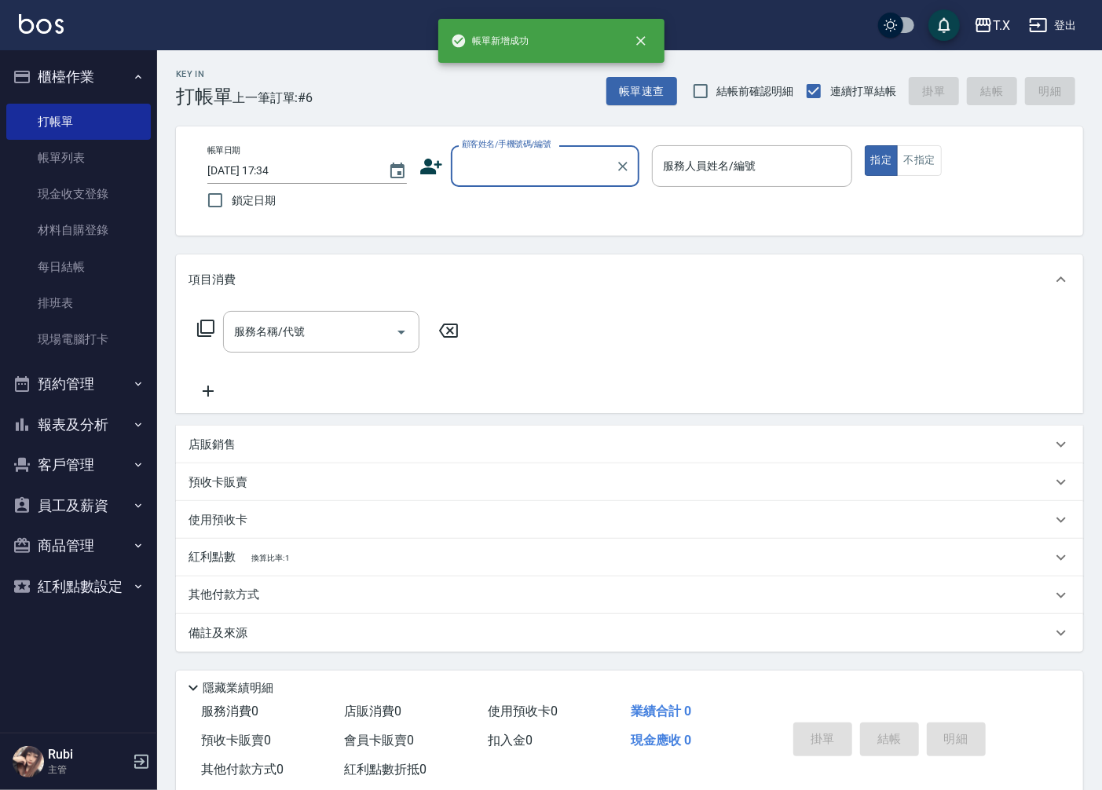
scroll to position [0, 0]
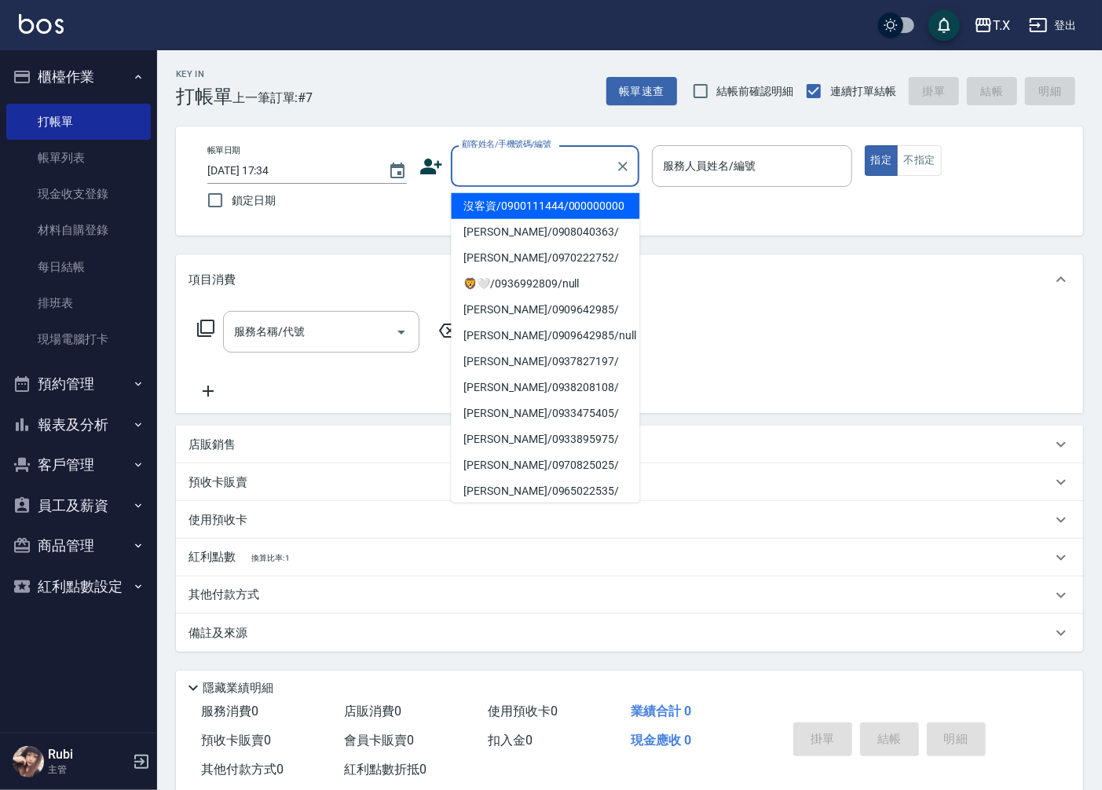
click at [556, 165] on input "顧客姓名/手機號碼/編號" at bounding box center [533, 165] width 151 height 27
click at [547, 209] on li "沒客資/0900111444/000000000" at bounding box center [545, 206] width 189 height 26
type input "沒客資/0900111444/000000000"
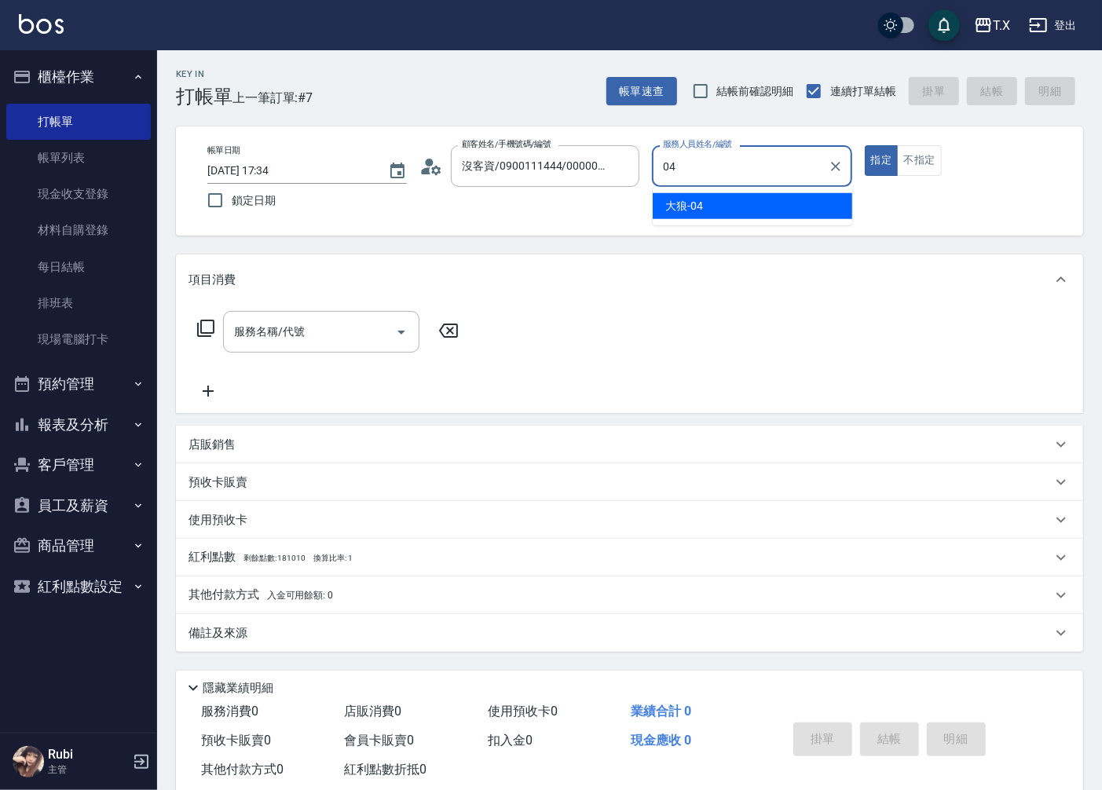
type input "大狼-04"
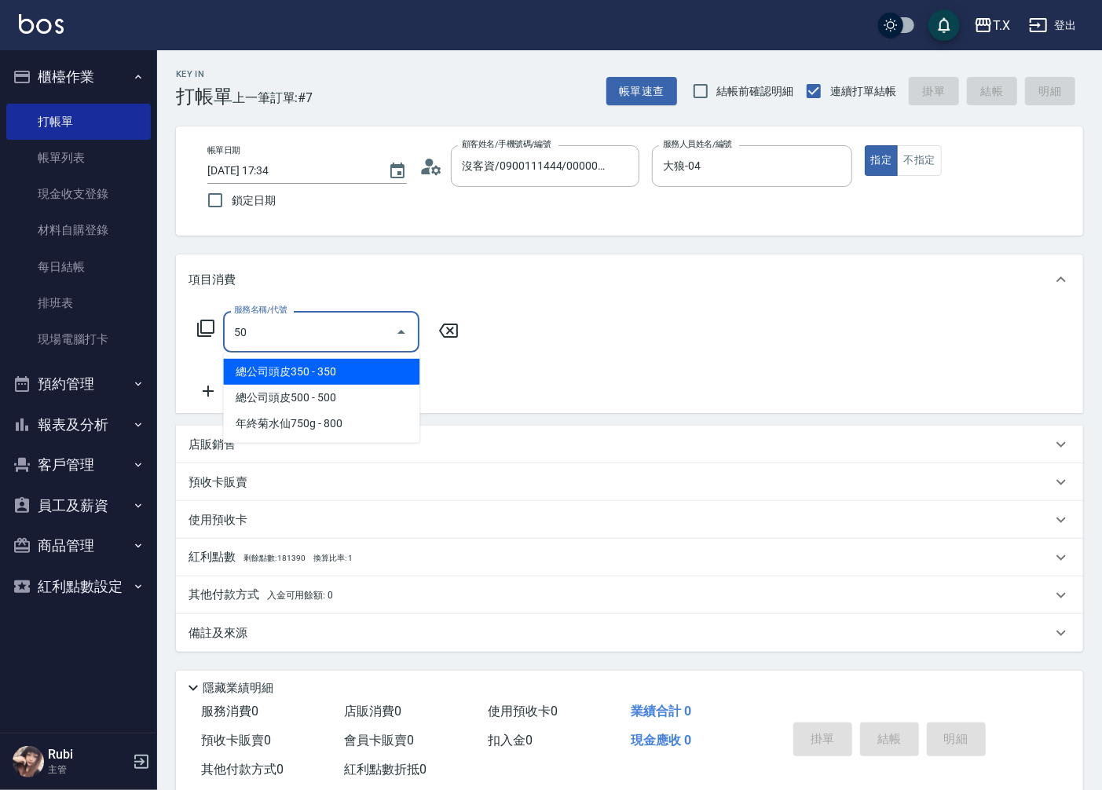
type input "501"
type input "100"
type input "染髮(501)"
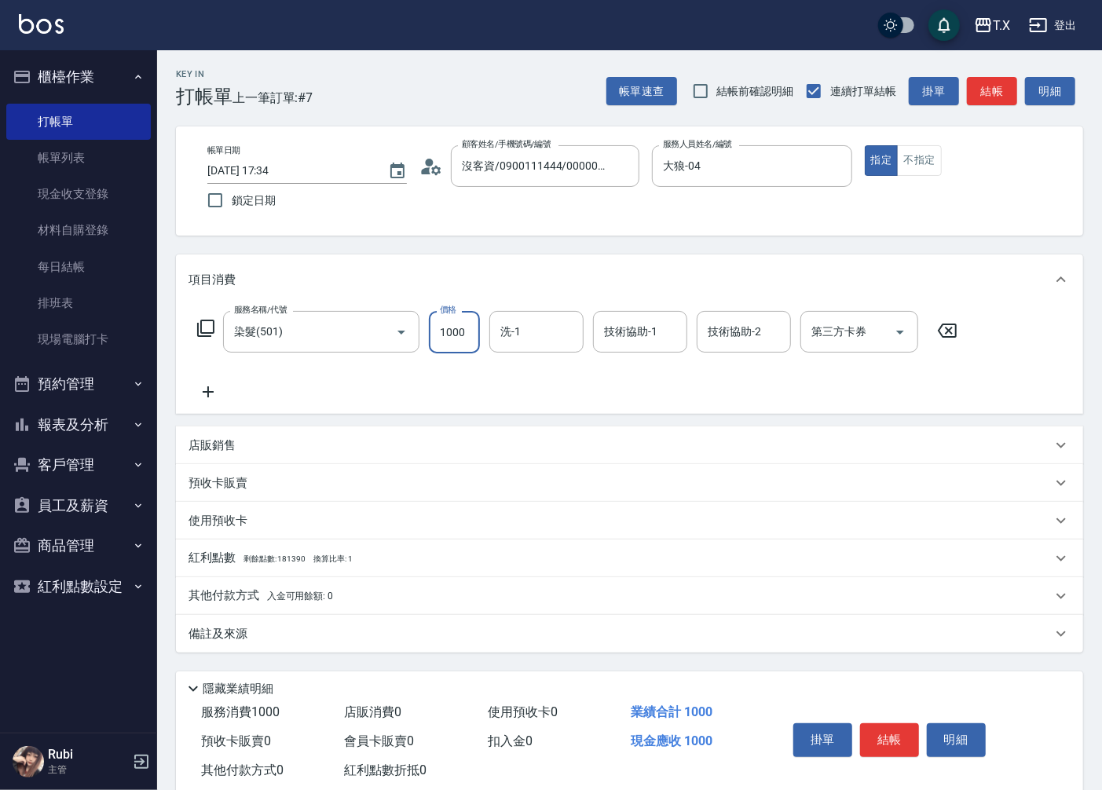
type input "0"
type input "350"
type input "30"
type input "3500"
type input "350"
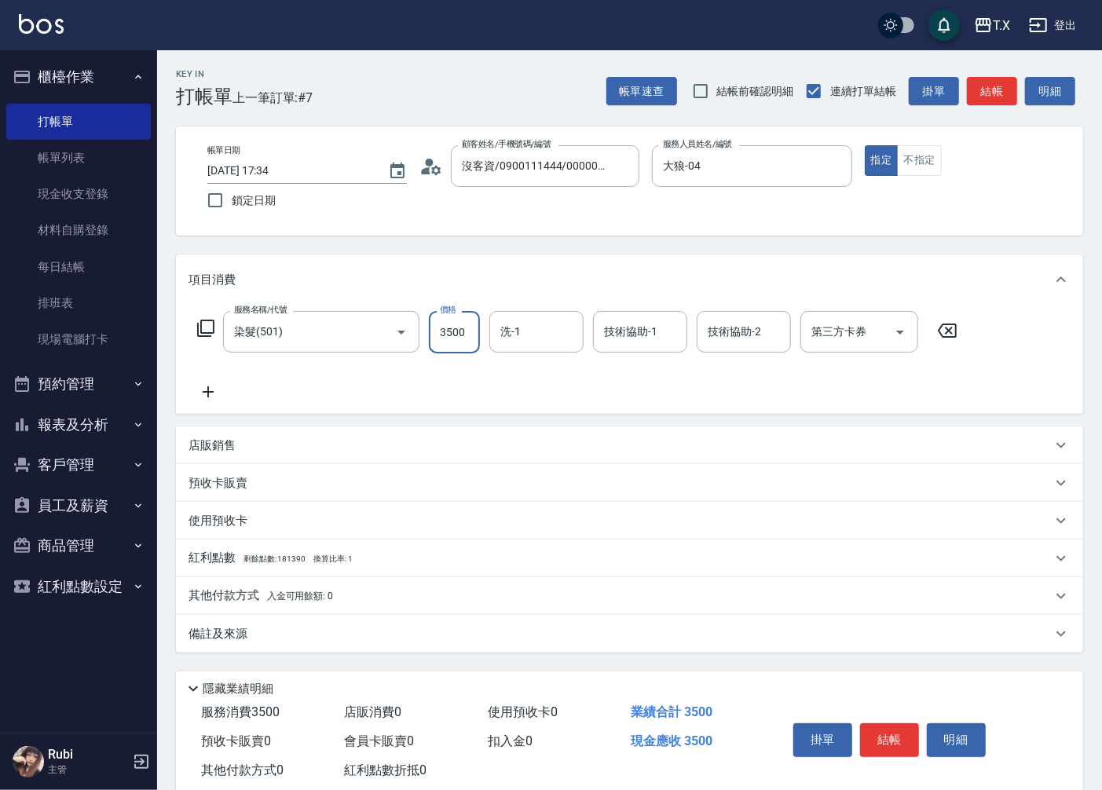
type input "3500"
click at [272, 445] on div "店販銷售" at bounding box center [620, 446] width 863 height 16
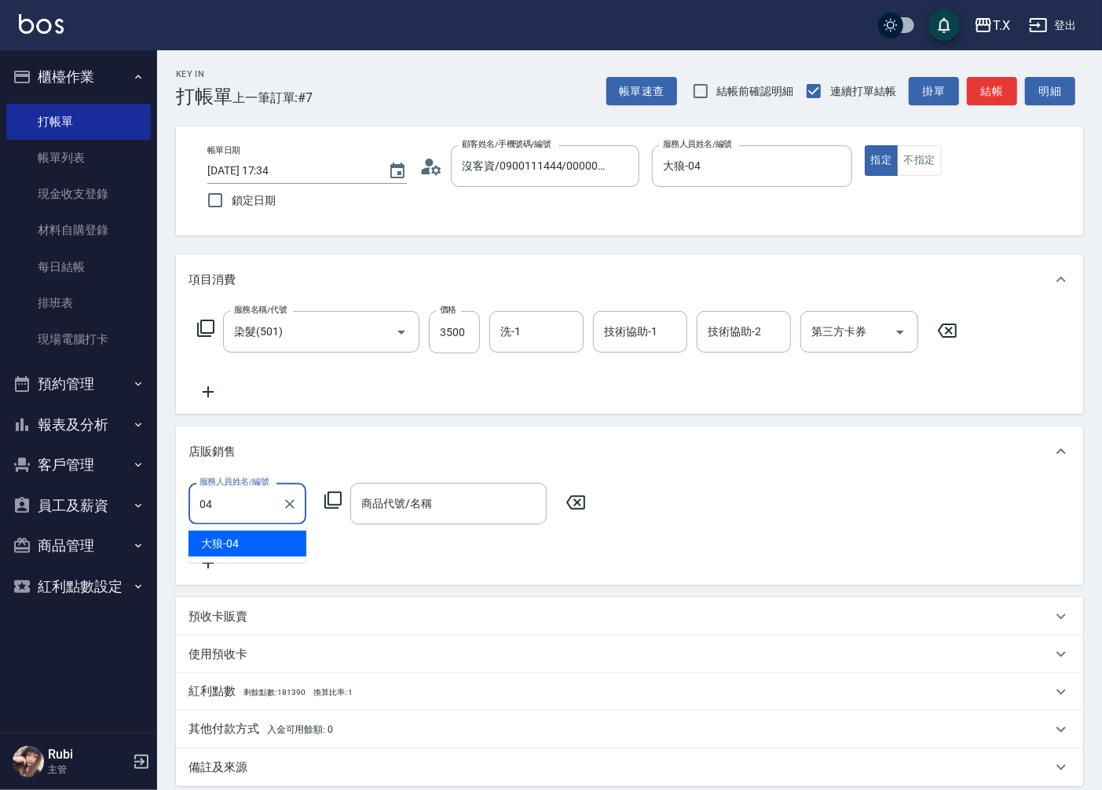
type input "大狼-04"
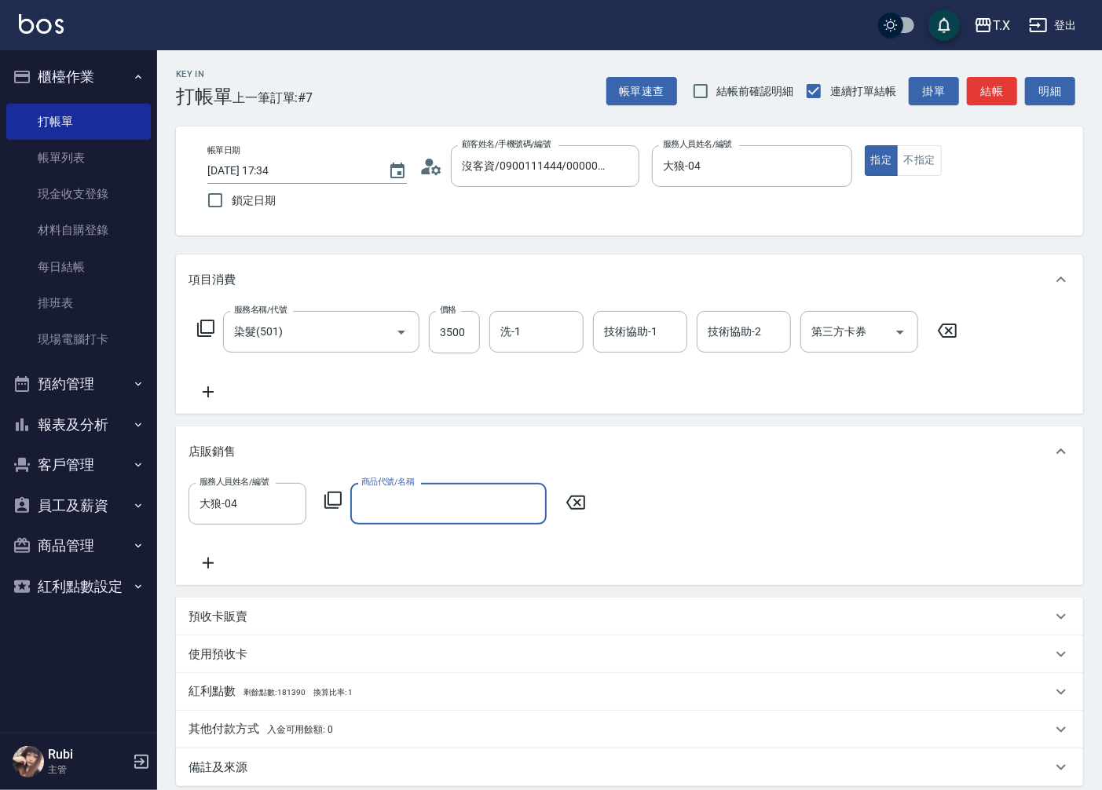
type input "ㄇ"
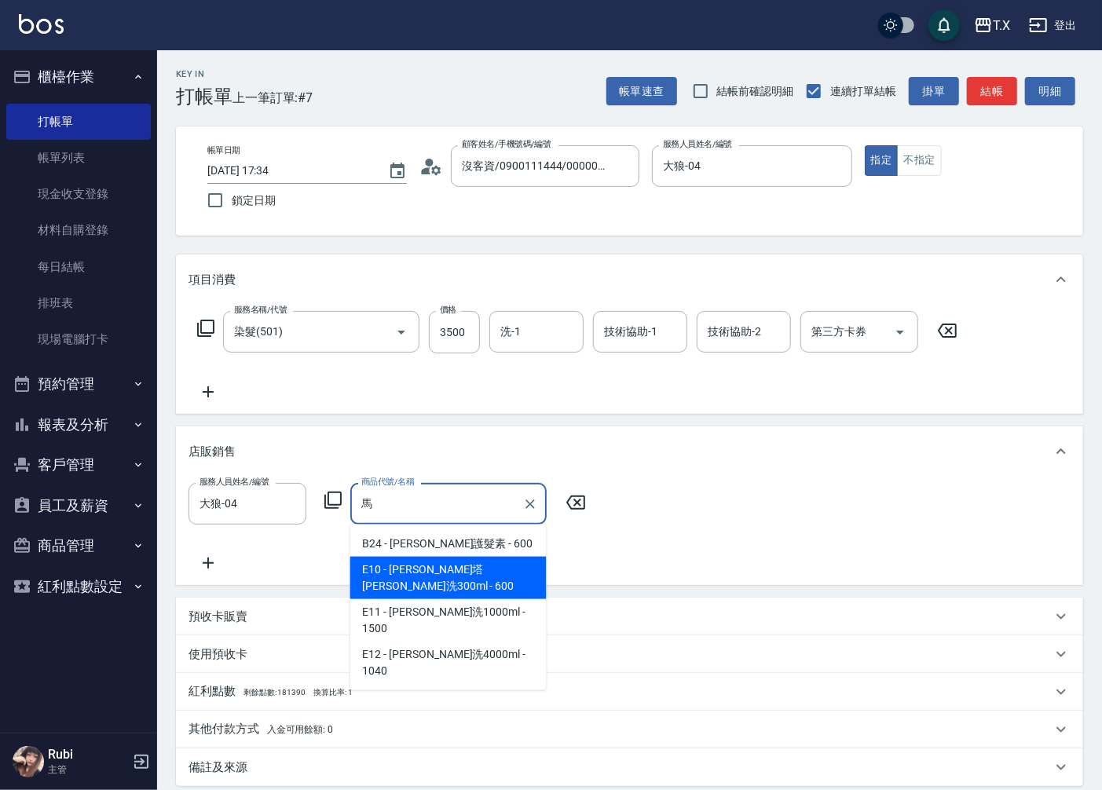
type input "[PERSON_NAME]洗300ml"
type input "410"
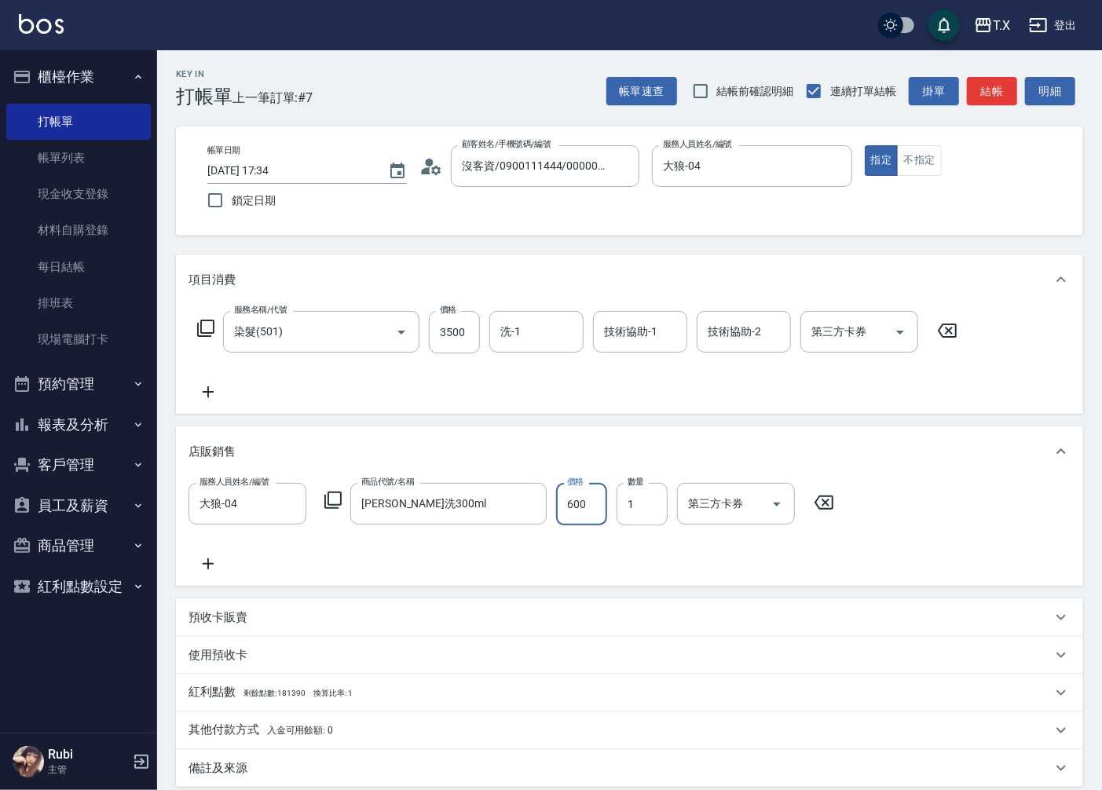
type input "5"
type input "350"
type input "500"
type input "400"
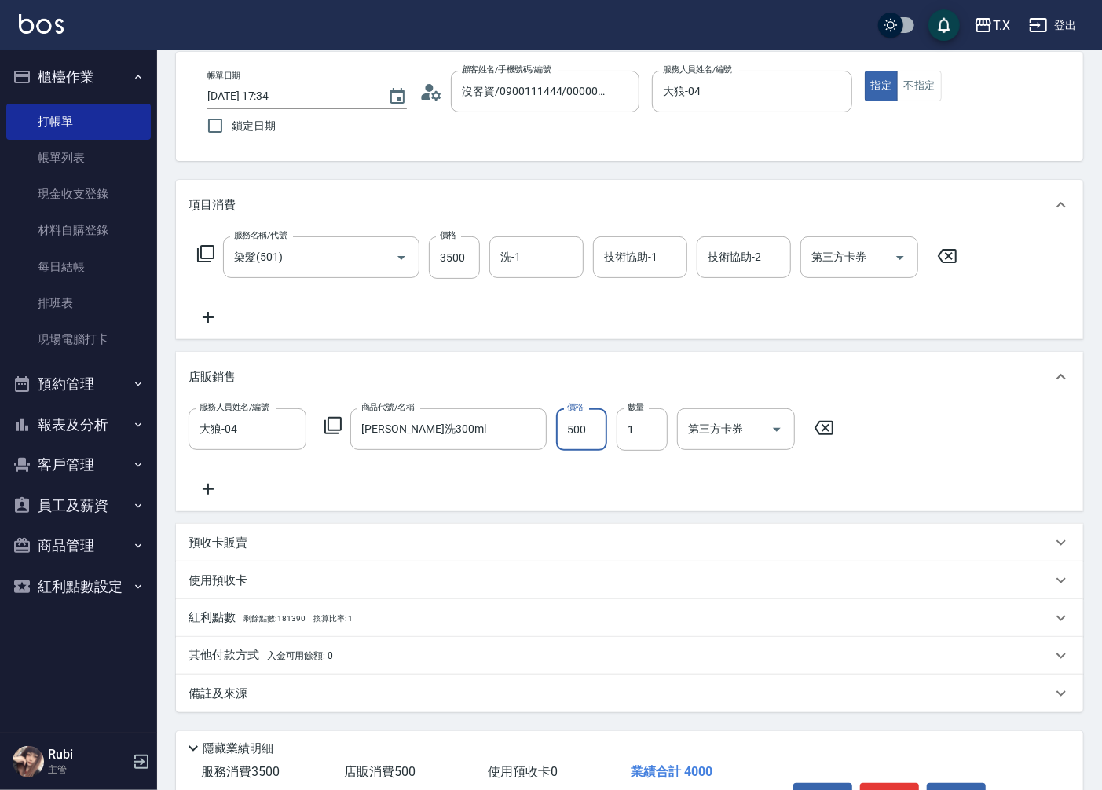
scroll to position [171, 0]
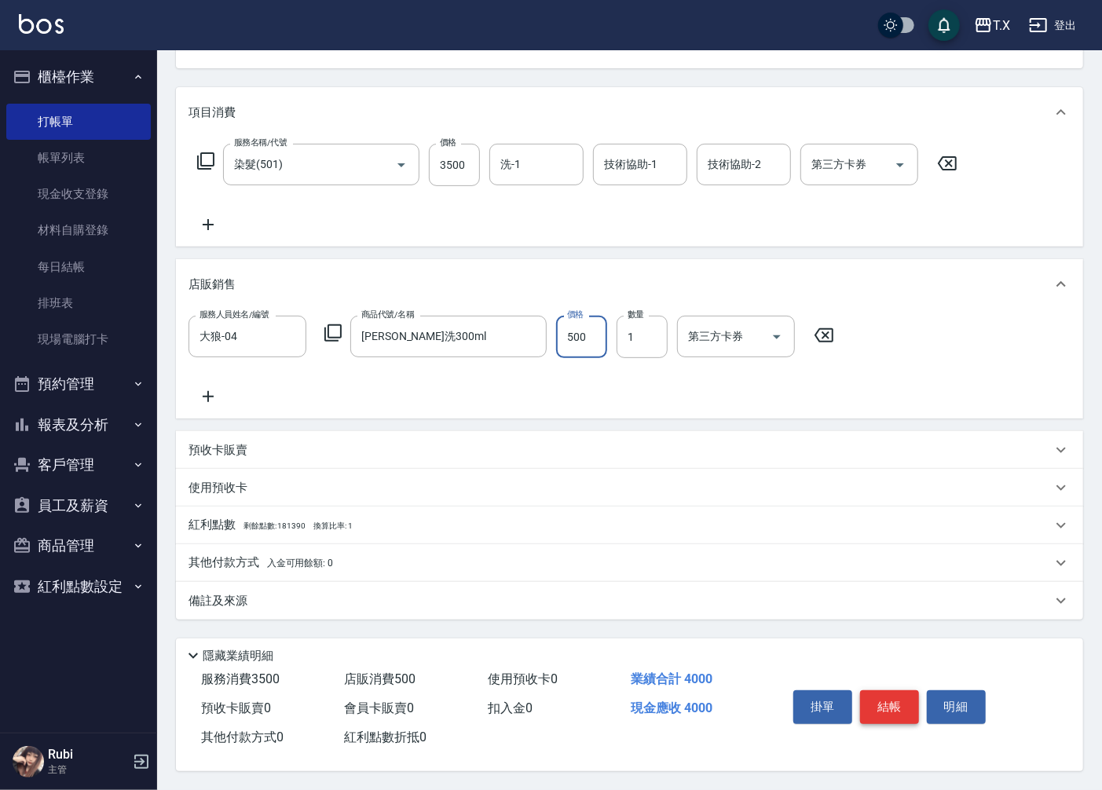
type input "500"
click at [886, 705] on button "結帳" at bounding box center [889, 706] width 59 height 33
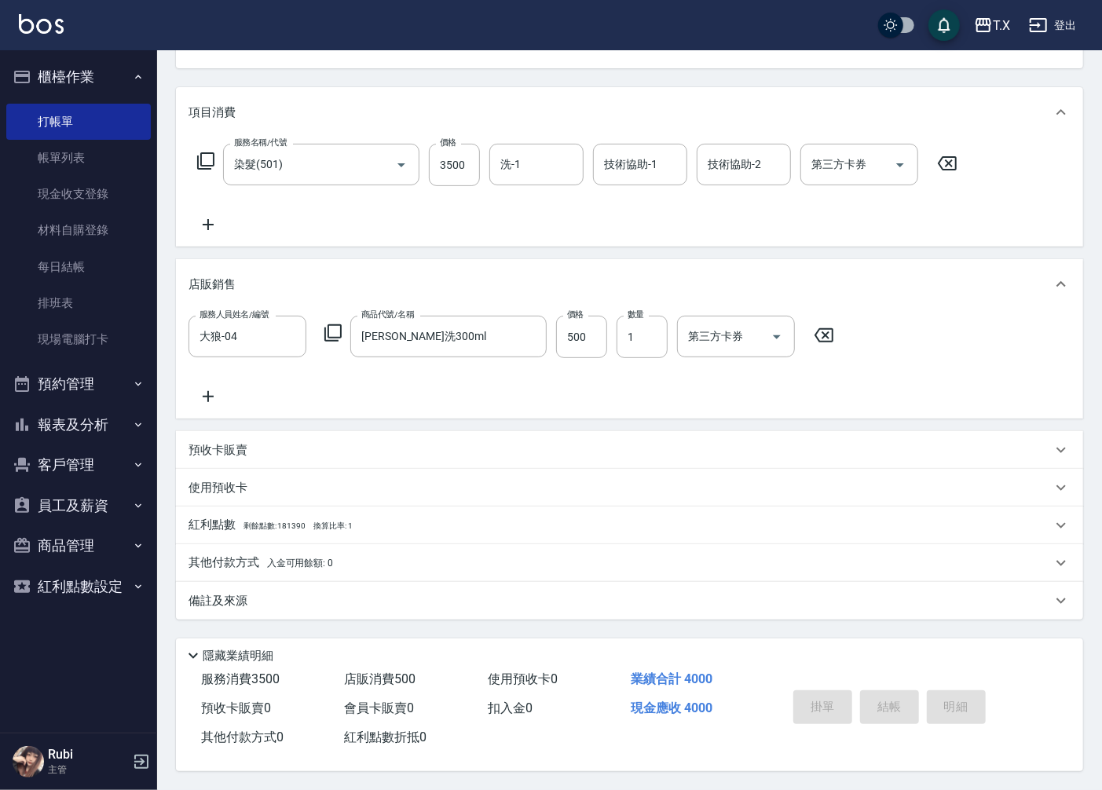
type input "[DATE] 17:35"
type input "0"
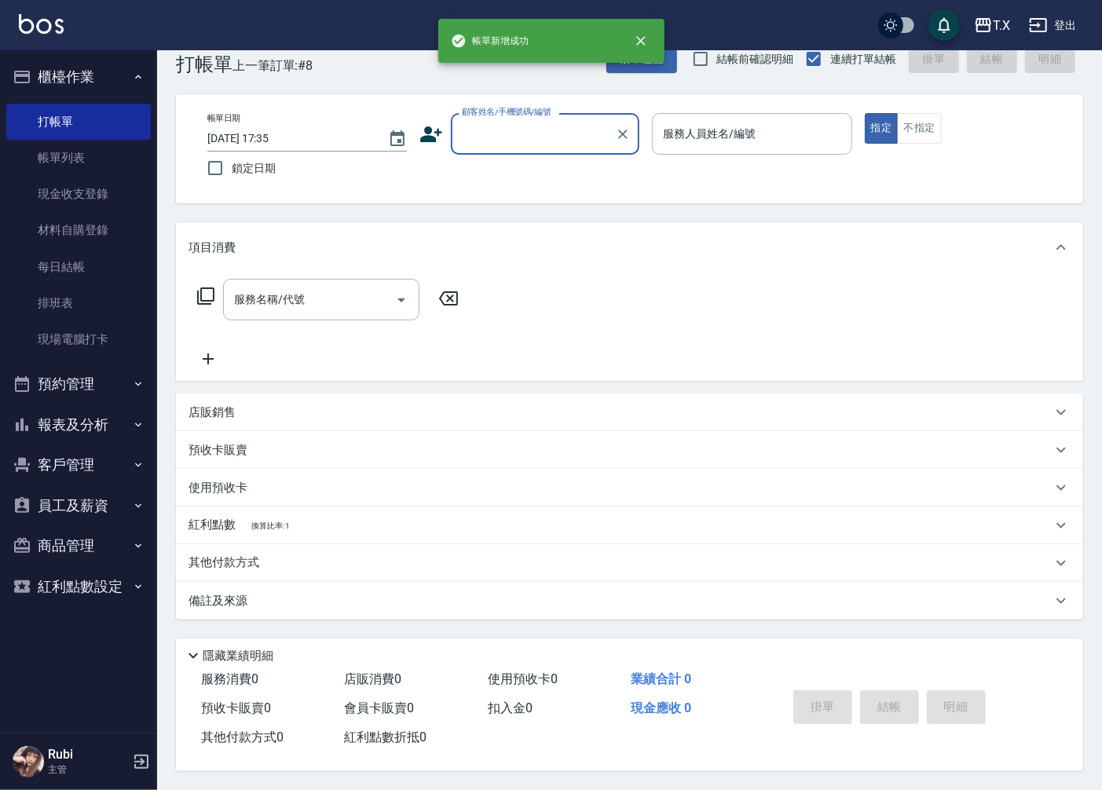
scroll to position [36, 0]
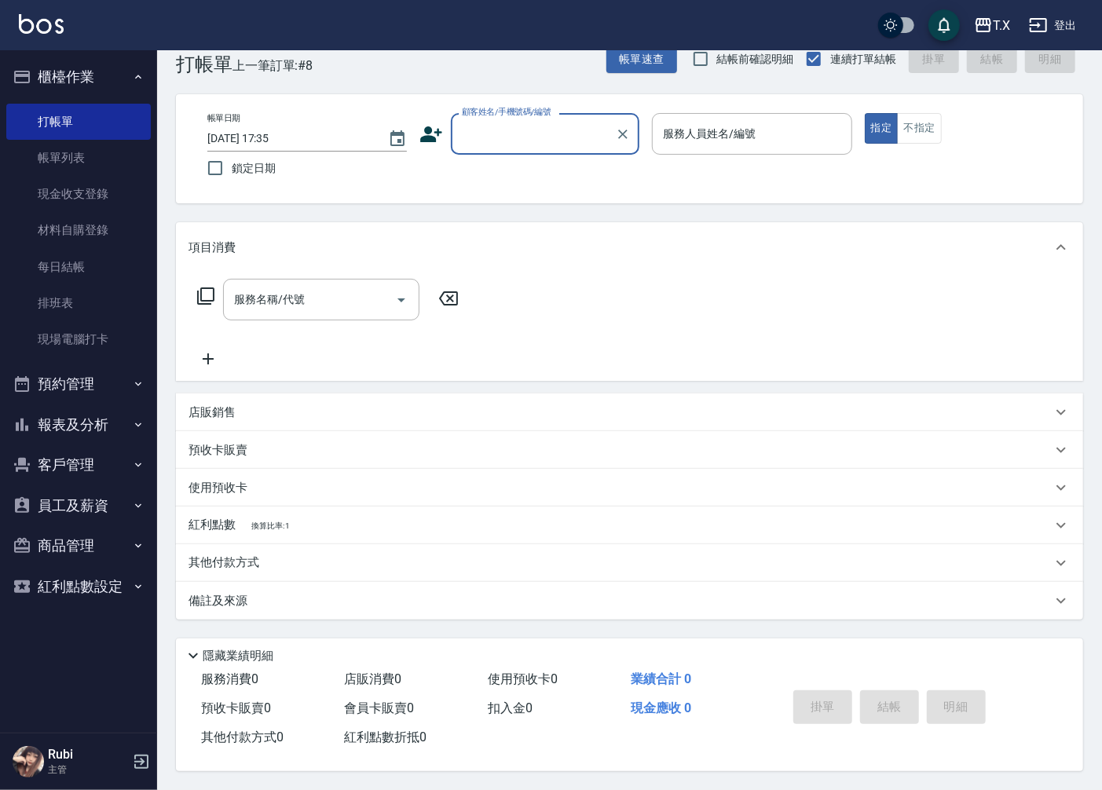
click at [517, 134] on input "顧客姓名/手機號碼/編號" at bounding box center [533, 133] width 151 height 27
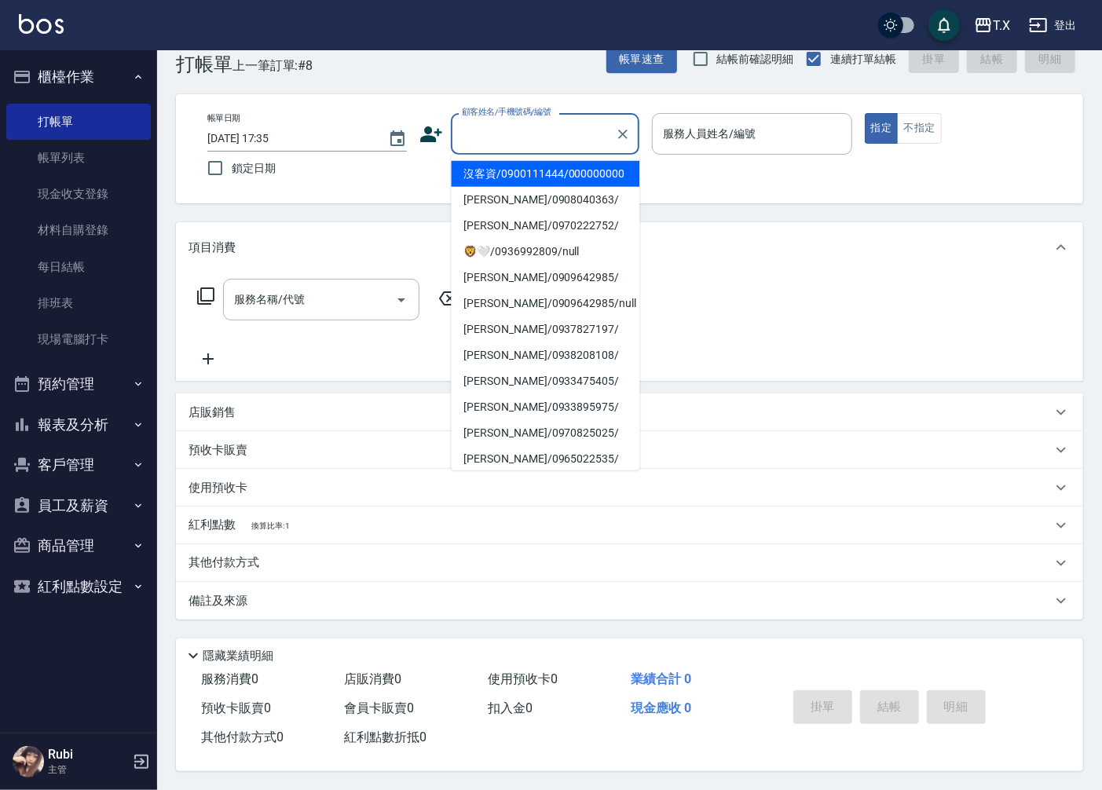
click at [514, 173] on li "沒客資/0900111444/000000000" at bounding box center [545, 174] width 189 height 26
type input "沒客資/0900111444/000000000"
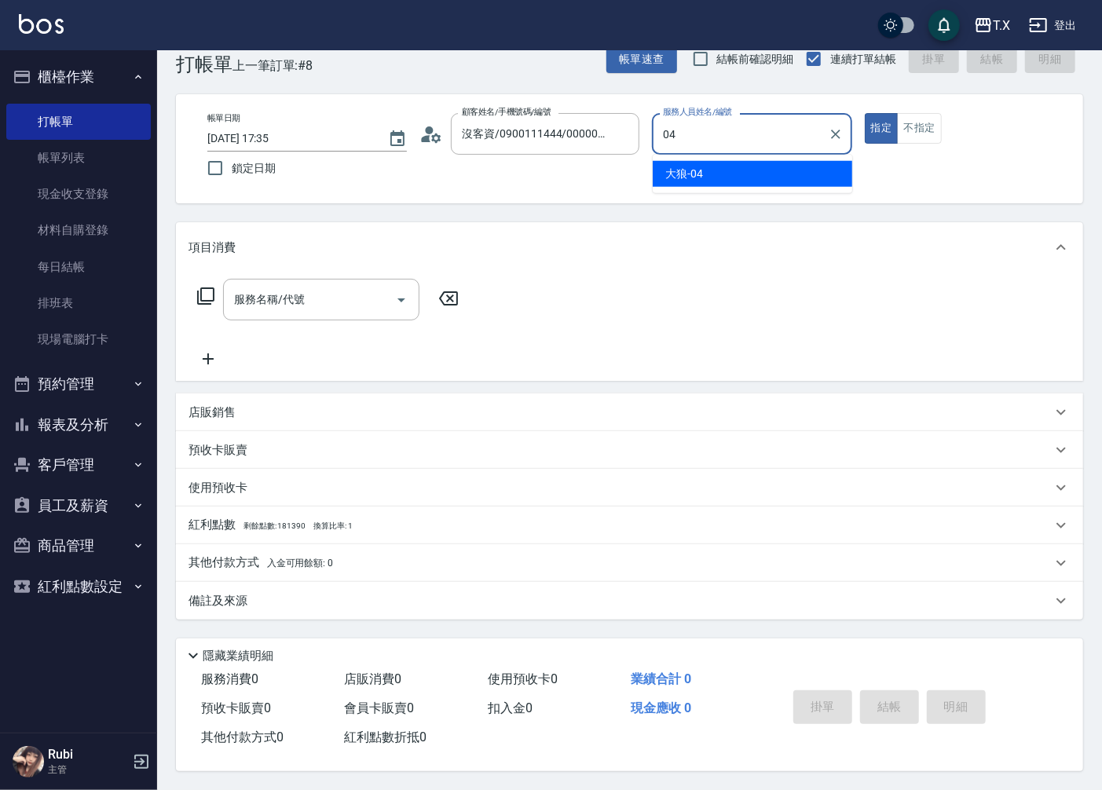
type input "大狼-04"
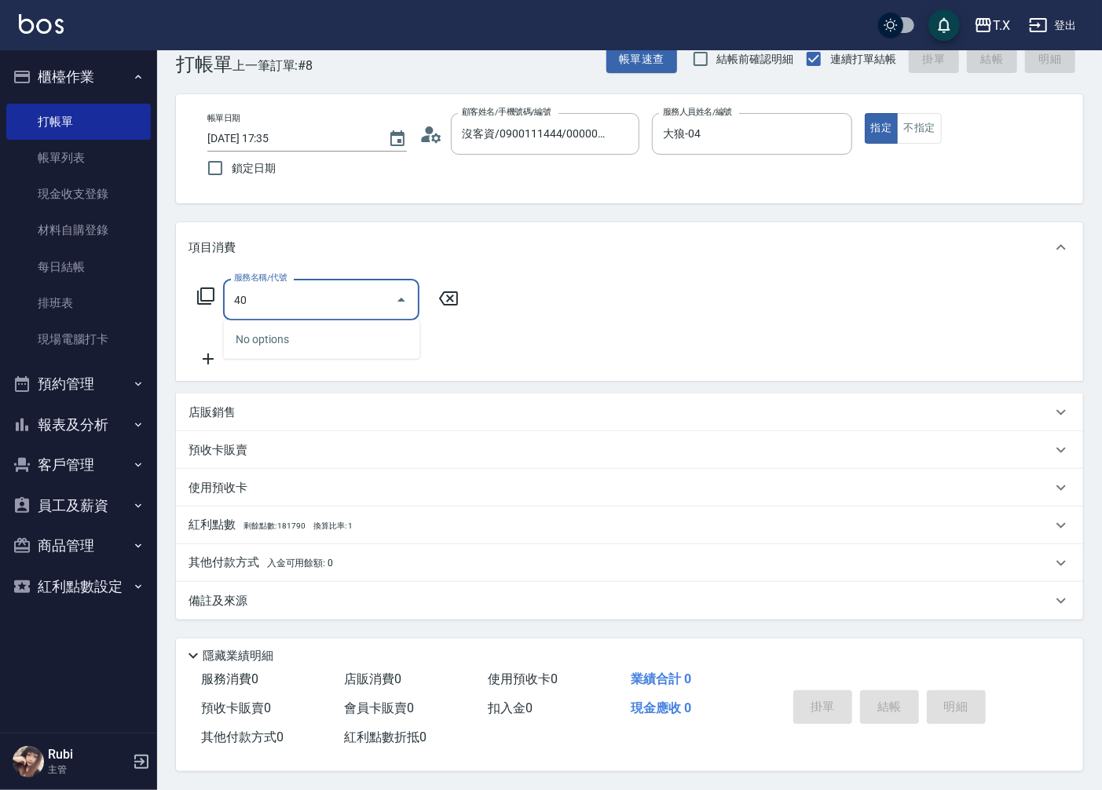
type input "401"
type input "20"
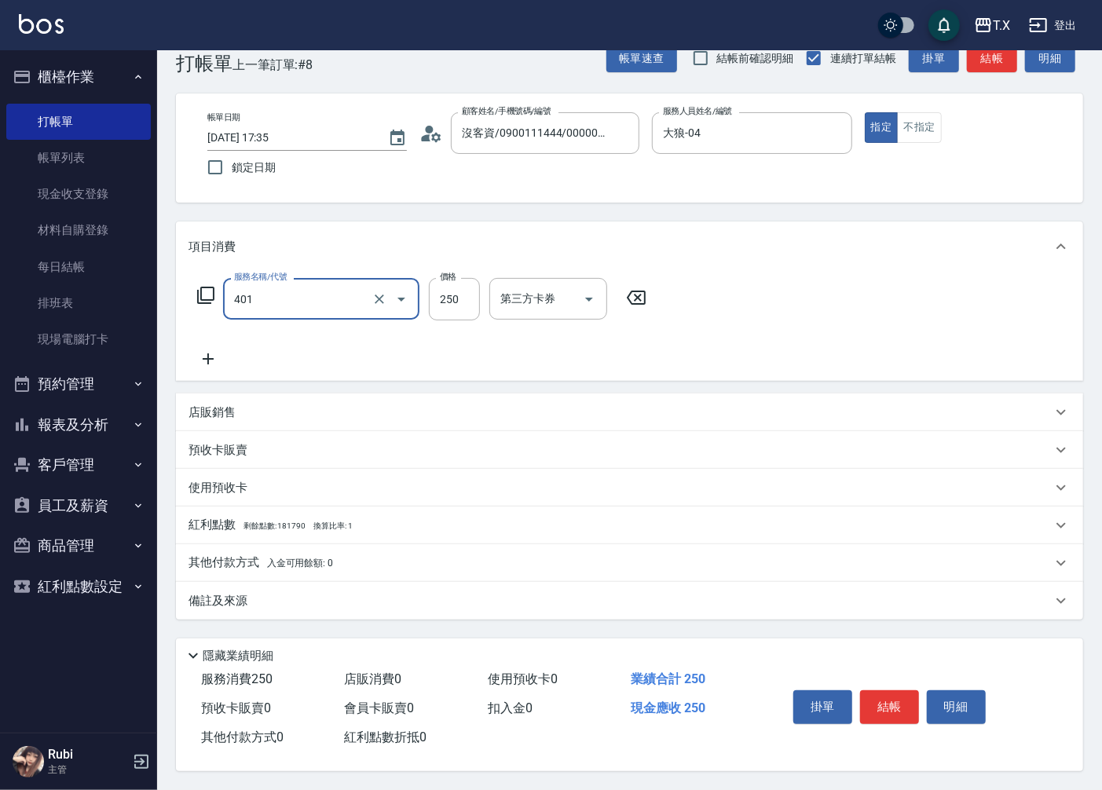
type input "剪髮(401)"
type input "2"
type input "0"
type input "200"
type input "20"
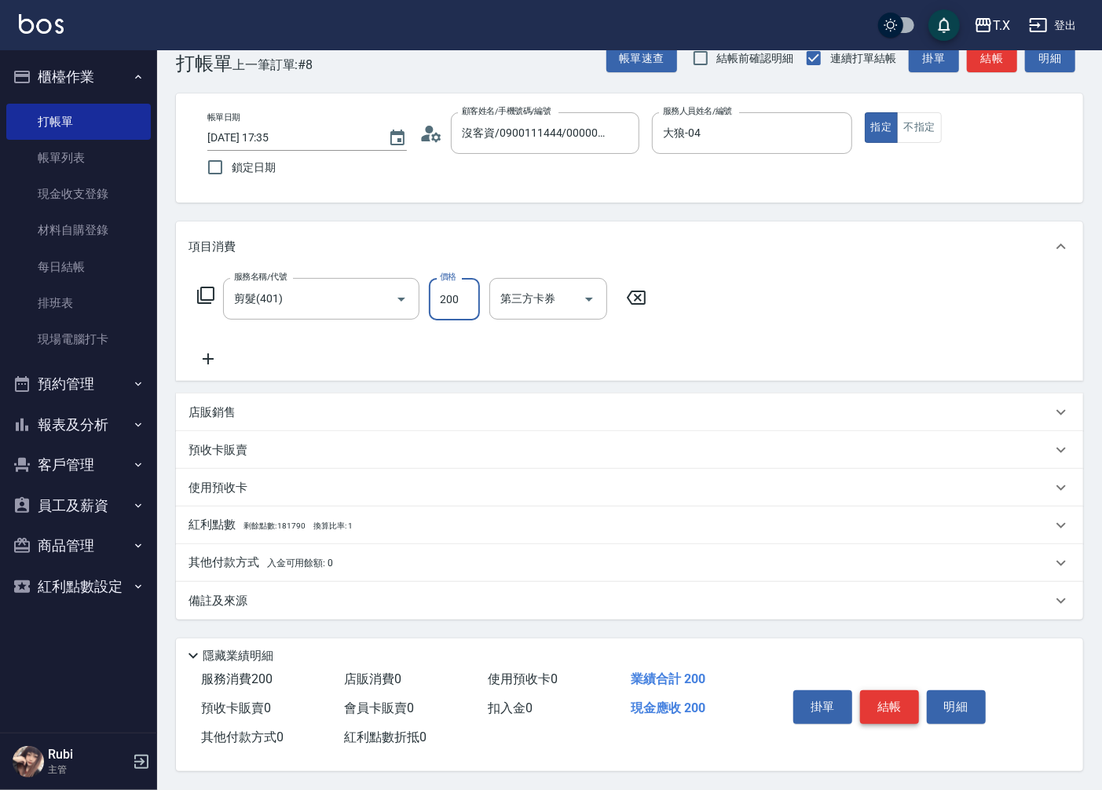
type input "200"
click at [885, 696] on button "結帳" at bounding box center [889, 706] width 59 height 33
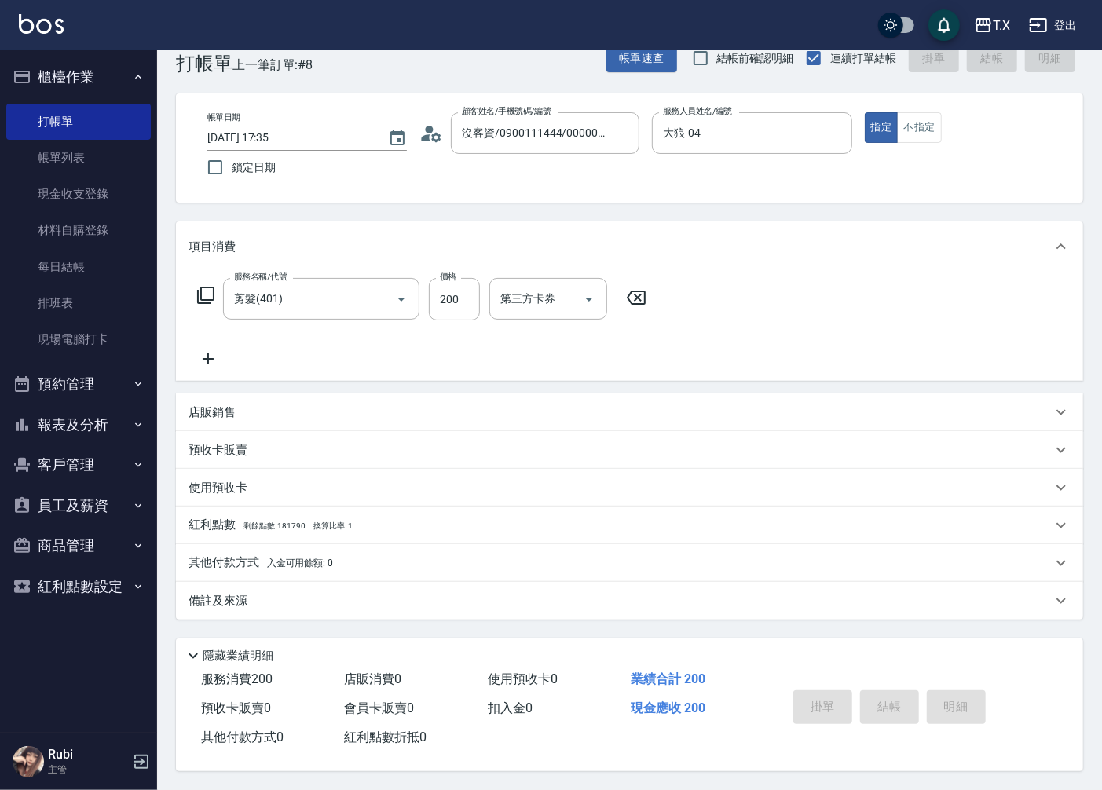
type input "0"
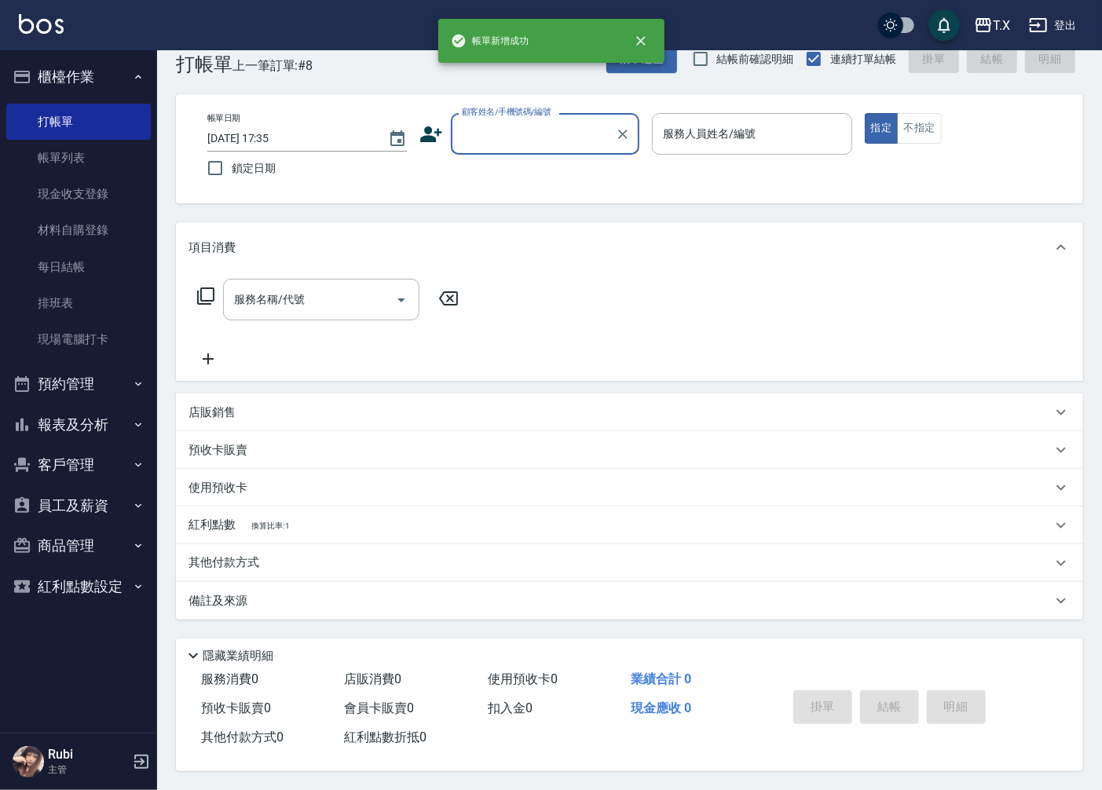
scroll to position [0, 0]
click at [63, 152] on link "帳單列表" at bounding box center [78, 158] width 145 height 36
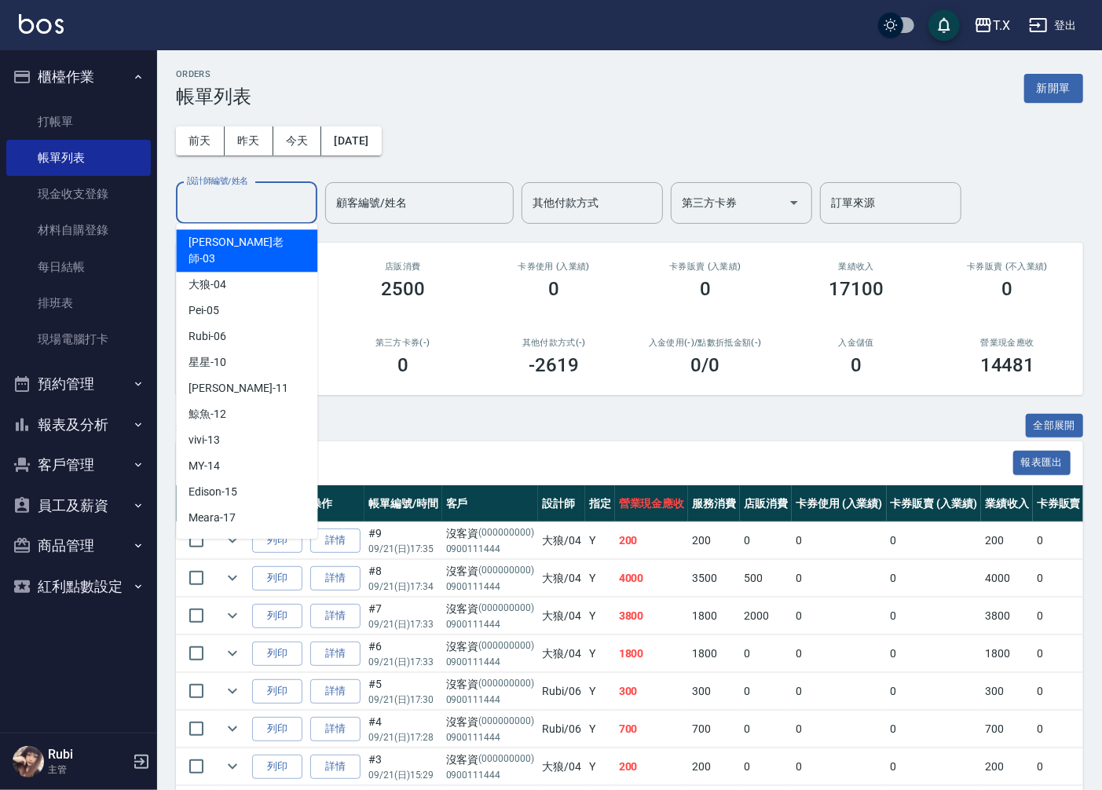
click at [258, 199] on input "設計師編號/姓名" at bounding box center [246, 202] width 127 height 27
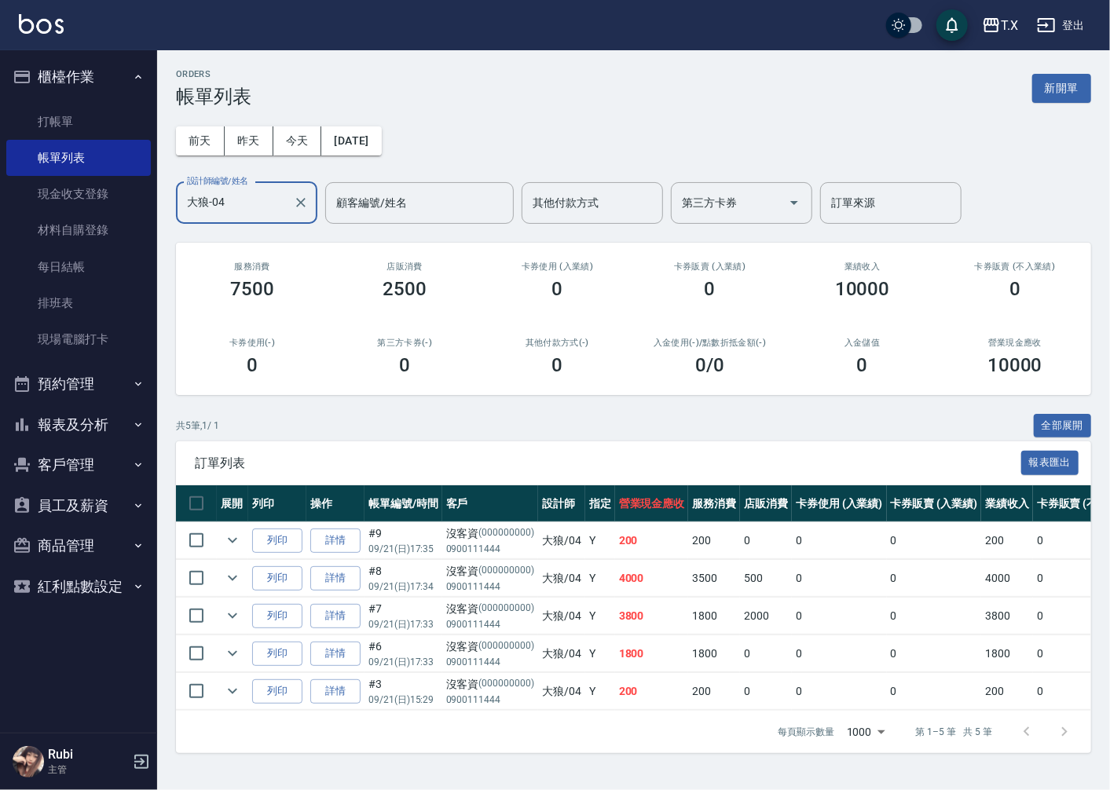
type input "大狼-04"
click at [96, 420] on button "報表及分析" at bounding box center [78, 425] width 145 height 41
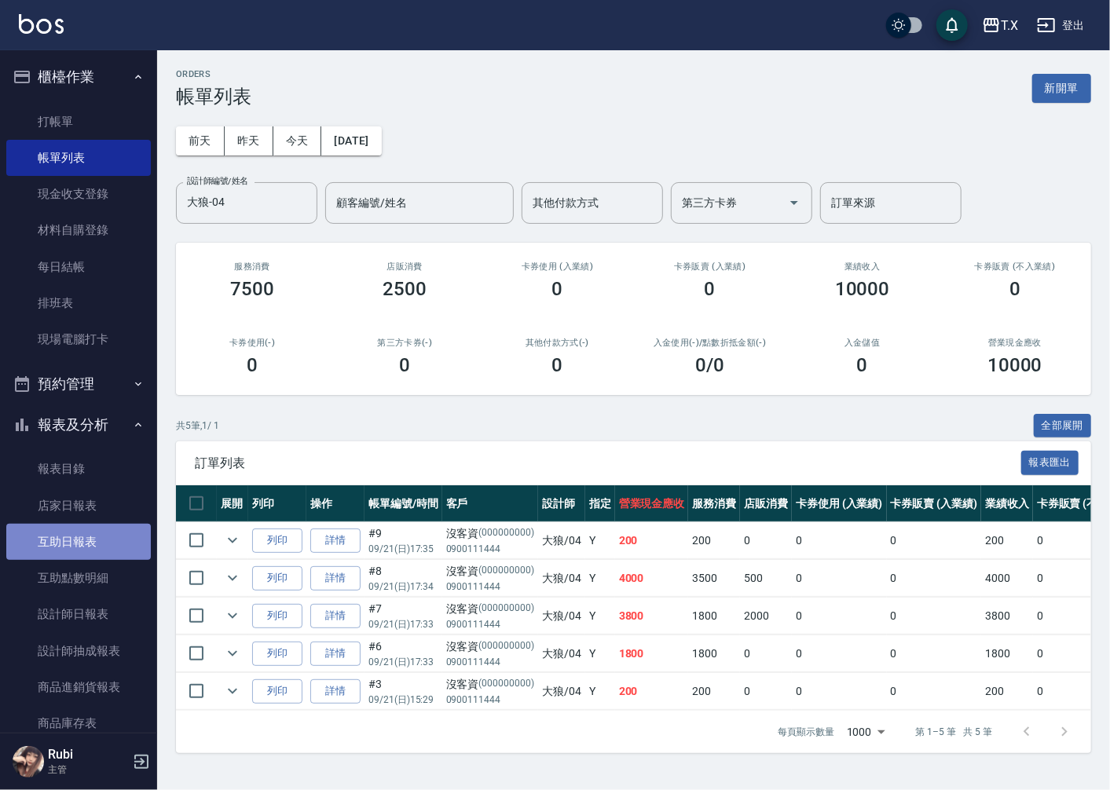
click at [82, 545] on link "互助日報表" at bounding box center [78, 542] width 145 height 36
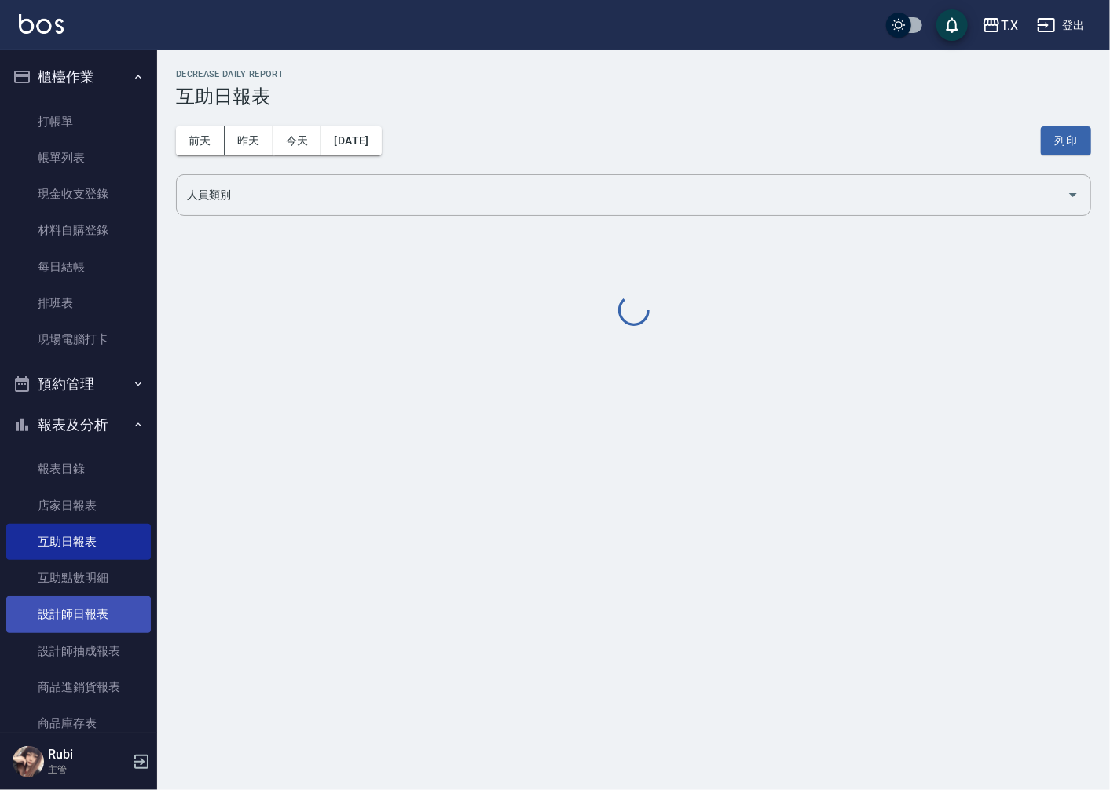
click at [89, 611] on link "設計師日報表" at bounding box center [78, 614] width 145 height 36
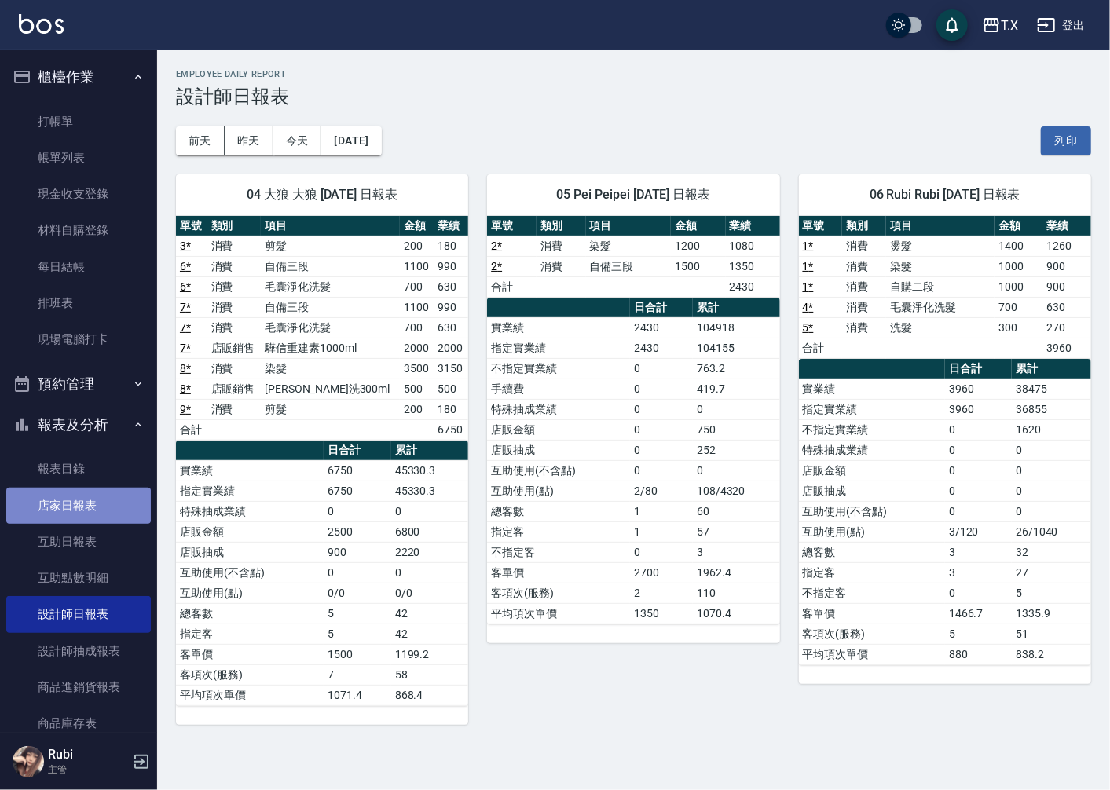
click at [96, 512] on link "店家日報表" at bounding box center [78, 506] width 145 height 36
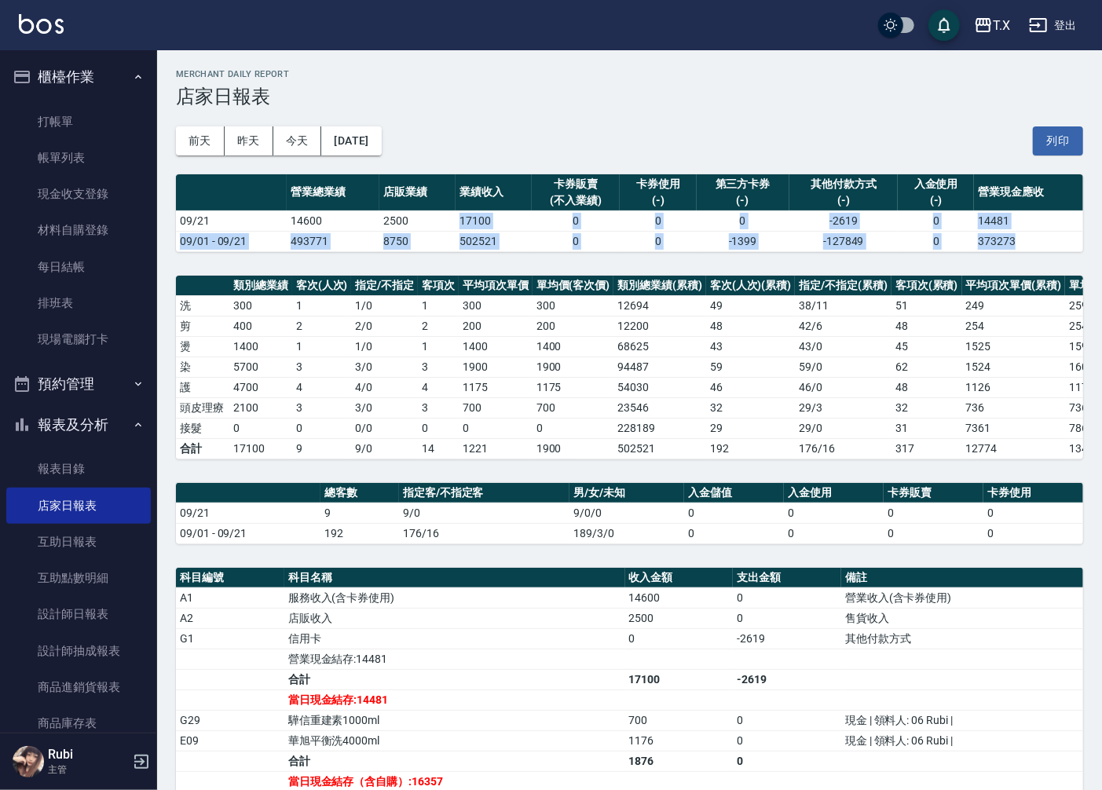
drag, startPoint x: 406, startPoint y: 220, endPoint x: 402, endPoint y: 255, distance: 35.6
click at [402, 255] on div "T.X [DATE] 店家日報表 列印時間： [DATE][PHONE_NUMBER]:36 Merchant Daily Report 店家日報表 [DAT…" at bounding box center [629, 544] width 945 height 988
click at [418, 273] on div "T.X [DATE] 店家日報表 列印時間： [DATE][PHONE_NUMBER]:36 Merchant Daily Report 店家日報表 [DAT…" at bounding box center [629, 544] width 945 height 988
drag, startPoint x: 442, startPoint y: 269, endPoint x: 416, endPoint y: 242, distance: 37.2
click at [427, 247] on div "T.X [DATE] 店家日報表 列印時間： [DATE][PHONE_NUMBER]:36 Merchant Daily Report 店家日報表 [DAT…" at bounding box center [629, 544] width 945 height 988
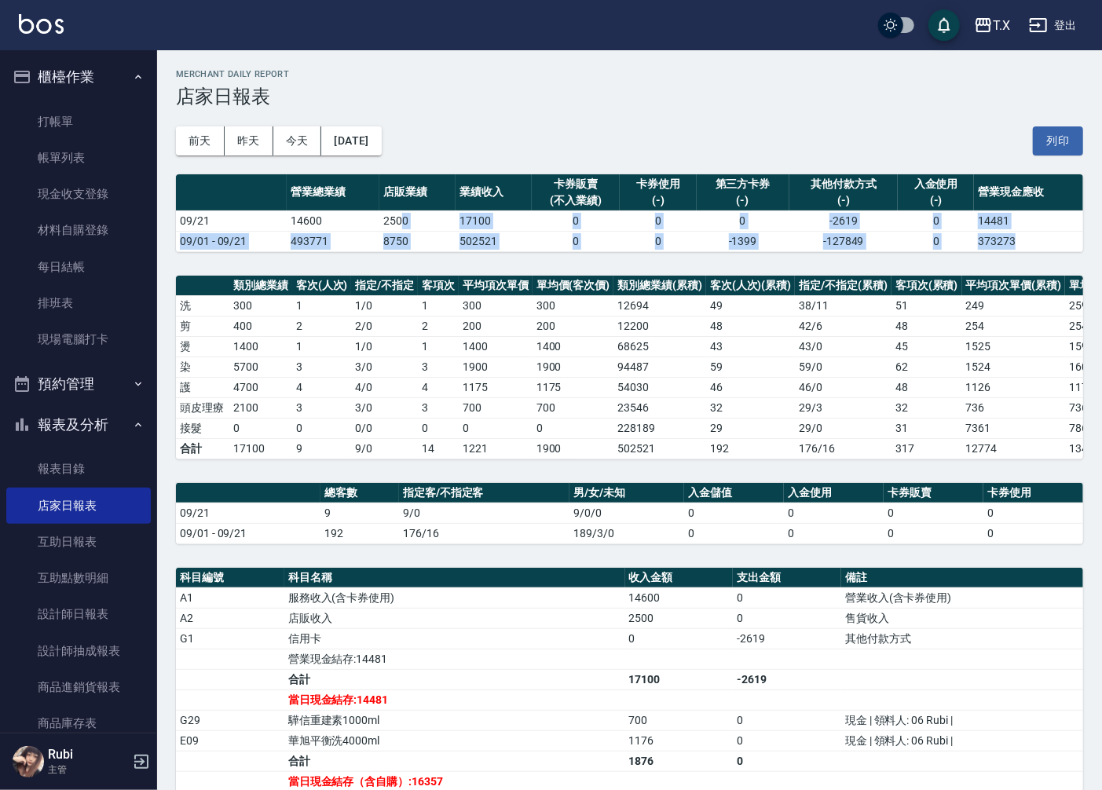
drag, startPoint x: 401, startPoint y: 210, endPoint x: 422, endPoint y: 271, distance: 64.6
click at [411, 255] on div "T.X [DATE] 店家日報表 列印時間： [DATE][PHONE_NUMBER]:36 Merchant Daily Report 店家日報表 [DAT…" at bounding box center [629, 544] width 945 height 988
click at [424, 273] on div "T.X [DATE] 店家日報表 列印時間： [DATE][PHONE_NUMBER]:36 Merchant Daily Report 店家日報表 [DAT…" at bounding box center [629, 544] width 945 height 988
drag, startPoint x: 414, startPoint y: 262, endPoint x: 396, endPoint y: 222, distance: 43.2
click at [412, 259] on div "T.X [DATE] 店家日報表 列印時間： [DATE][PHONE_NUMBER]:36 Merchant Daily Report 店家日報表 [DAT…" at bounding box center [629, 544] width 945 height 988
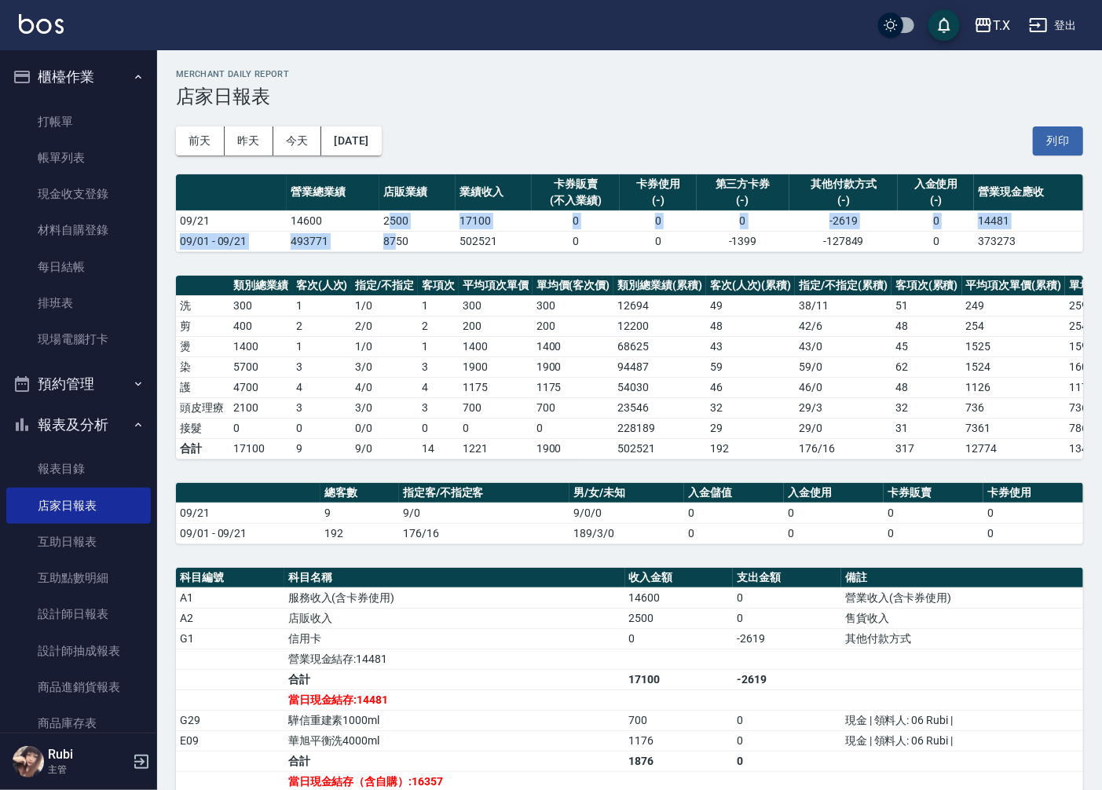
drag, startPoint x: 391, startPoint y: 216, endPoint x: 397, endPoint y: 250, distance: 34.2
click at [397, 250] on tbody "09/21 14600 2500 17100 0 0 0 -2619 0 14481 09/01 - 09/21 493771 8750 502521 0 0…" at bounding box center [629, 231] width 907 height 41
click at [399, 257] on div "T.X [DATE] 店家日報表 列印時間： [DATE][PHONE_NUMBER]:36 Merchant Daily Report 店家日報表 [DAT…" at bounding box center [629, 544] width 945 height 988
click at [297, 147] on button "今天" at bounding box center [297, 140] width 49 height 29
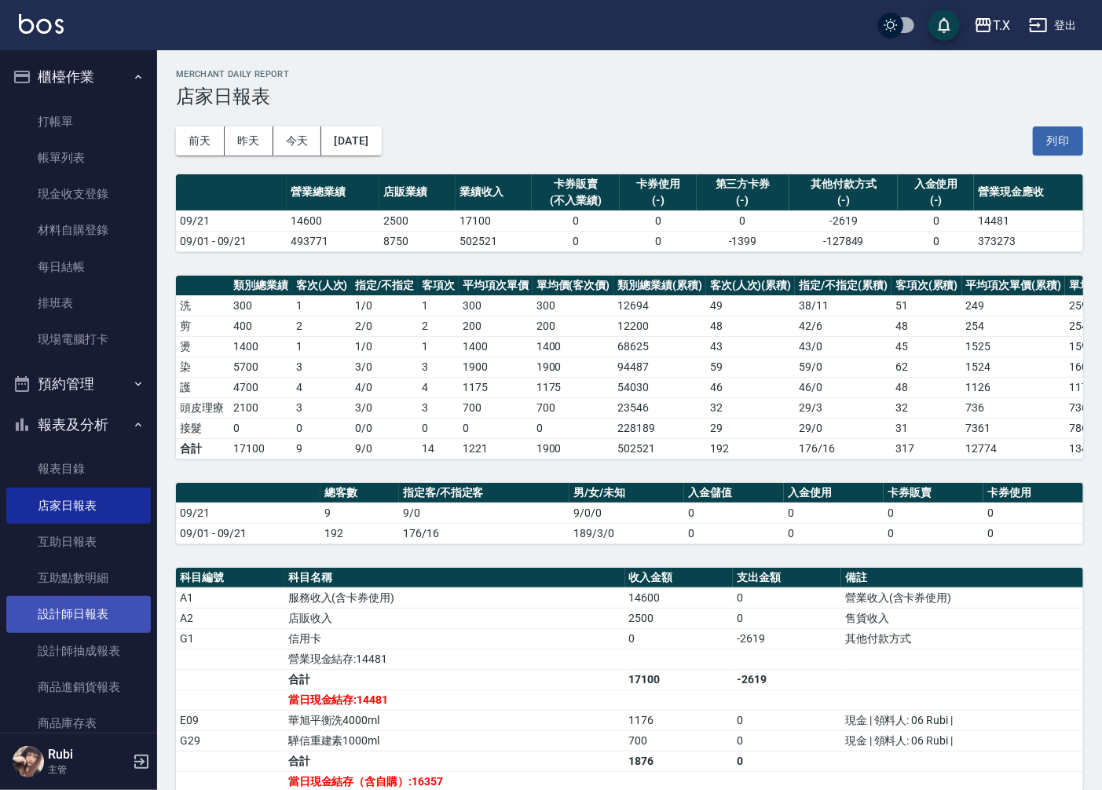
click at [85, 610] on link "設計師日報表" at bounding box center [78, 614] width 145 height 36
